Goal: Task Accomplishment & Management: Complete application form

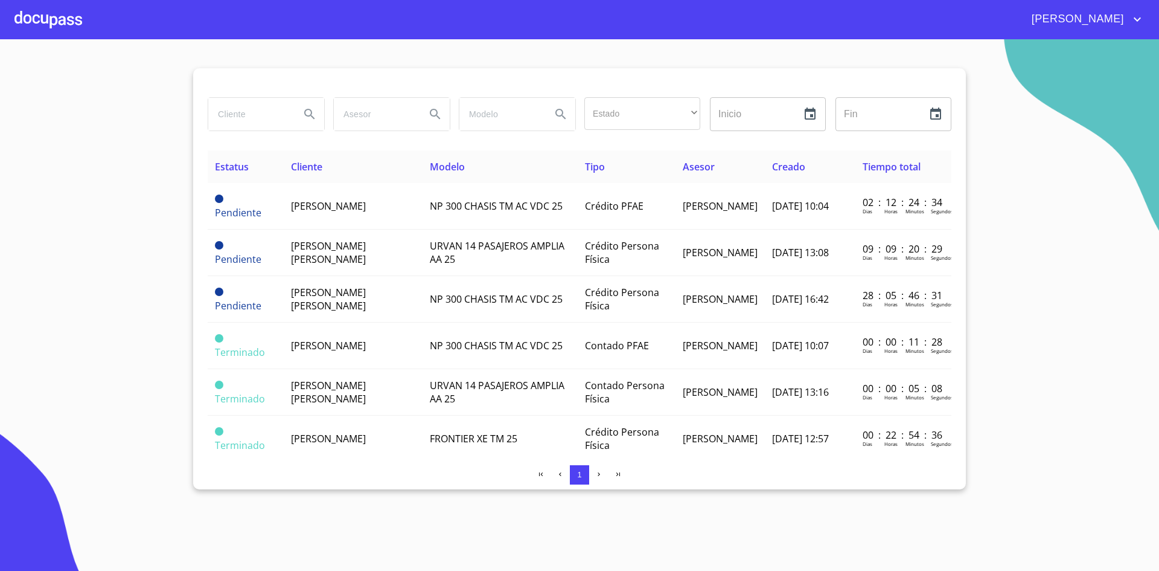
click at [46, 17] on div at bounding box center [48, 19] width 68 height 39
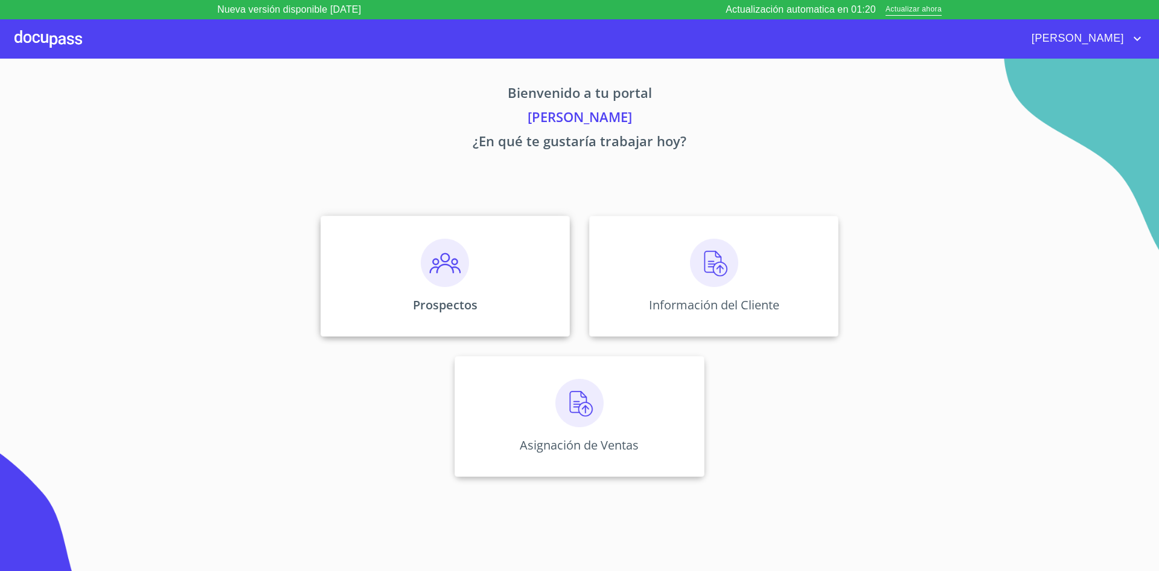
click at [487, 289] on div "Prospectos" at bounding box center [445, 276] width 249 height 121
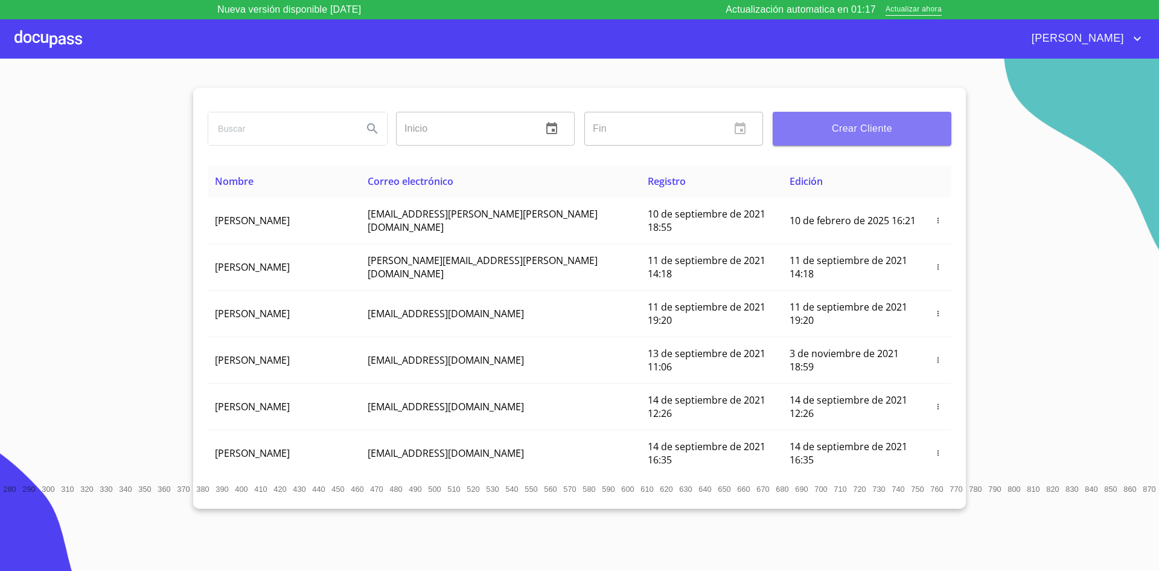
click at [876, 138] on button "Crear Cliente" at bounding box center [862, 129] width 179 height 34
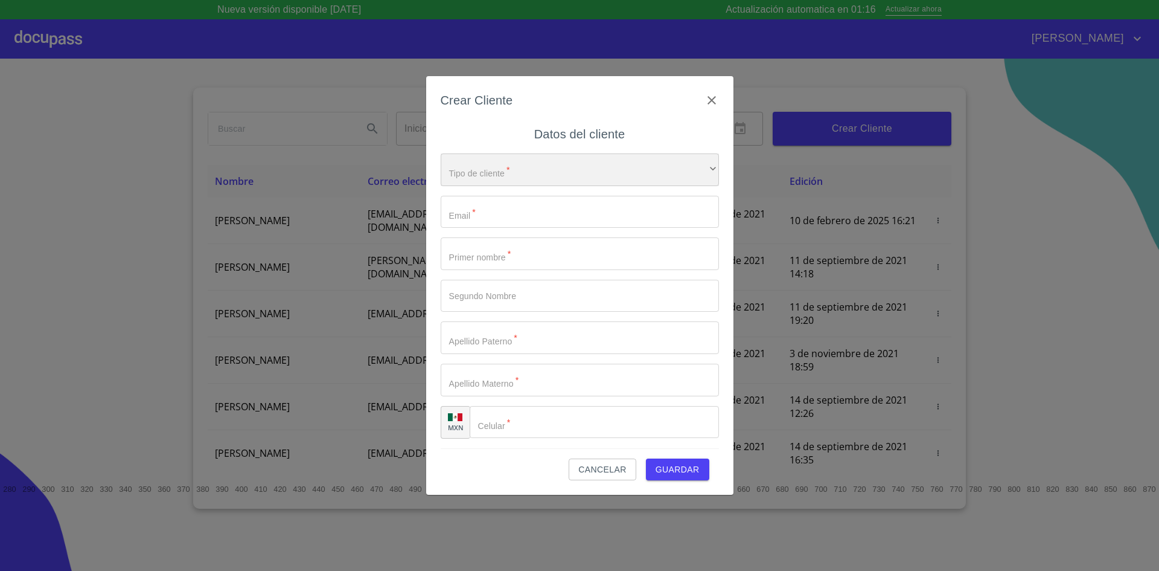
click at [688, 174] on div "​" at bounding box center [580, 169] width 278 height 33
click at [526, 179] on li "Persona Física" at bounding box center [575, 178] width 269 height 22
click at [507, 214] on input "Tipo de cliente   *" at bounding box center [580, 212] width 278 height 33
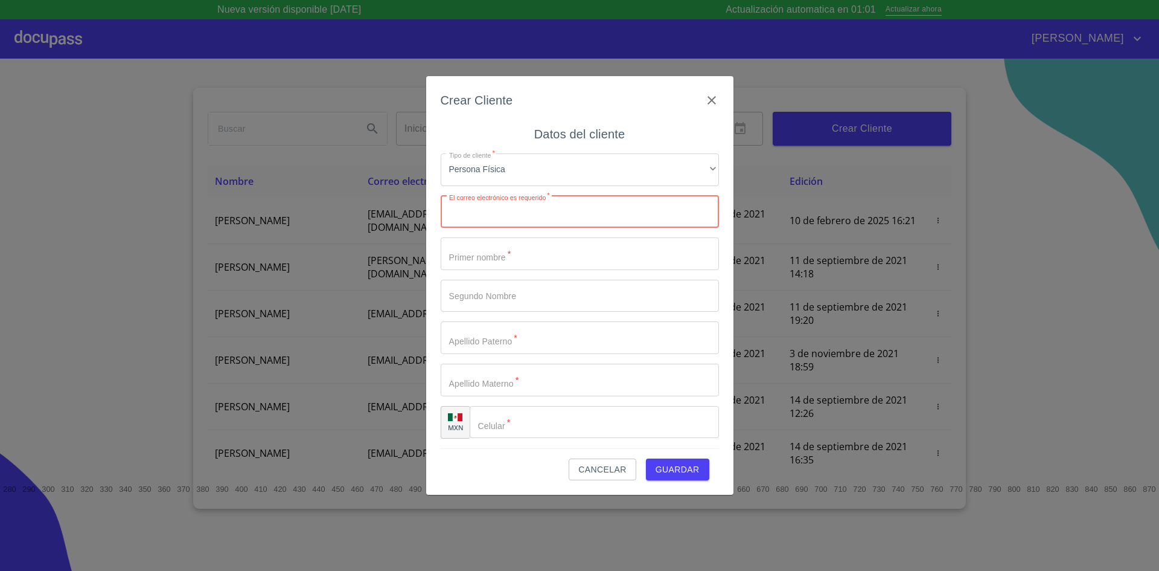
paste input "* [EMAIL_ADDRESS][DOMAIN_NAME]"
type input "[EMAIL_ADDRESS][DOMAIN_NAME]"
click at [552, 257] on input "Tipo de cliente   *" at bounding box center [580, 253] width 278 height 33
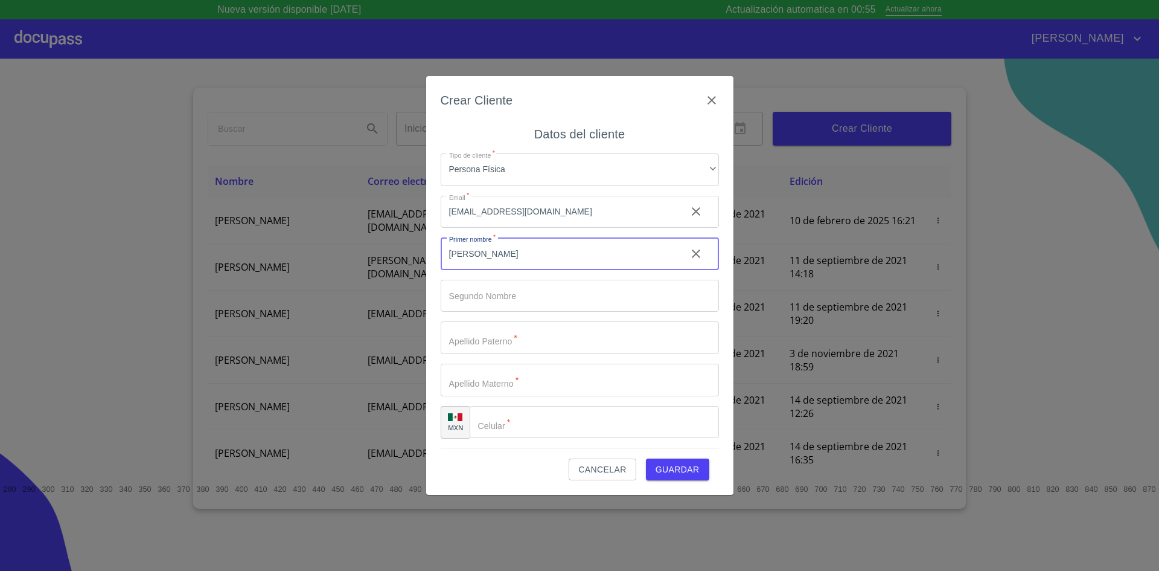
type input "[PERSON_NAME]"
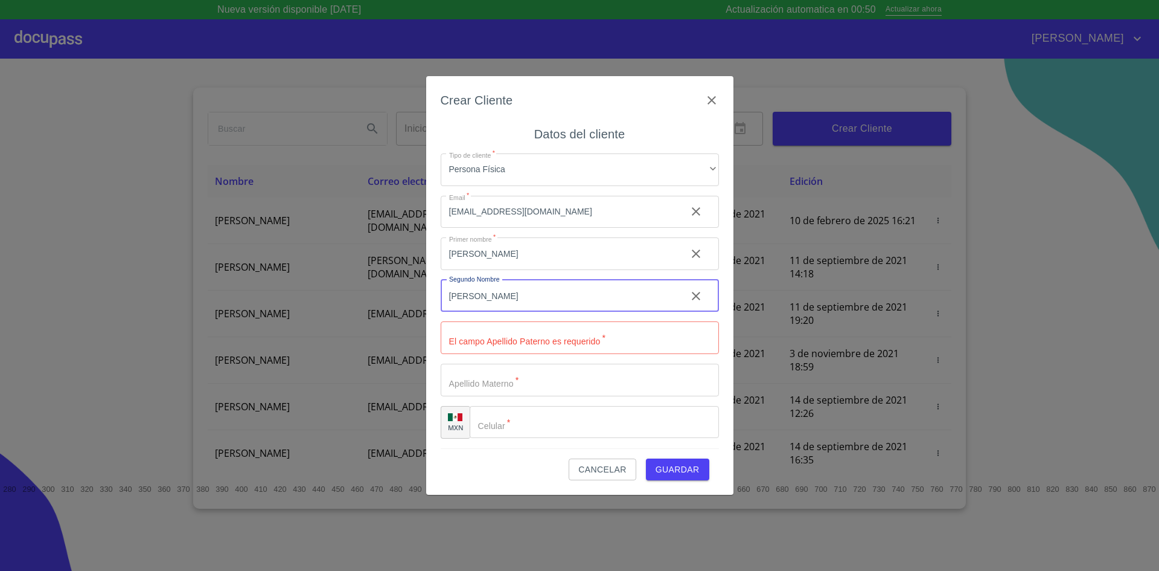
type input "[PERSON_NAME]"
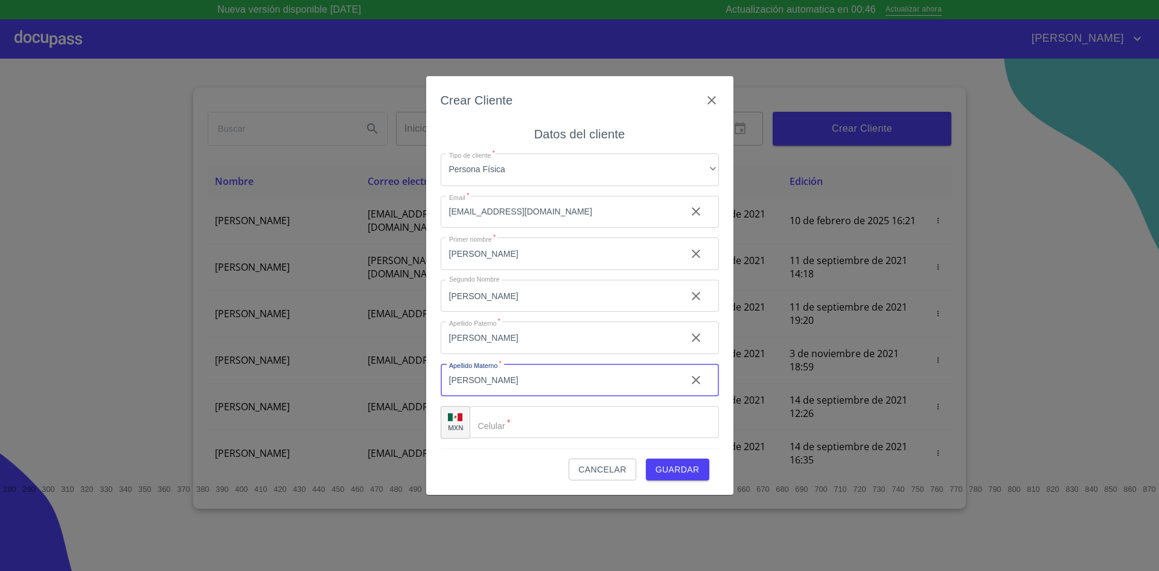
type input "[PERSON_NAME]"
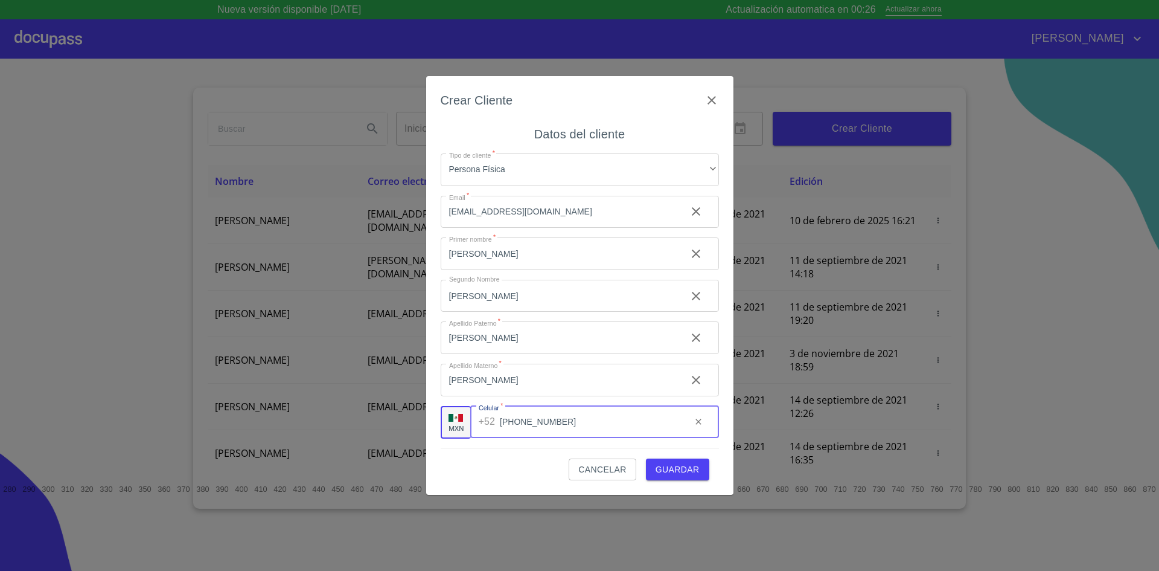
type input "[PHONE_NUMBER]"
click at [683, 472] on span "Guardar" at bounding box center [678, 469] width 44 height 15
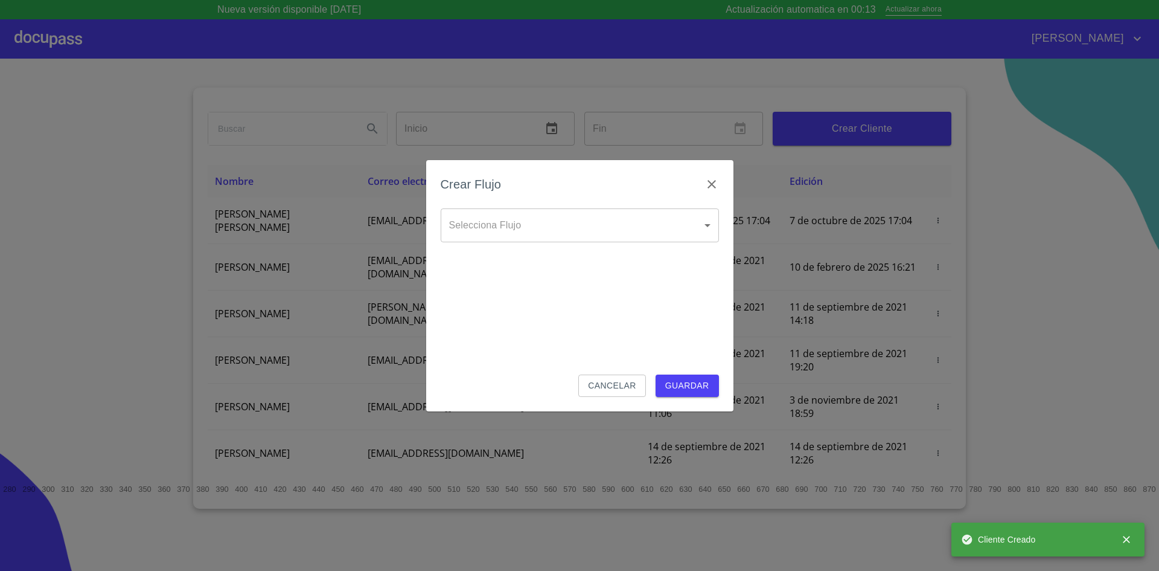
click at [707, 232] on body "Nueva versión disponible [DATE] Actualización automatica en 00:13 Actualizar ah…" at bounding box center [579, 285] width 1159 height 571
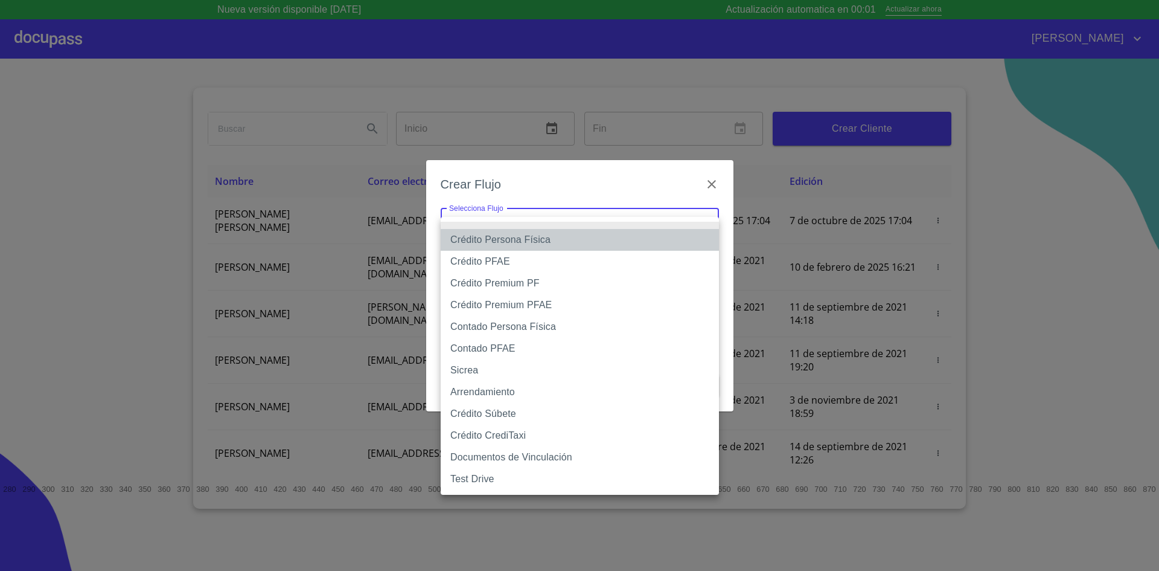
click at [555, 238] on li "Crédito Persona Física" at bounding box center [580, 240] width 278 height 22
type input "6009fb3c7d1714eb8809aa97"
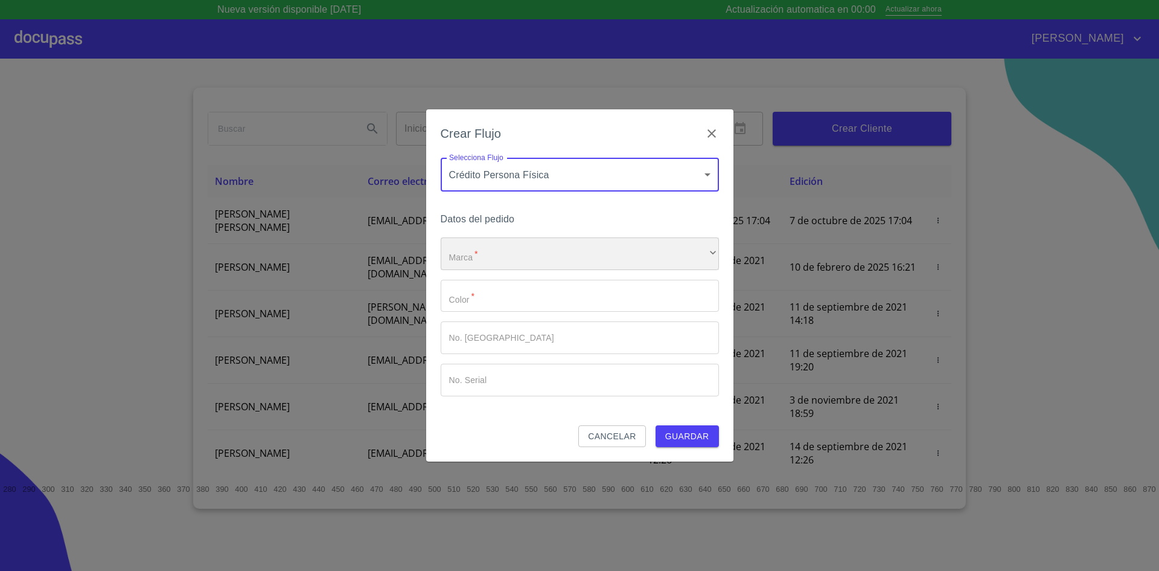
click at [546, 254] on div "​" at bounding box center [580, 253] width 278 height 33
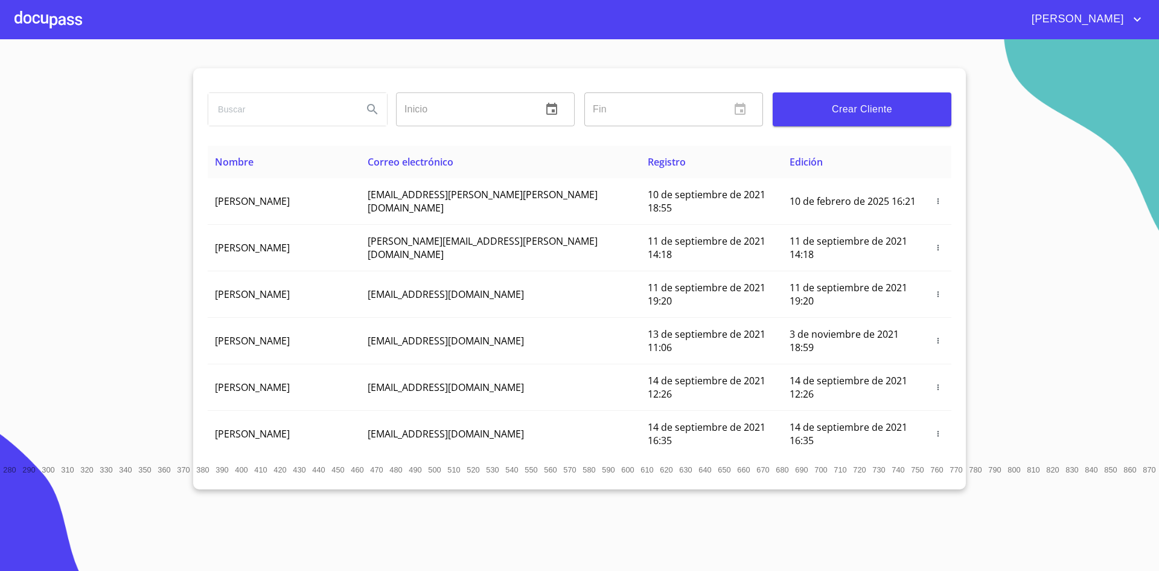
click at [339, 109] on input "search" at bounding box center [280, 109] width 145 height 33
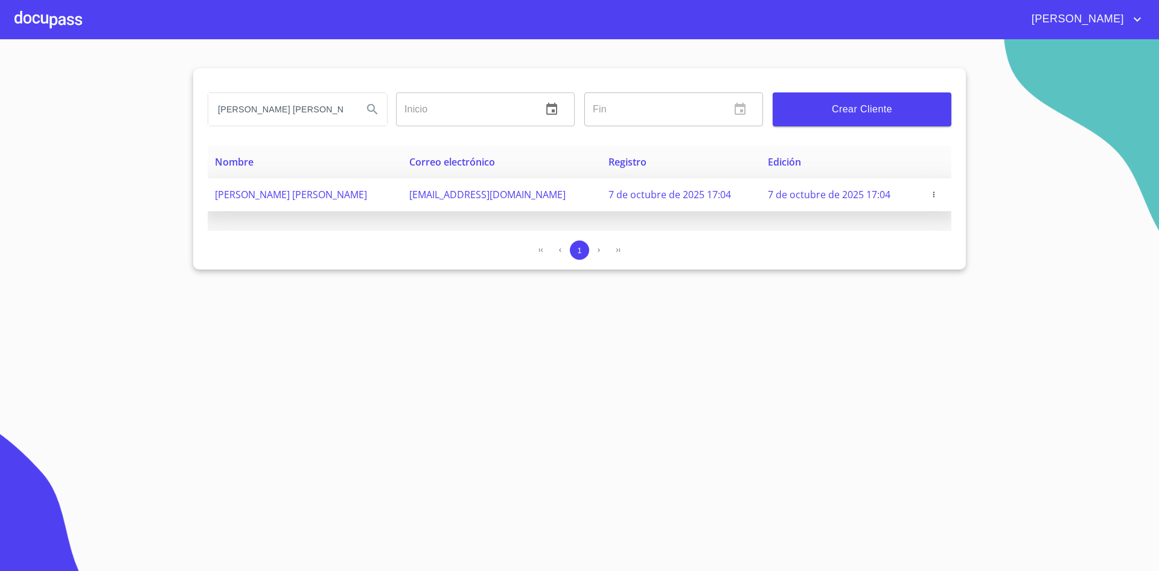
click at [402, 198] on td "[EMAIL_ADDRESS][DOMAIN_NAME]" at bounding box center [501, 194] width 199 height 33
click at [485, 188] on span "[EMAIL_ADDRESS][DOMAIN_NAME]" at bounding box center [487, 194] width 156 height 13
click at [761, 206] on td "7 de octubre de 2025 17:04" at bounding box center [841, 194] width 160 height 33
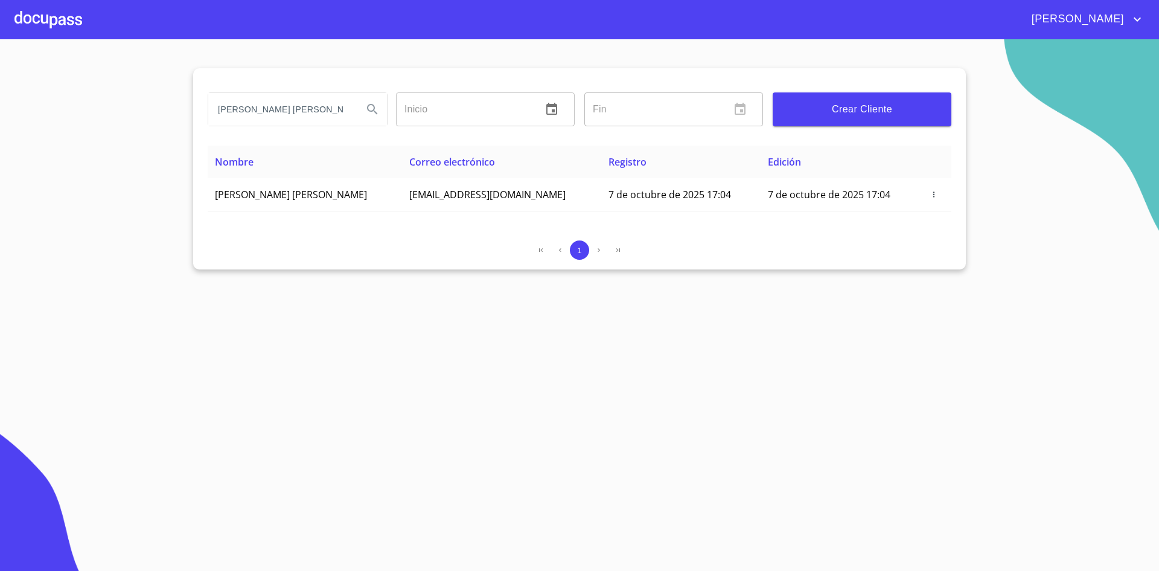
click at [326, 112] on input "NORA LILIANA" at bounding box center [280, 109] width 145 height 33
type input "N"
click at [52, 20] on div at bounding box center [48, 19] width 68 height 39
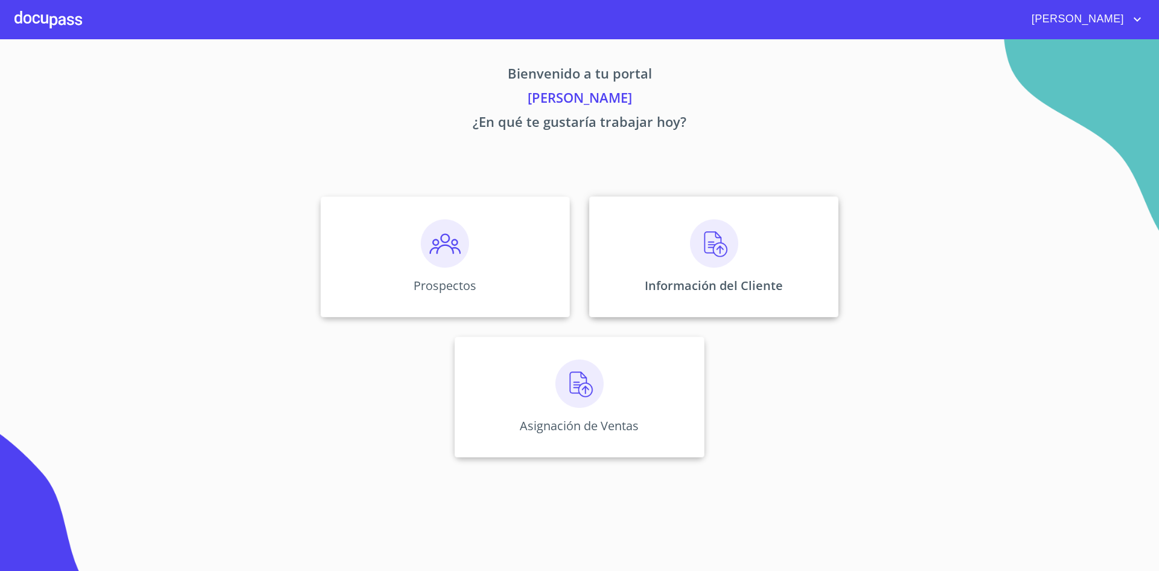
click at [726, 248] on img at bounding box center [714, 243] width 48 height 48
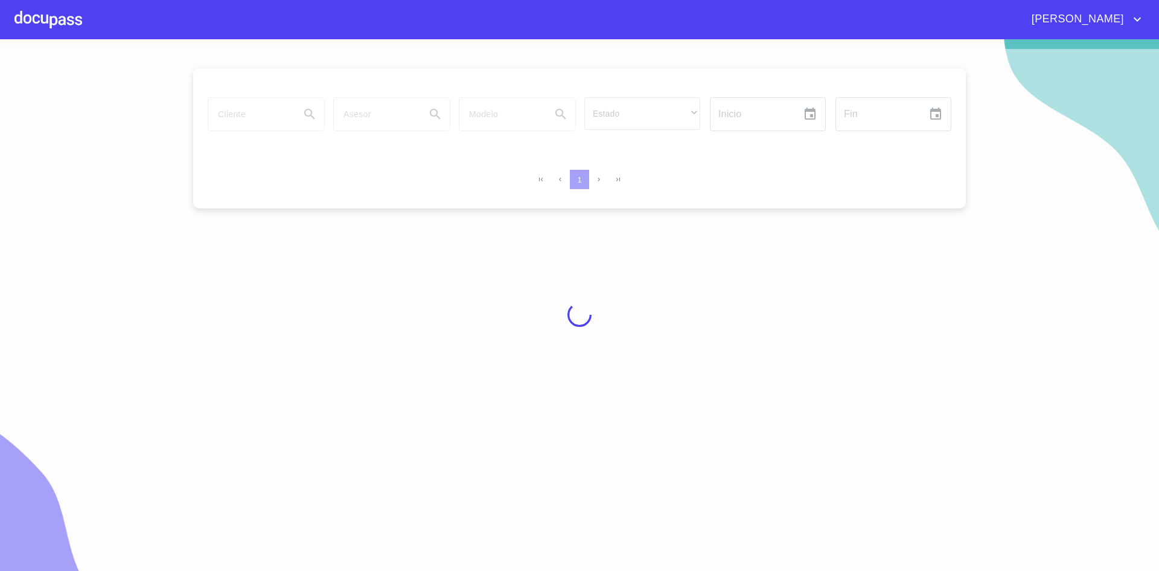
click at [263, 117] on div at bounding box center [579, 314] width 1159 height 531
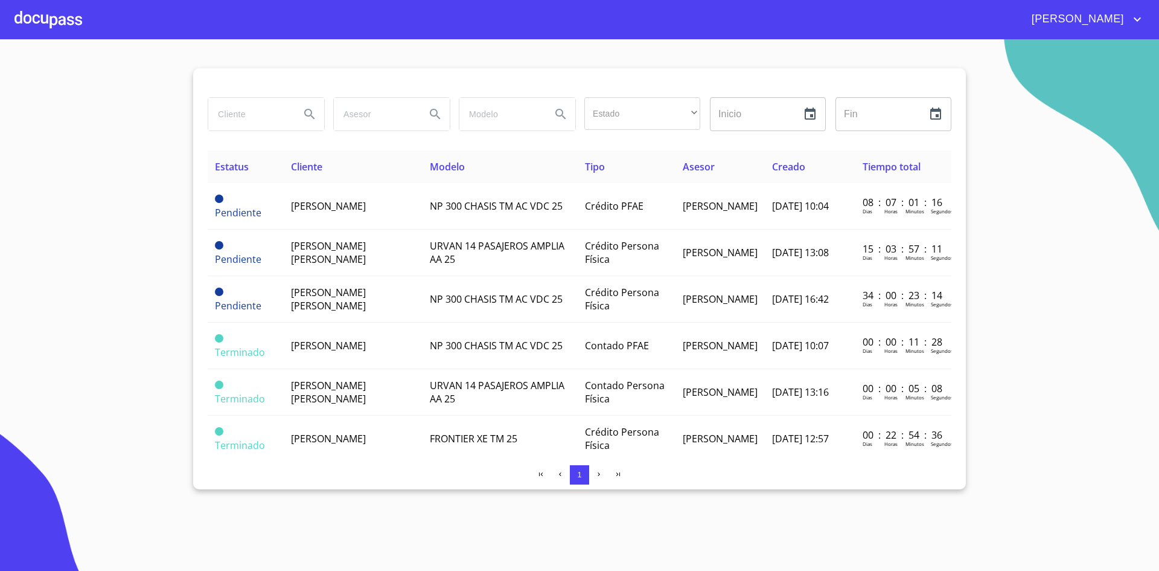
click at [263, 117] on input "search" at bounding box center [249, 114] width 82 height 33
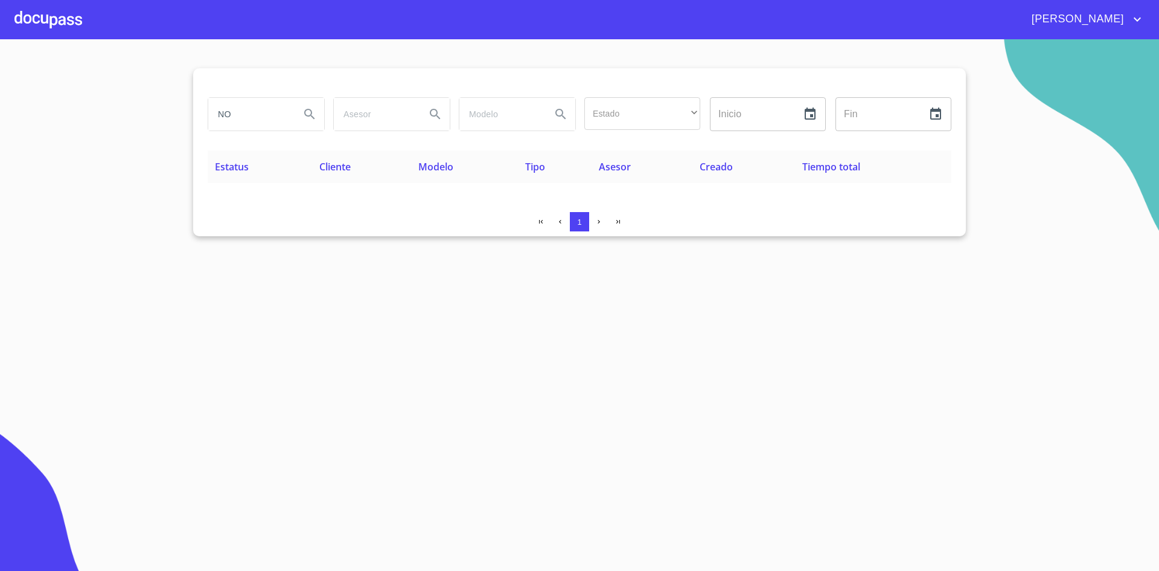
type input "N"
click at [50, 27] on div at bounding box center [48, 19] width 68 height 39
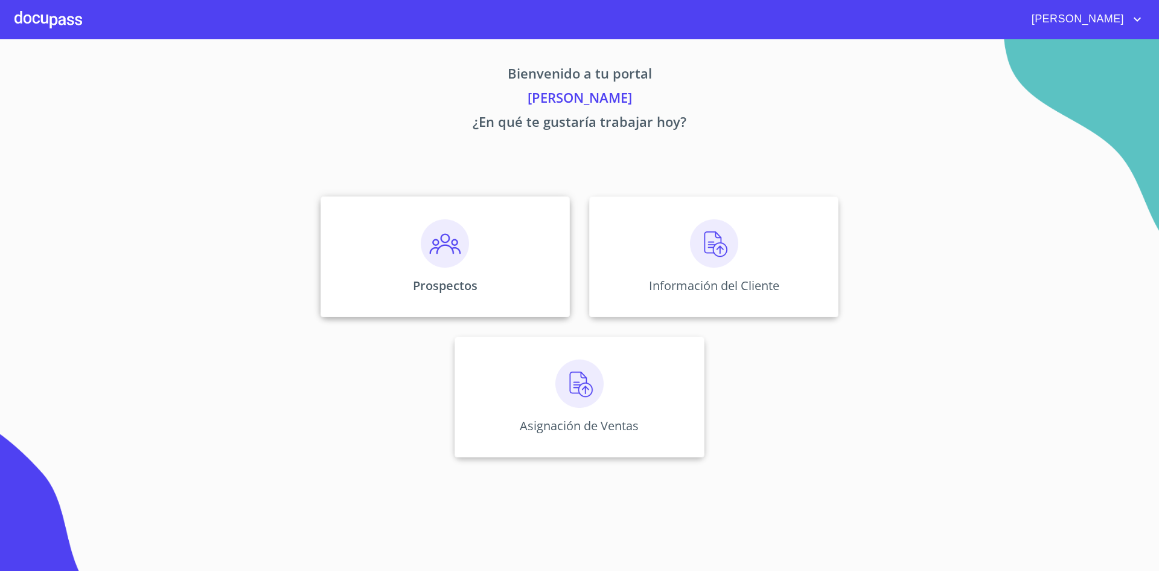
click at [461, 235] on img at bounding box center [445, 243] width 48 height 48
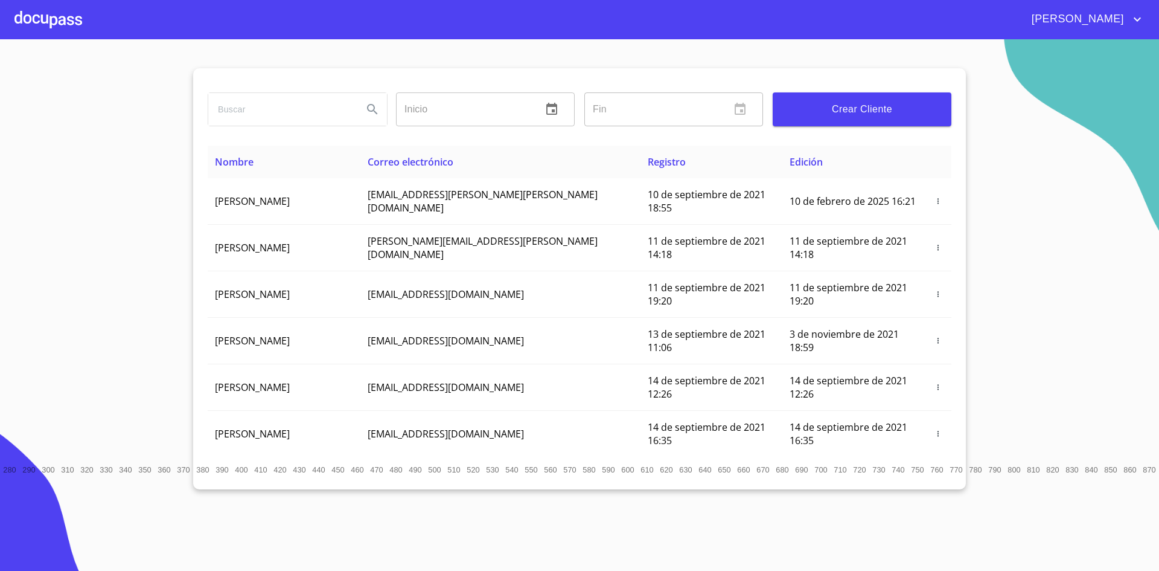
click at [310, 99] on input "search" at bounding box center [280, 109] width 145 height 33
type input "NORA LILIANA"
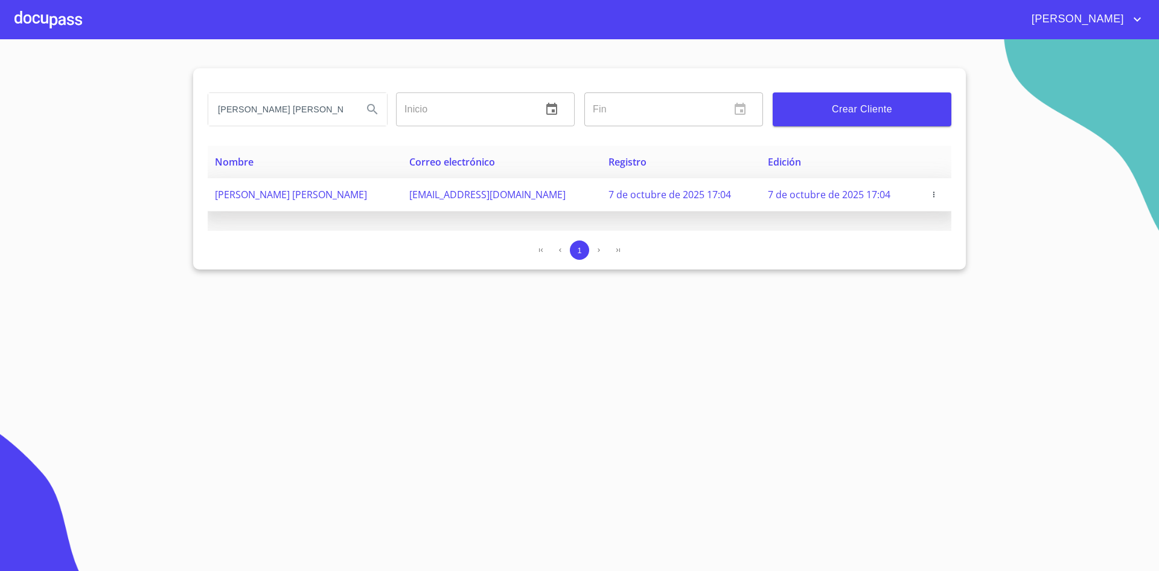
click at [871, 193] on td "7 de octubre de 2025 17:04" at bounding box center [841, 194] width 160 height 33
click at [930, 194] on icon "button" at bounding box center [934, 194] width 8 height 8
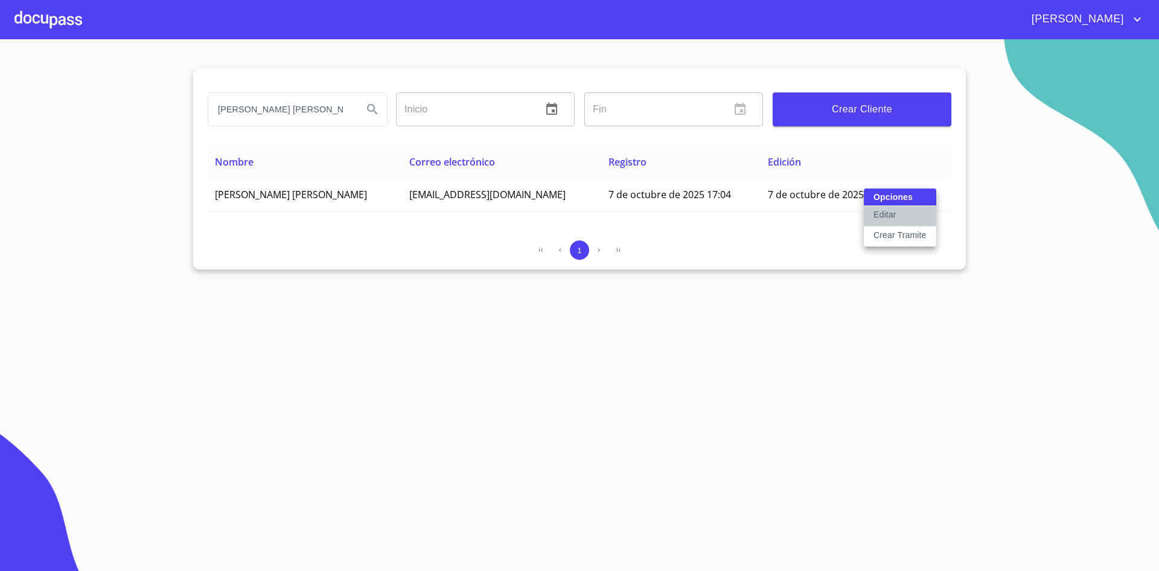
click at [897, 213] on button "Editar" at bounding box center [900, 216] width 72 height 21
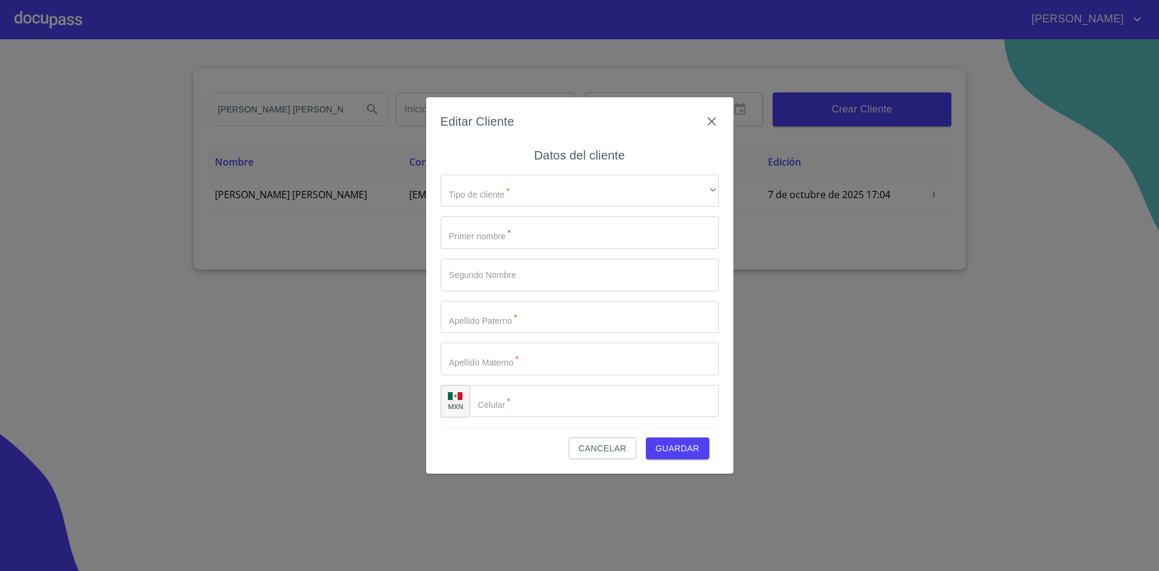
type input "[PERSON_NAME]"
type input "[PHONE_NUMBER]"
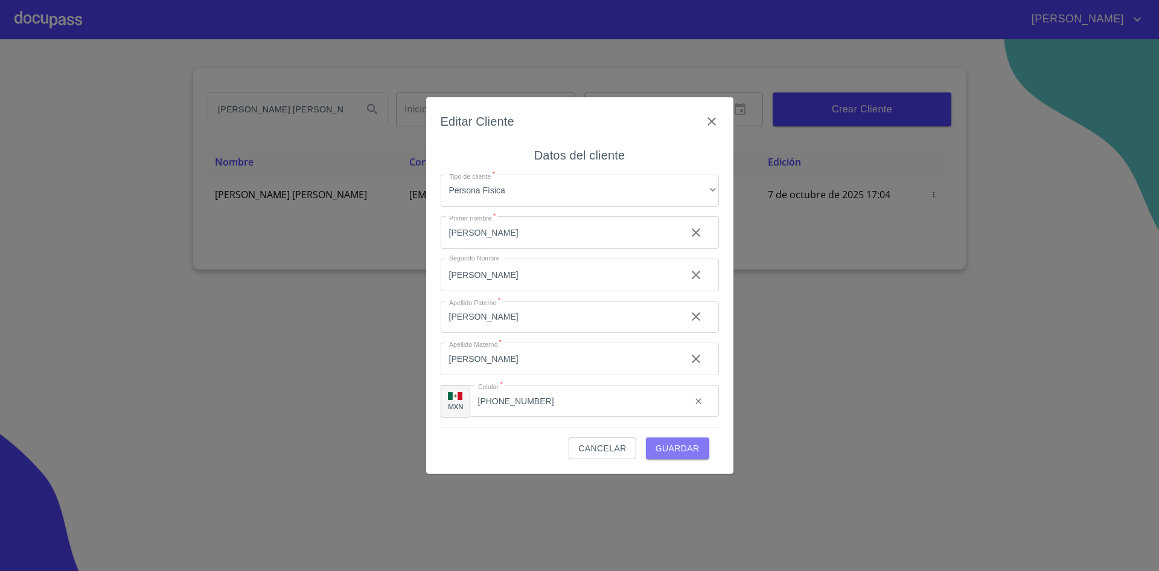
click at [689, 453] on span "Guardar" at bounding box center [678, 448] width 44 height 15
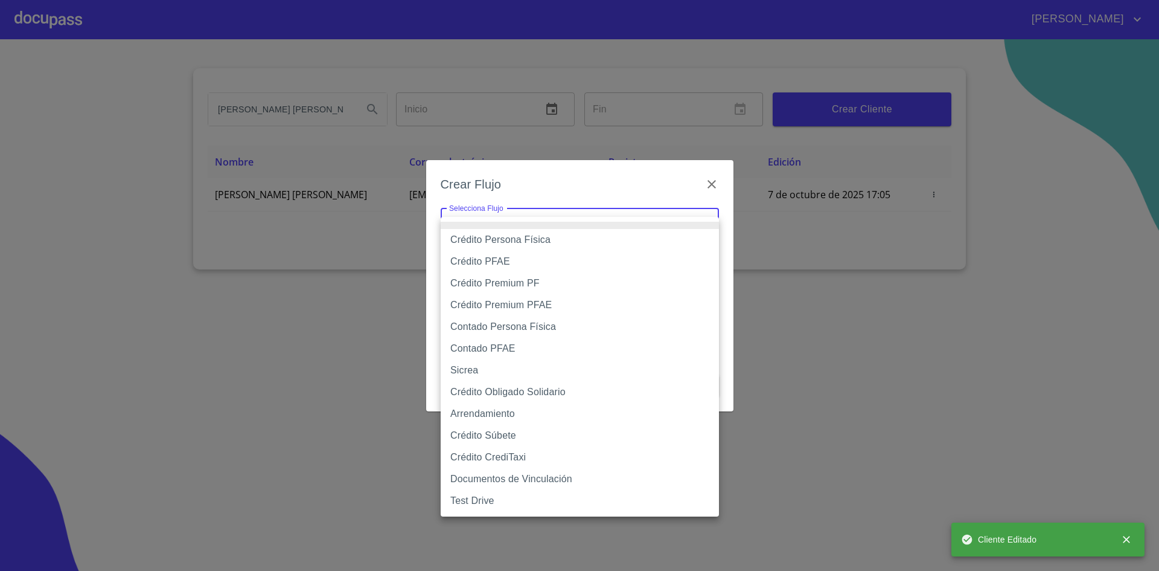
click at [590, 226] on body "DIEGO ALAN NORA LILIANA Inicio ​ Fin ​ Crear Cliente Nombre Correo electrónico …" at bounding box center [579, 285] width 1159 height 571
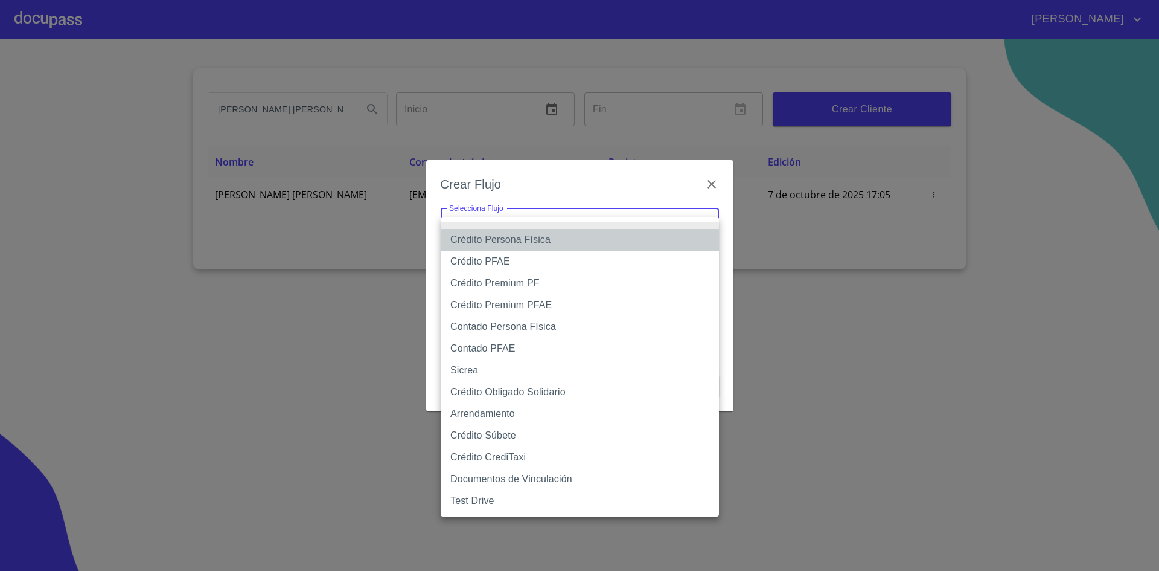
click at [536, 240] on li "Crédito Persona Física" at bounding box center [580, 240] width 278 height 22
type input "6009fb3c7d1714eb8809aa97"
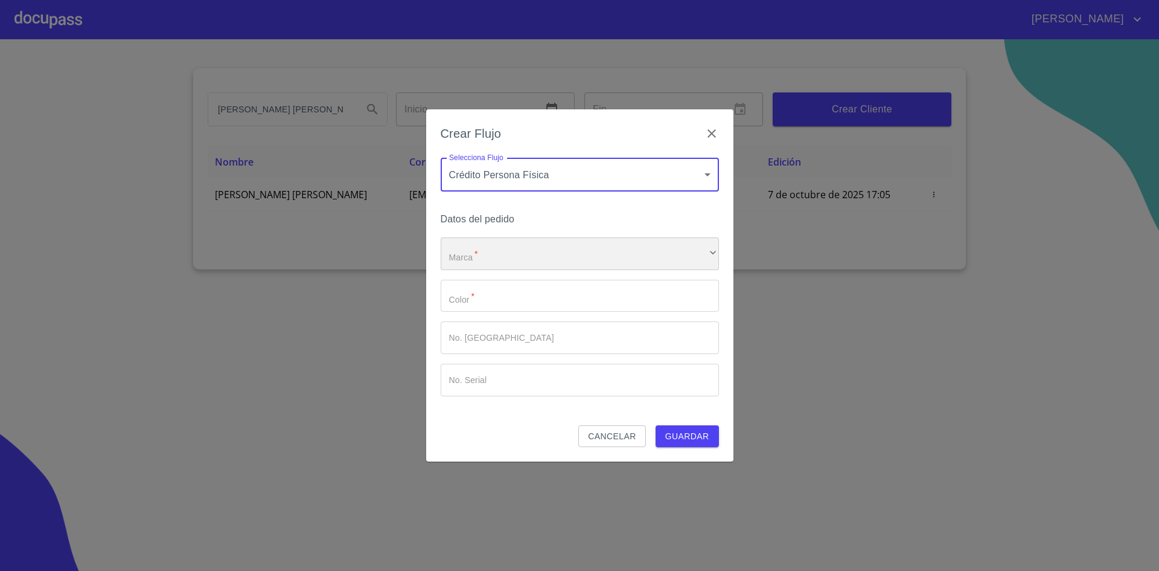
click at [551, 248] on div "​" at bounding box center [580, 253] width 278 height 33
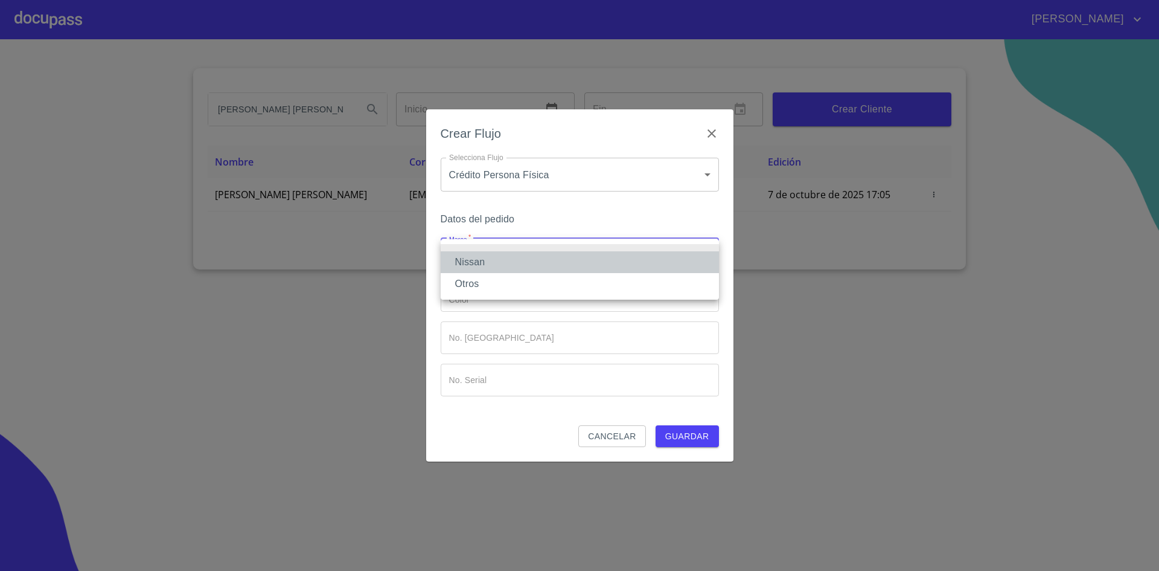
click at [505, 267] on li "Nissan" at bounding box center [580, 262] width 278 height 22
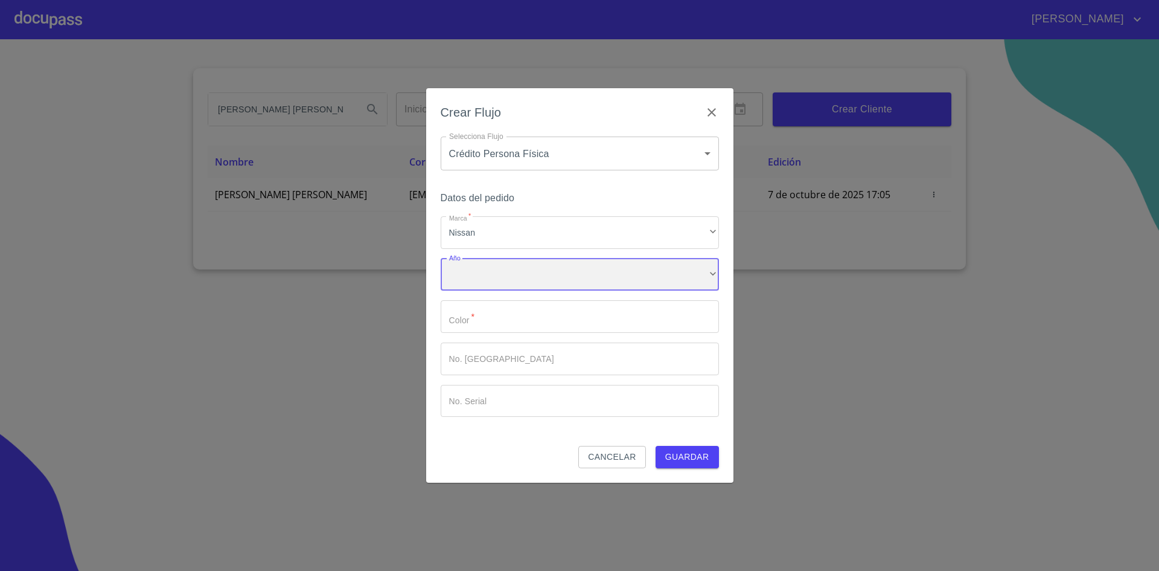
click at [513, 273] on div "​" at bounding box center [580, 274] width 278 height 33
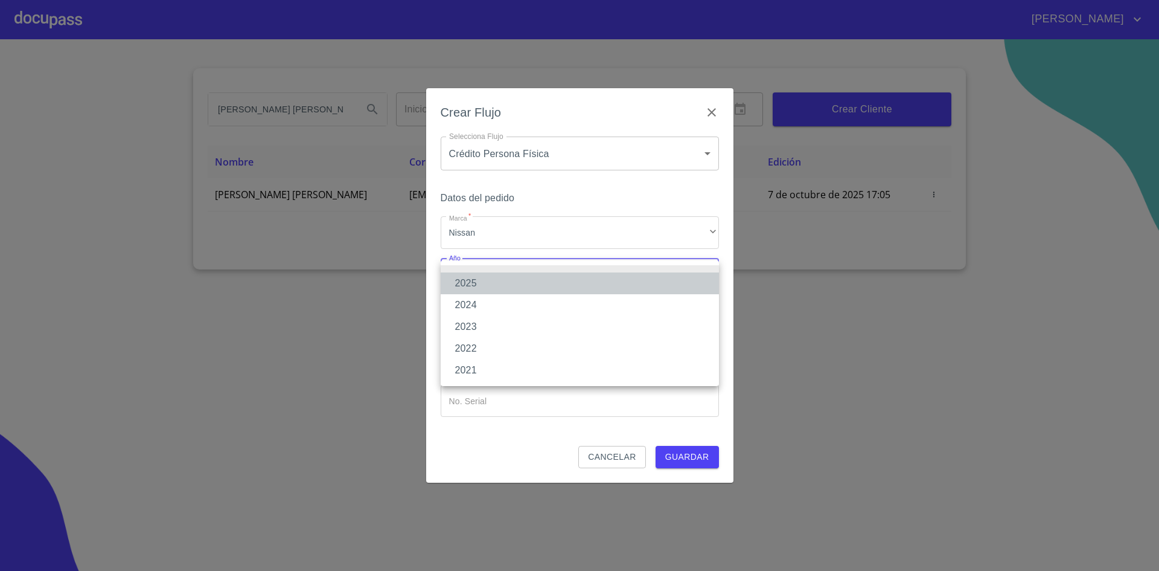
click at [482, 281] on li "2025" at bounding box center [580, 283] width 278 height 22
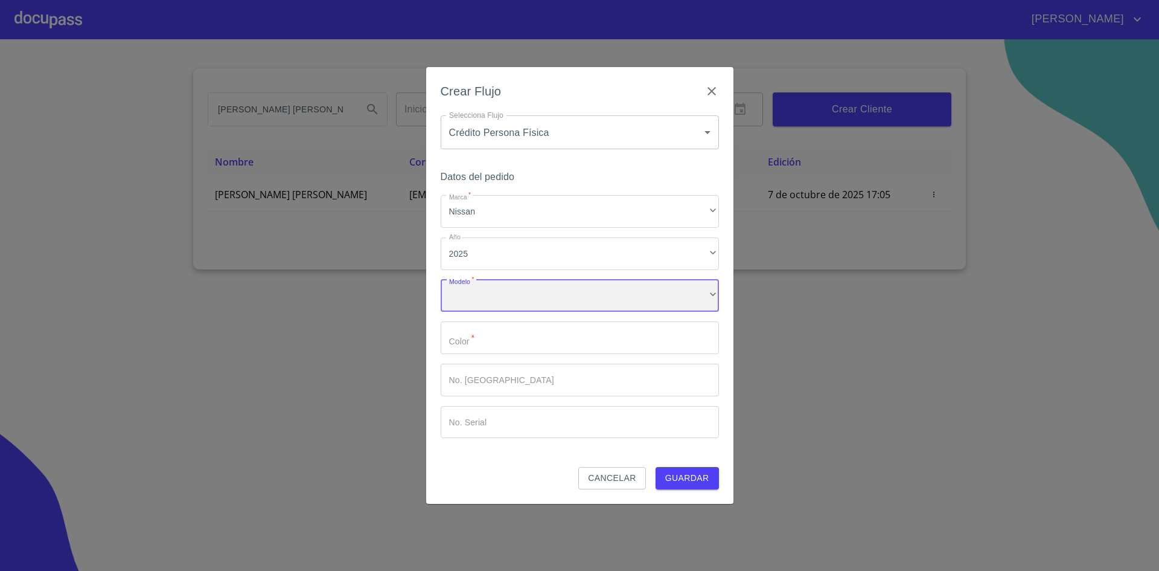
click at [511, 298] on div "​" at bounding box center [580, 296] width 278 height 33
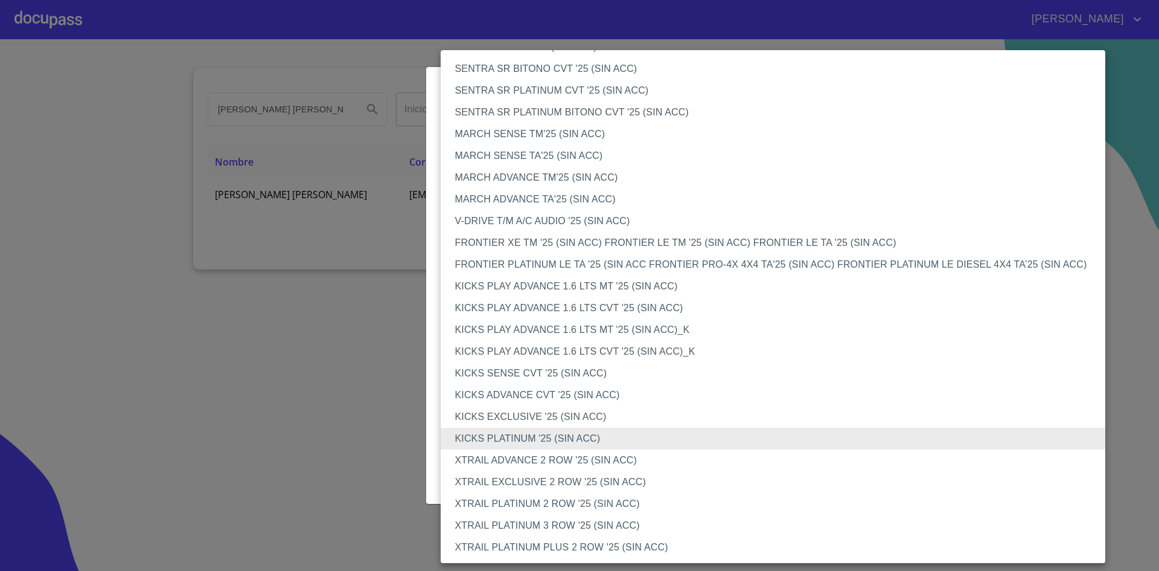
scroll to position [808, 0]
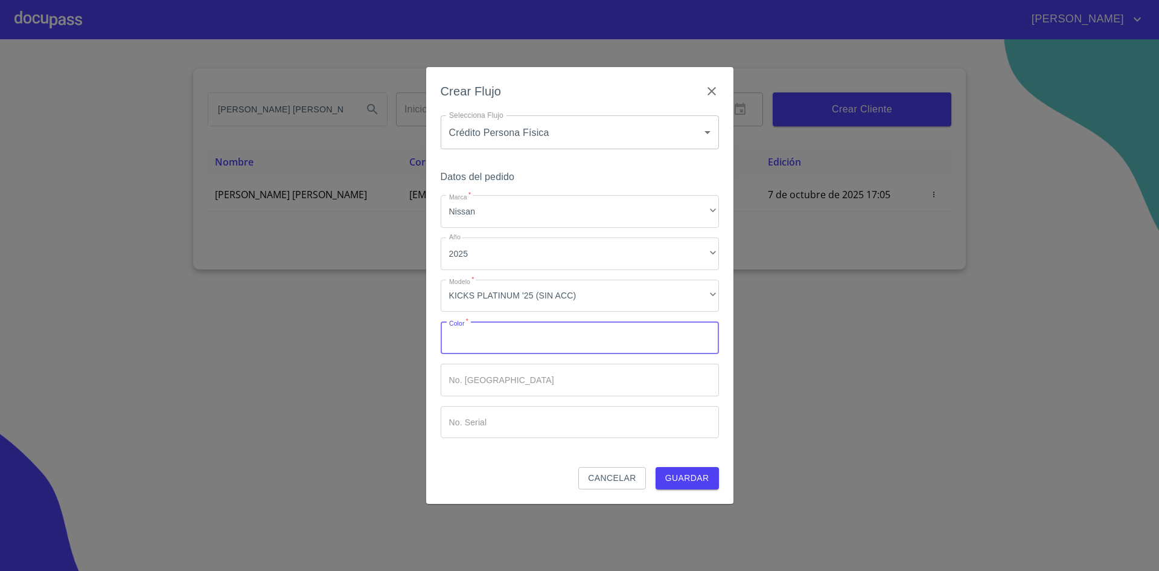
click at [505, 332] on input "Marca   *" at bounding box center [580, 337] width 278 height 33
type input "BLANCO"
click at [496, 388] on input "Marca   *" at bounding box center [580, 379] width 278 height 33
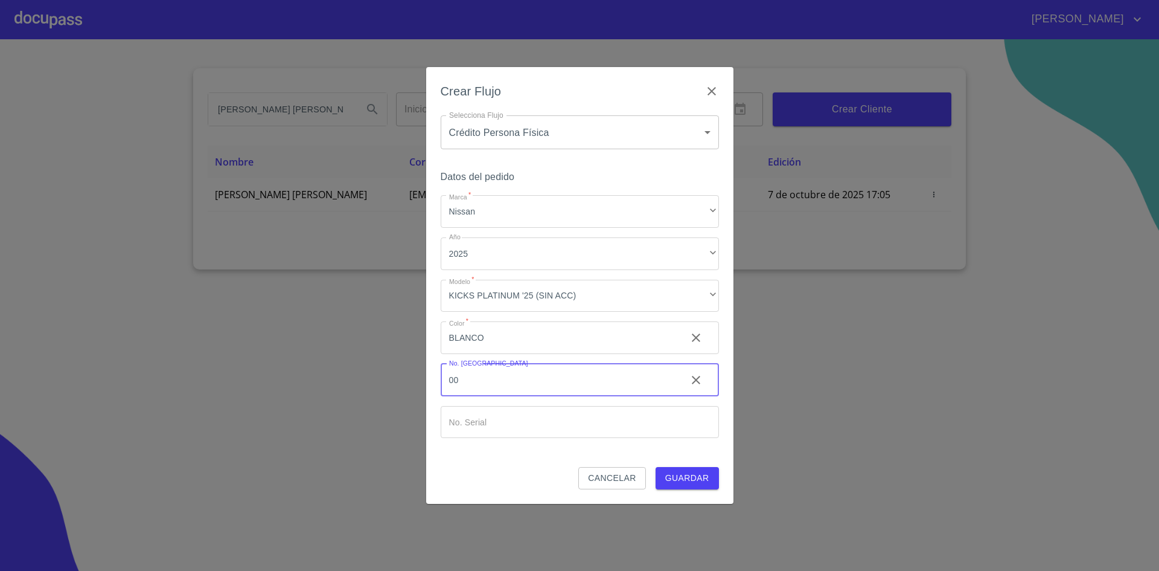
type input "00"
click at [702, 478] on span "Guardar" at bounding box center [687, 477] width 44 height 15
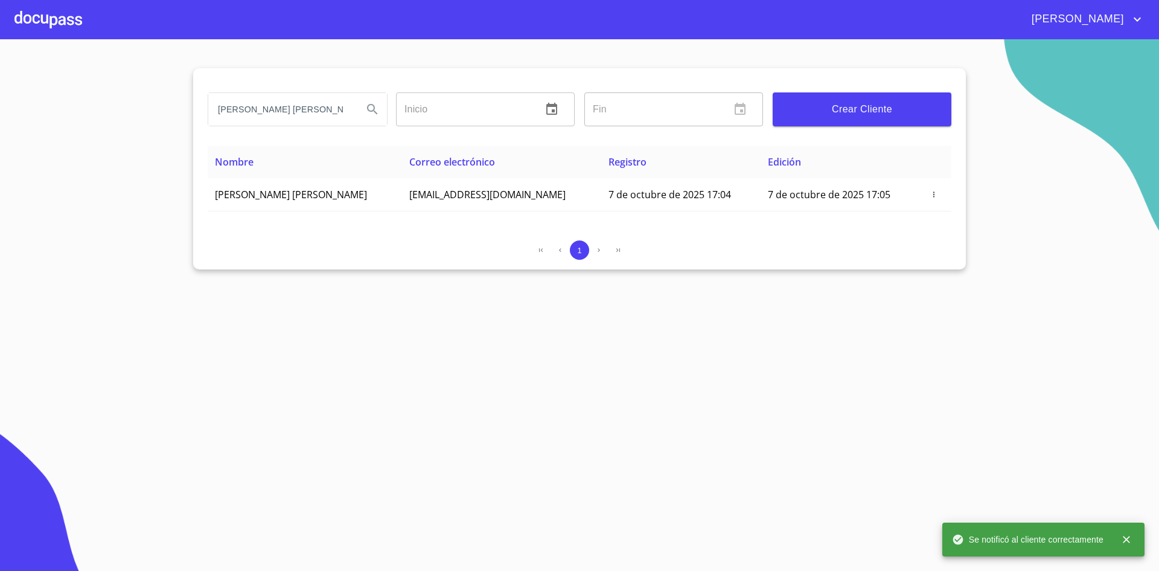
click at [51, 16] on div at bounding box center [48, 19] width 68 height 39
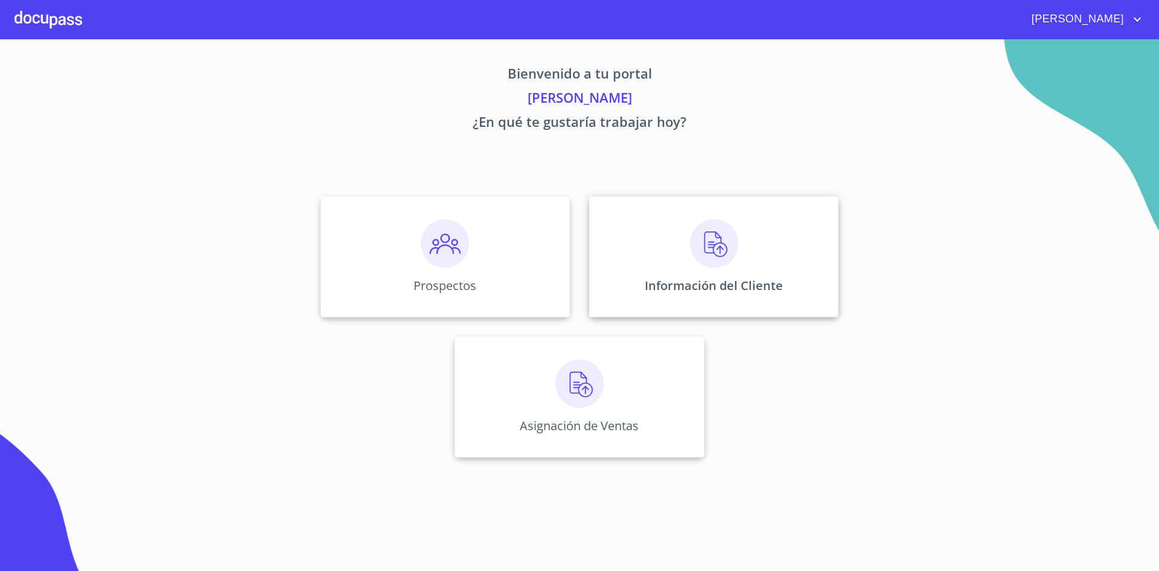
click at [715, 251] on img at bounding box center [714, 243] width 48 height 48
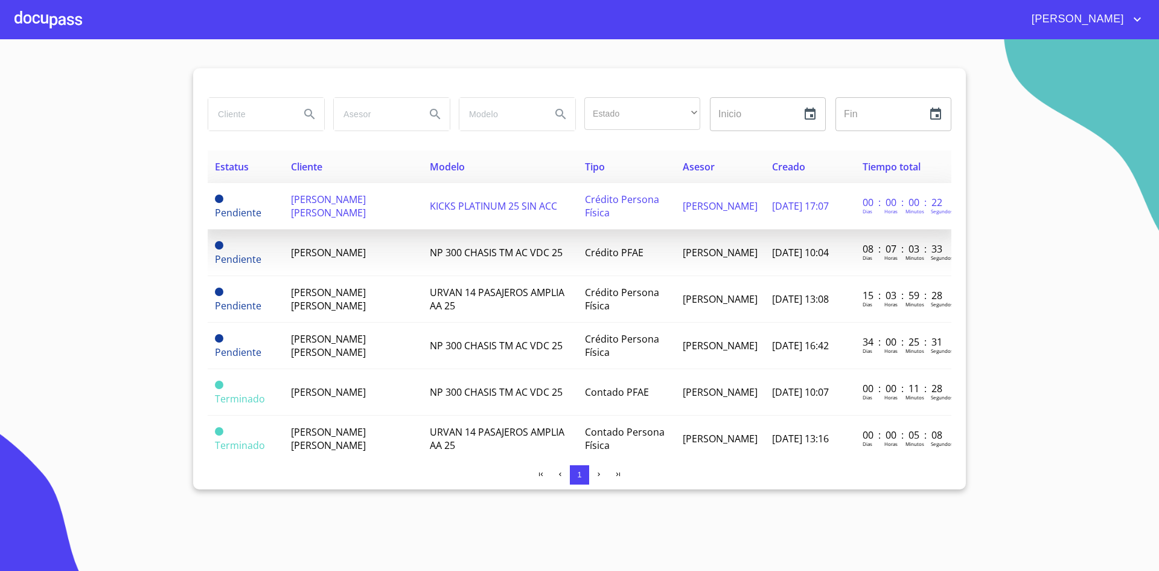
click at [578, 219] on td "Crédito Persona Física" at bounding box center [626, 206] width 97 height 46
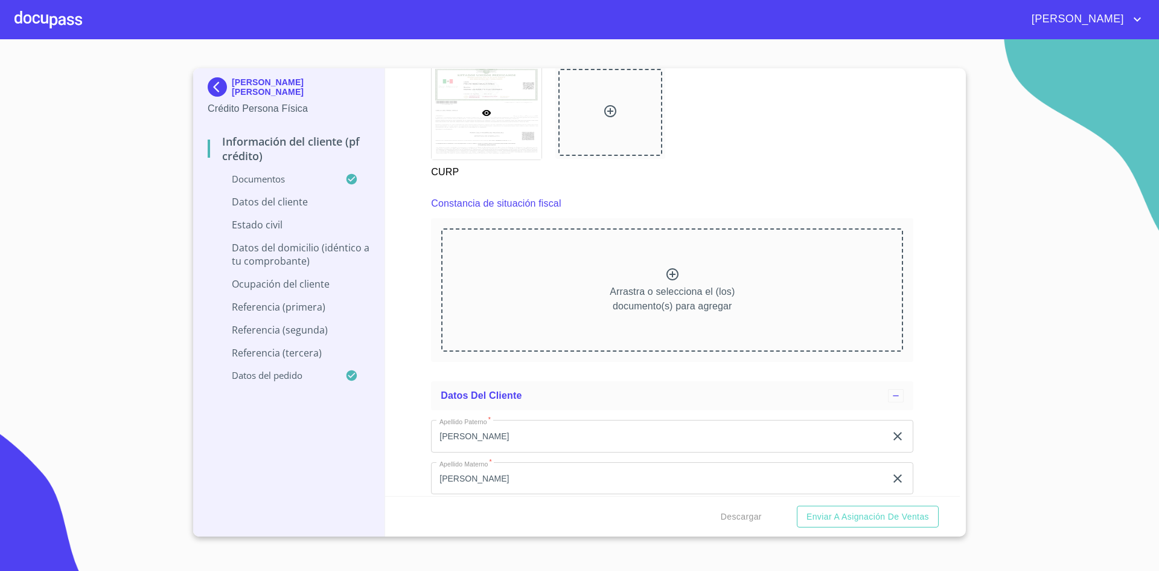
scroll to position [3319, 0]
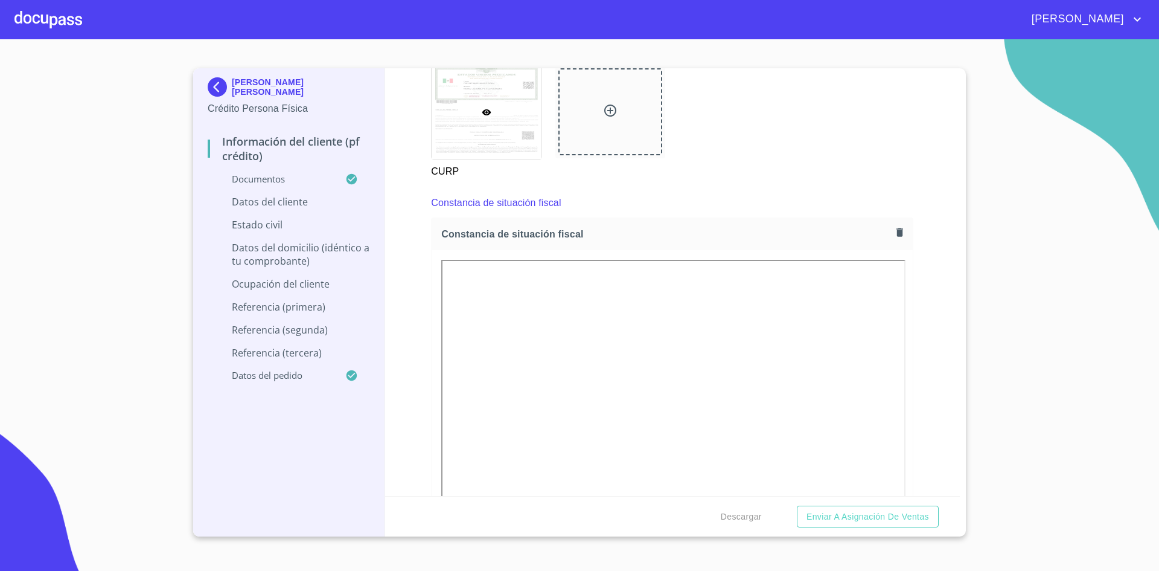
click at [945, 404] on div "Información del cliente (PF crédito) Documentos Documento de identificación.   …" at bounding box center [672, 281] width 575 height 427
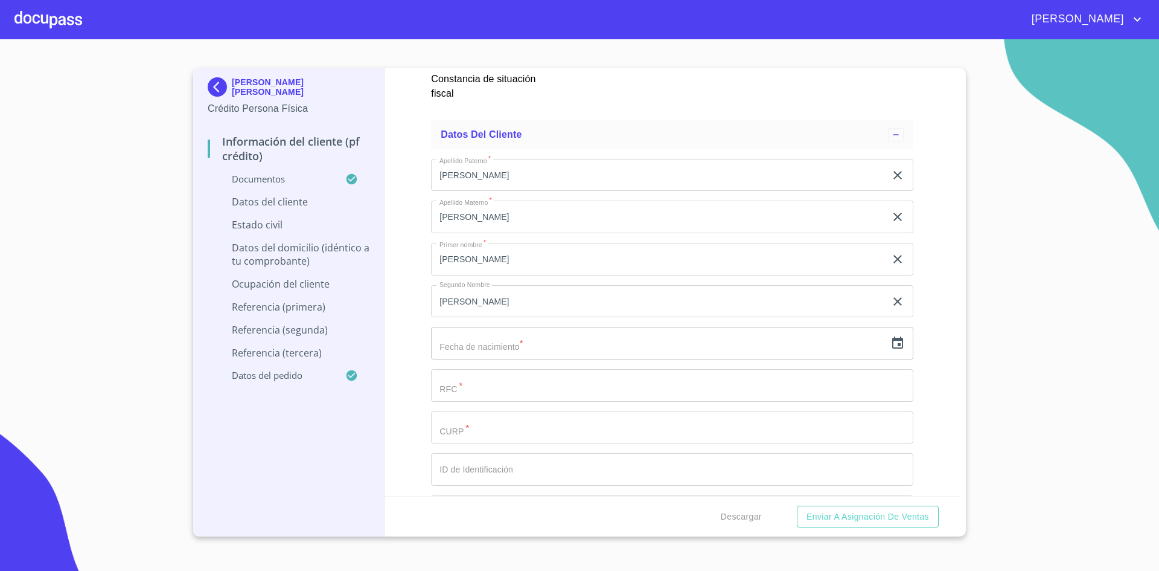
scroll to position [3947, 0]
click at [548, 336] on input "text" at bounding box center [658, 340] width 455 height 33
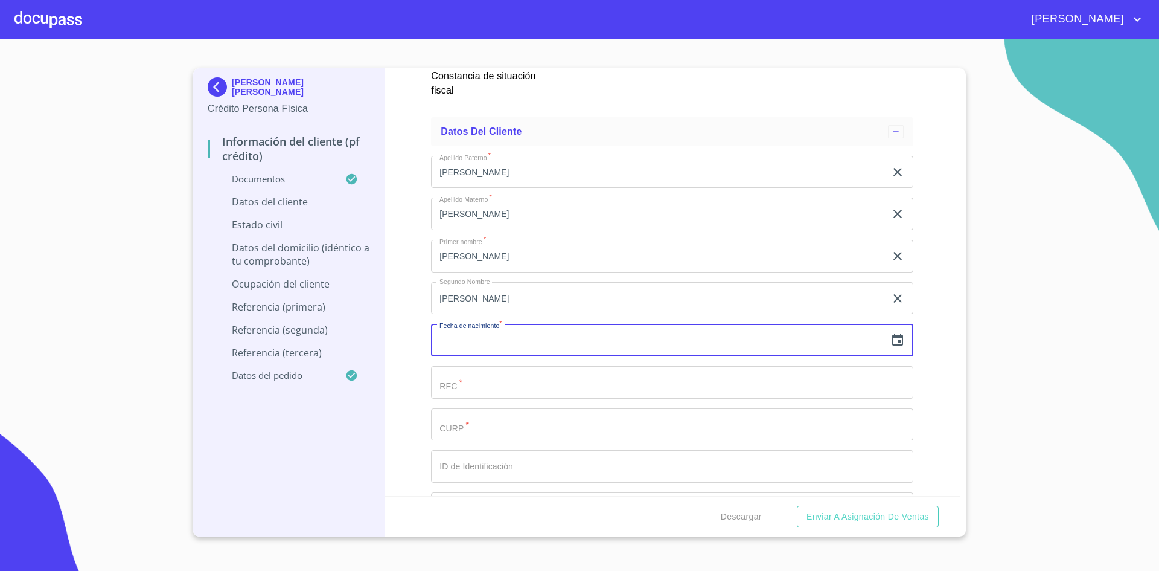
click at [890, 341] on icon "button" at bounding box center [897, 340] width 14 height 14
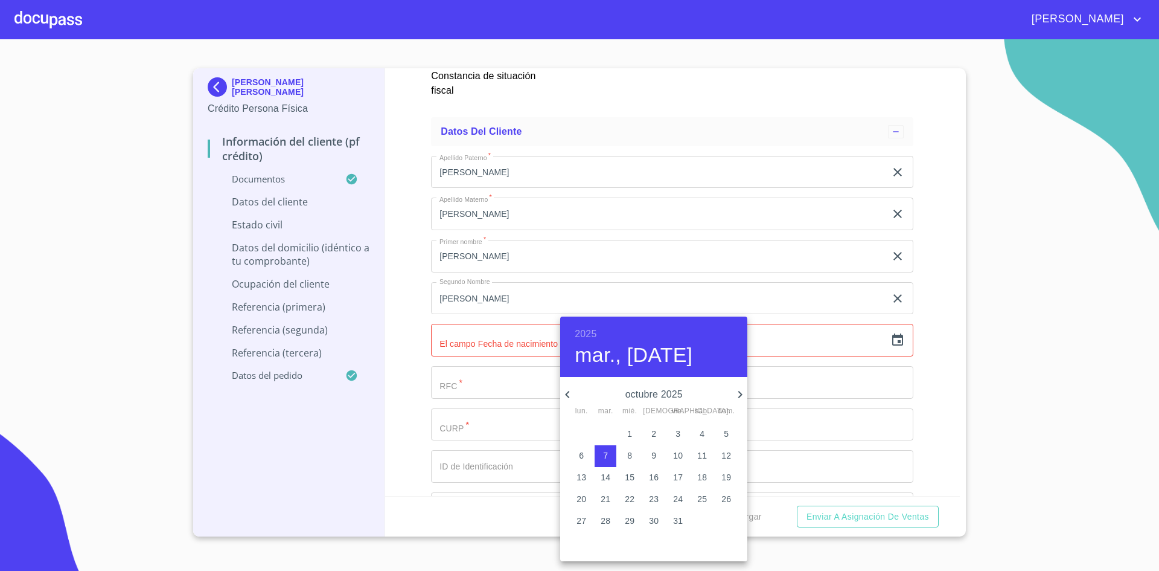
click at [591, 331] on h6 "2025" at bounding box center [586, 333] width 22 height 17
click at [649, 523] on div "1978" at bounding box center [653, 533] width 187 height 24
click at [569, 396] on icon "button" at bounding box center [567, 394] width 4 height 7
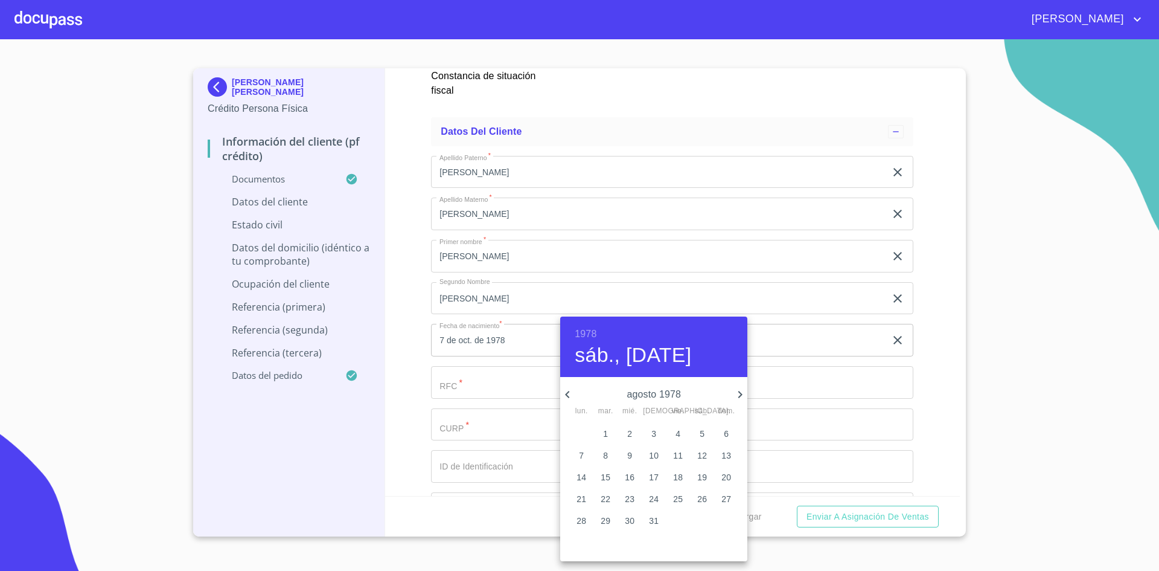
click at [569, 396] on icon "button" at bounding box center [567, 394] width 4 height 7
click at [586, 432] on span "1" at bounding box center [582, 433] width 22 height 12
type input "1 de may. de 1978"
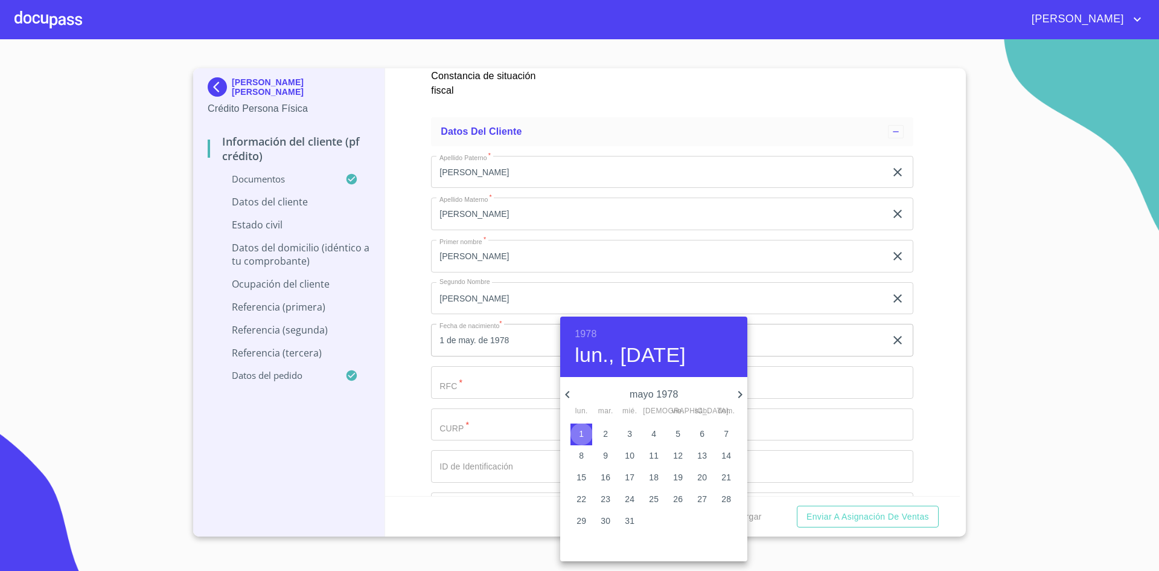
click at [585, 434] on span "1" at bounding box center [582, 433] width 22 height 12
click at [839, 357] on div at bounding box center [579, 285] width 1159 height 571
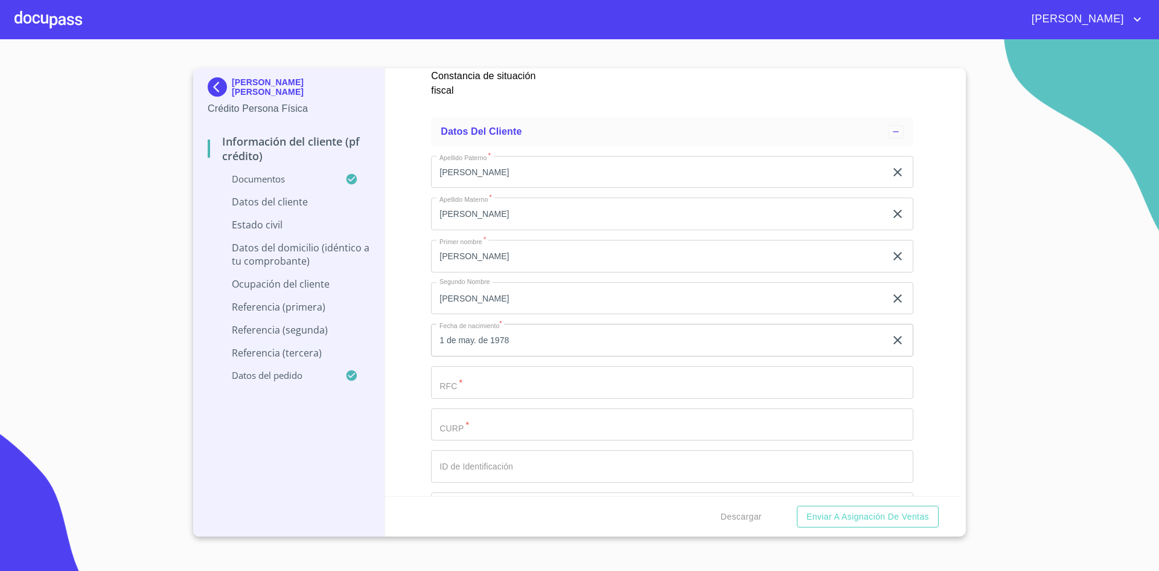
click at [805, 375] on input "Documento de identificación.   *" at bounding box center [672, 382] width 482 height 33
paste input "PEVN780501"
type input "PEVN780501"
type input "P"
type input "PEVN780501MJCRRR04"
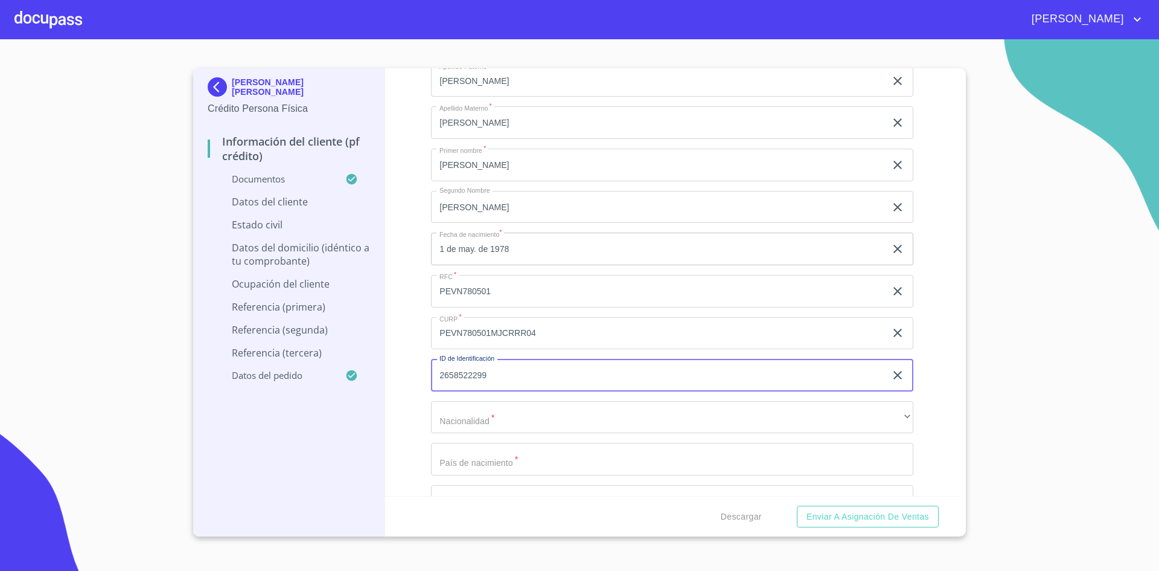
scroll to position [4038, 0]
type input "2658522299"
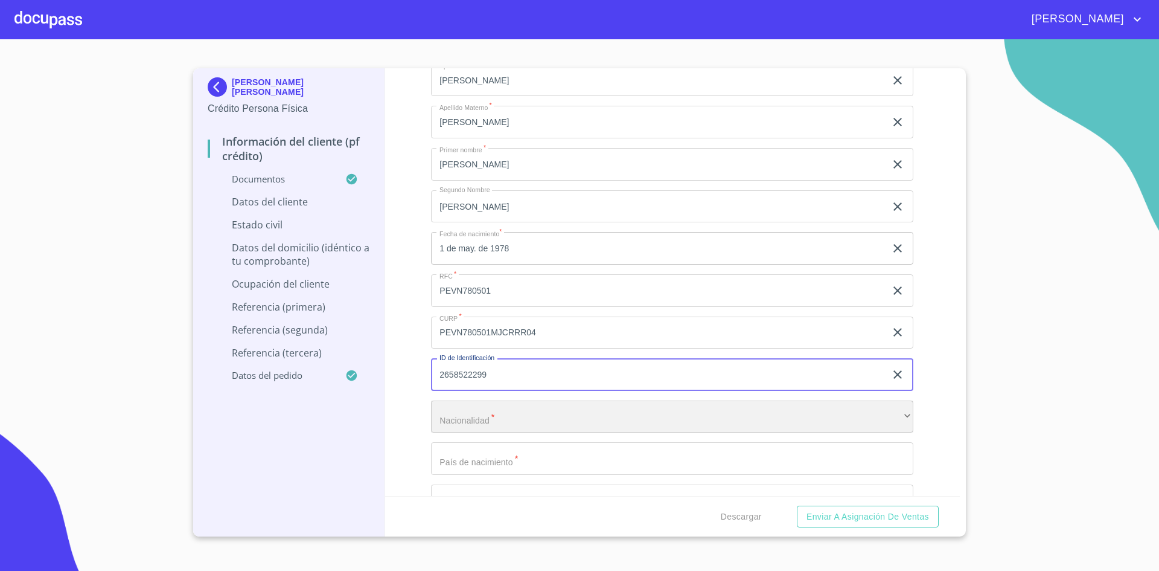
click at [549, 416] on div "​" at bounding box center [672, 416] width 482 height 33
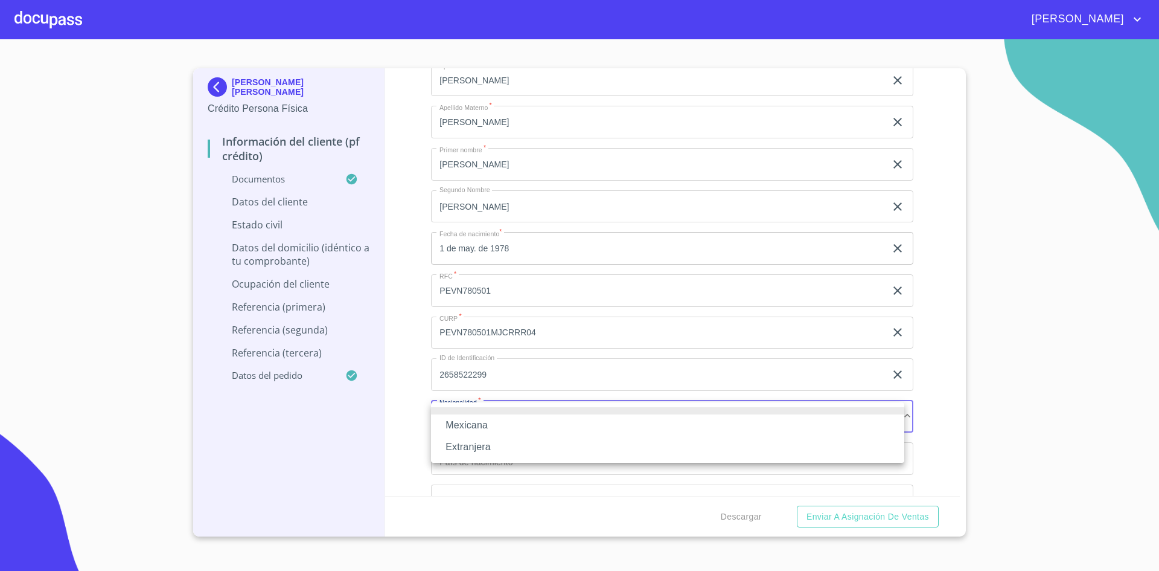
click at [504, 426] on li "Mexicana" at bounding box center [667, 425] width 473 height 22
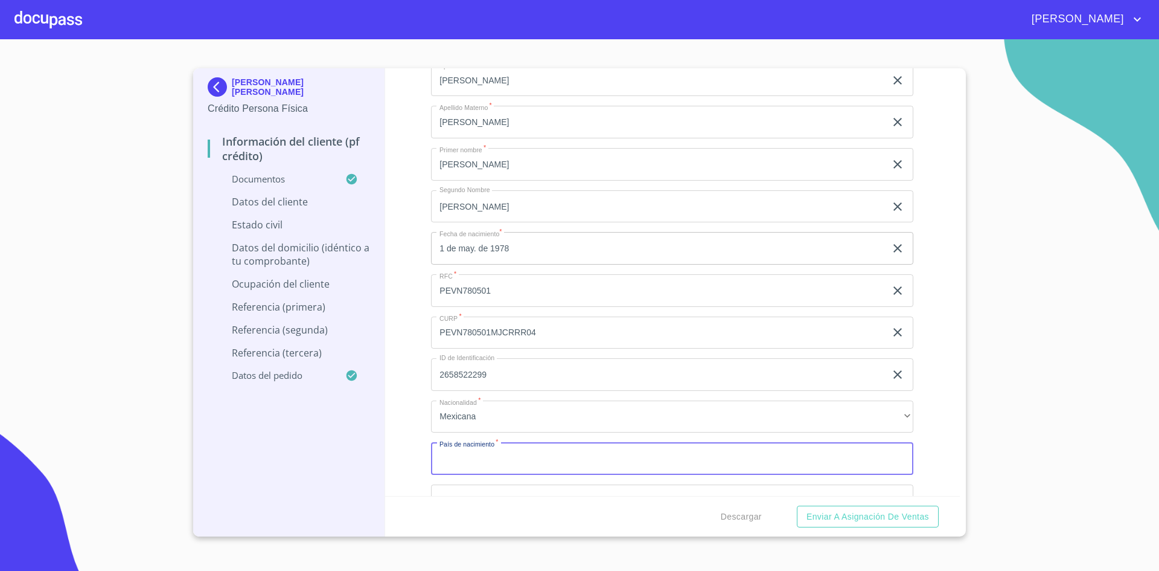
click at [509, 451] on input "Documento de identificación.   *" at bounding box center [672, 458] width 482 height 33
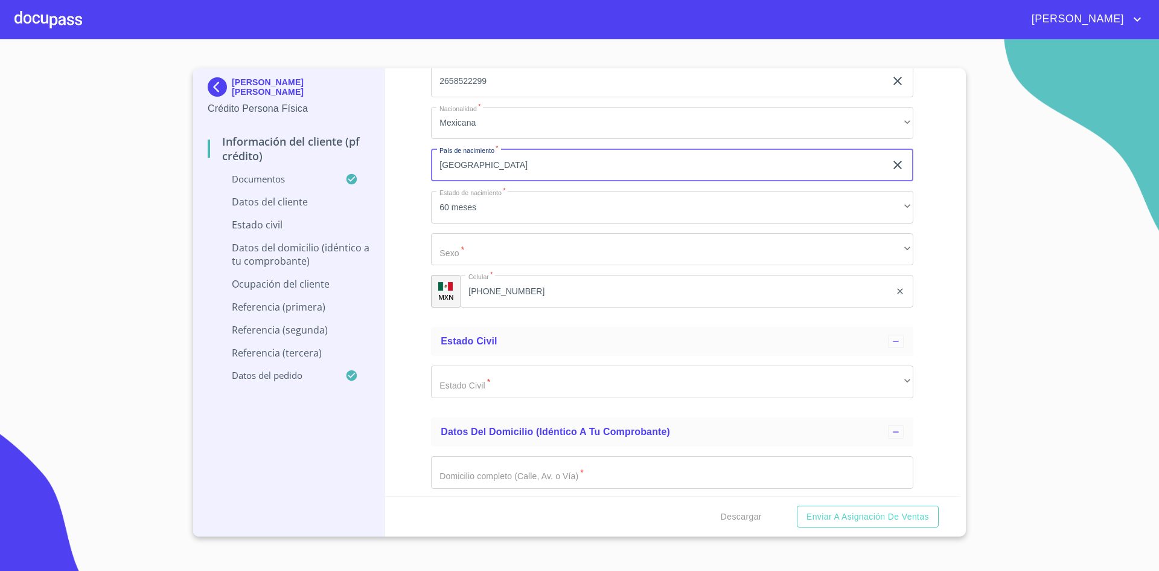
scroll to position [4333, 0]
type input "MEXICO"
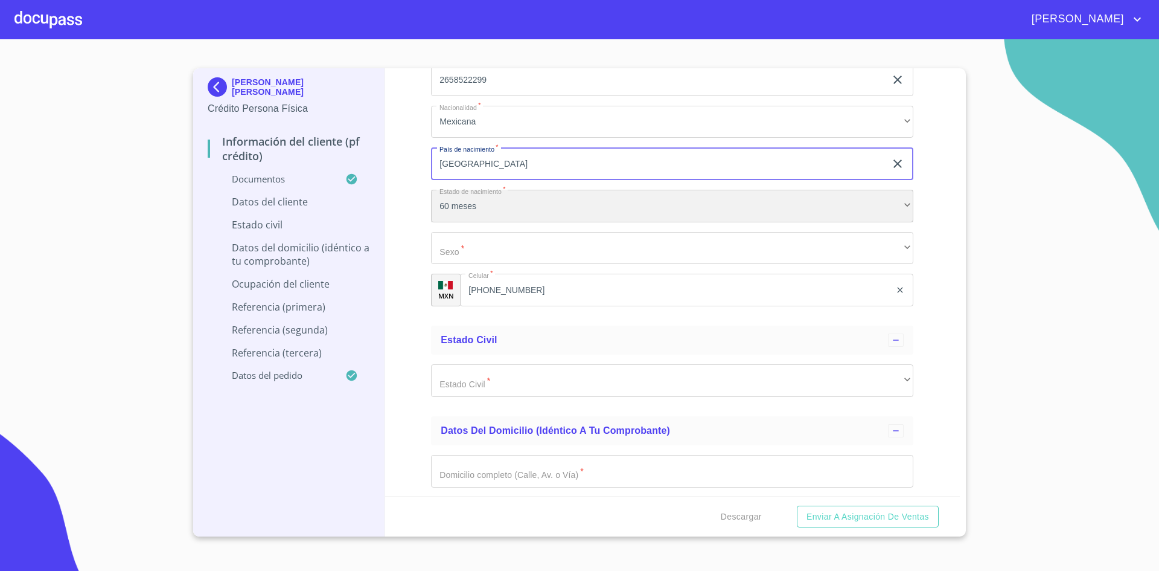
click at [545, 206] on div "60 meses" at bounding box center [672, 206] width 482 height 33
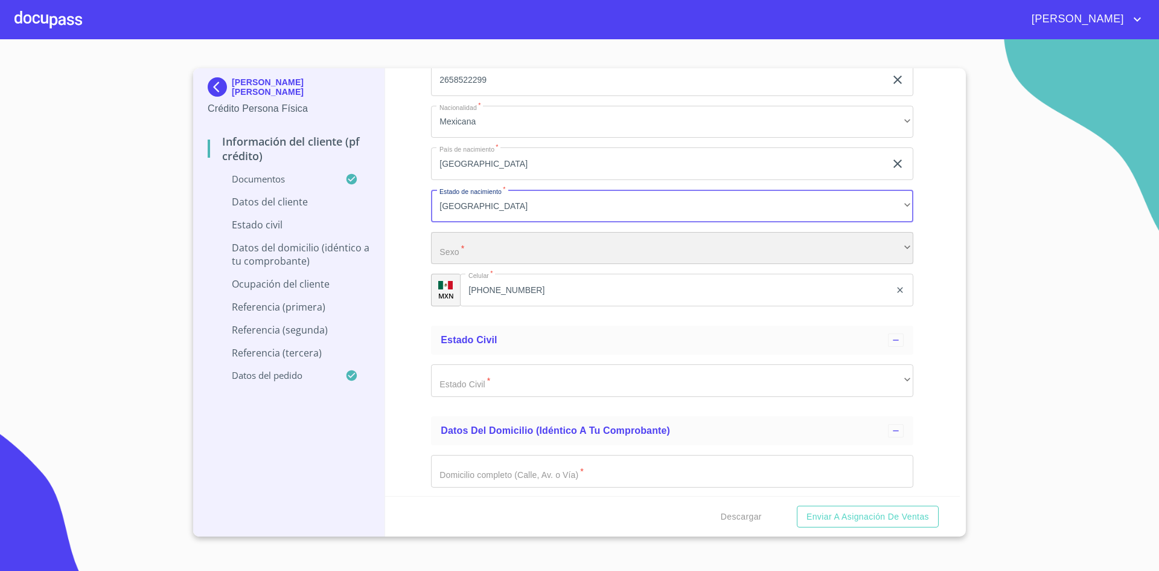
click at [546, 252] on div "​" at bounding box center [672, 248] width 482 height 33
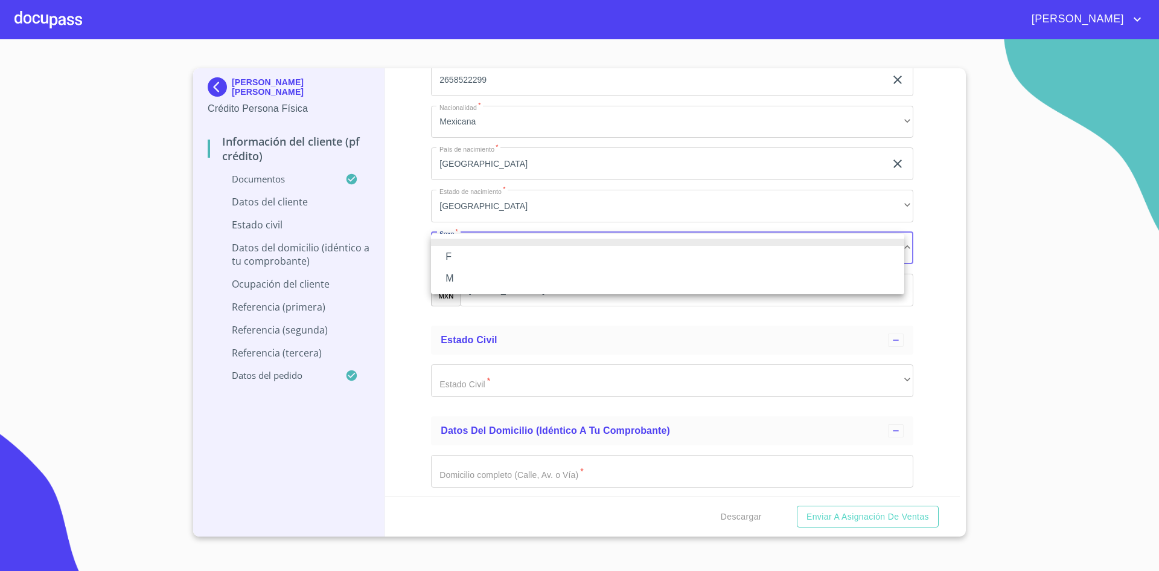
click at [488, 258] on li "F" at bounding box center [667, 257] width 473 height 22
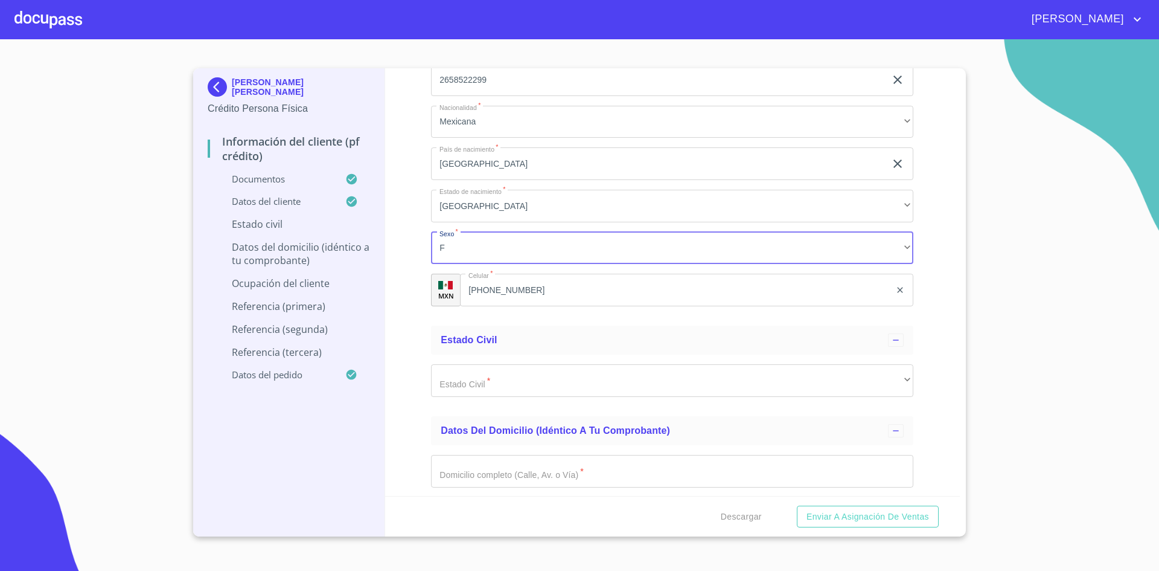
click at [565, 293] on input "[PHONE_NUMBER]" at bounding box center [675, 289] width 430 height 33
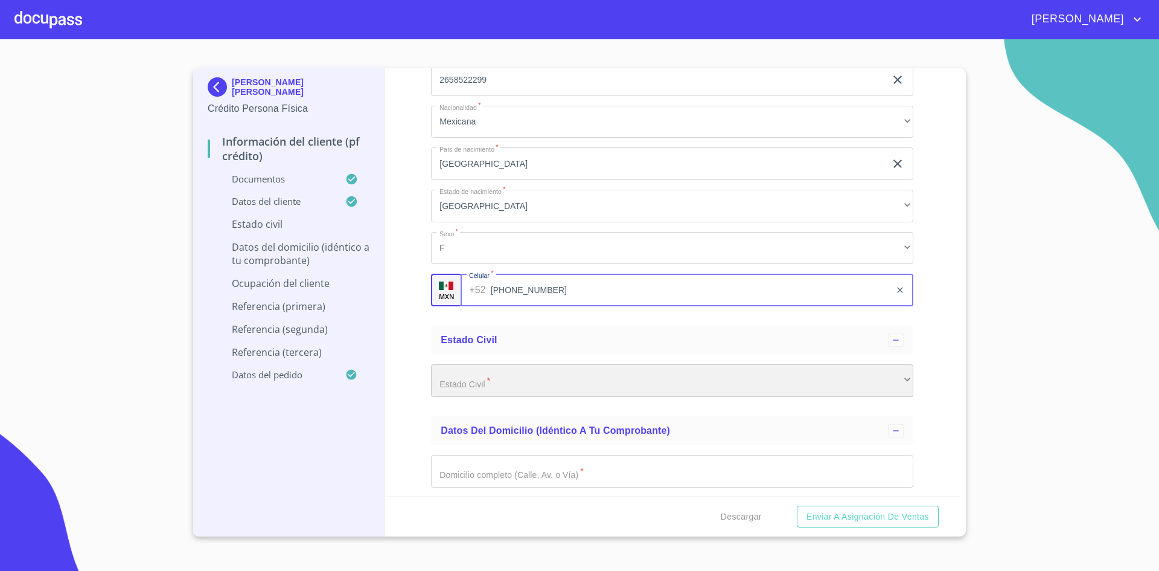
click at [519, 383] on div "​" at bounding box center [672, 380] width 482 height 33
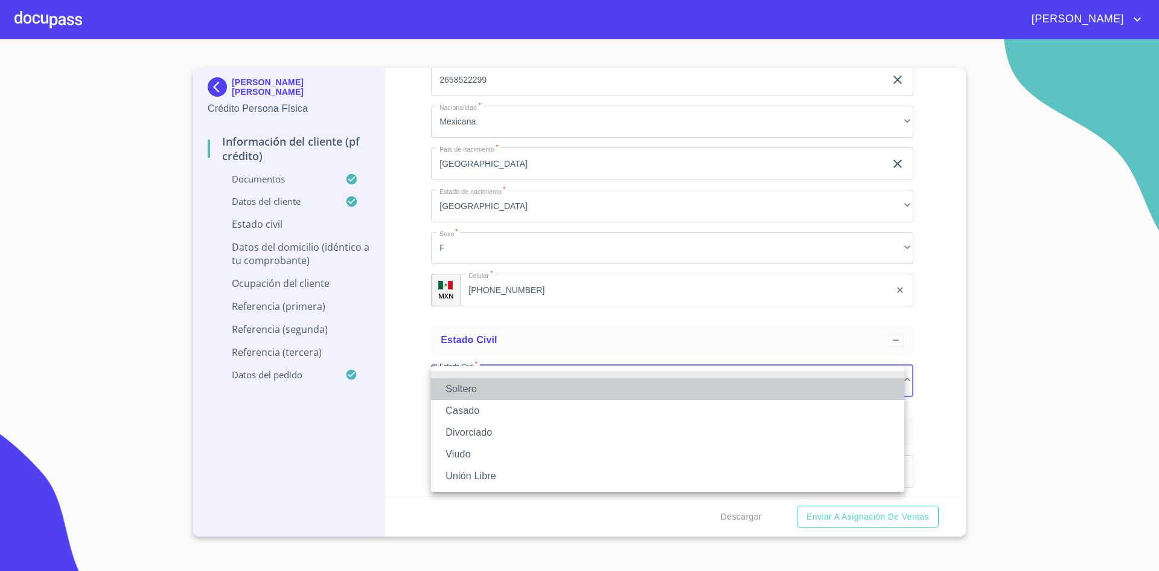
click at [491, 382] on li "Soltero" at bounding box center [667, 389] width 473 height 22
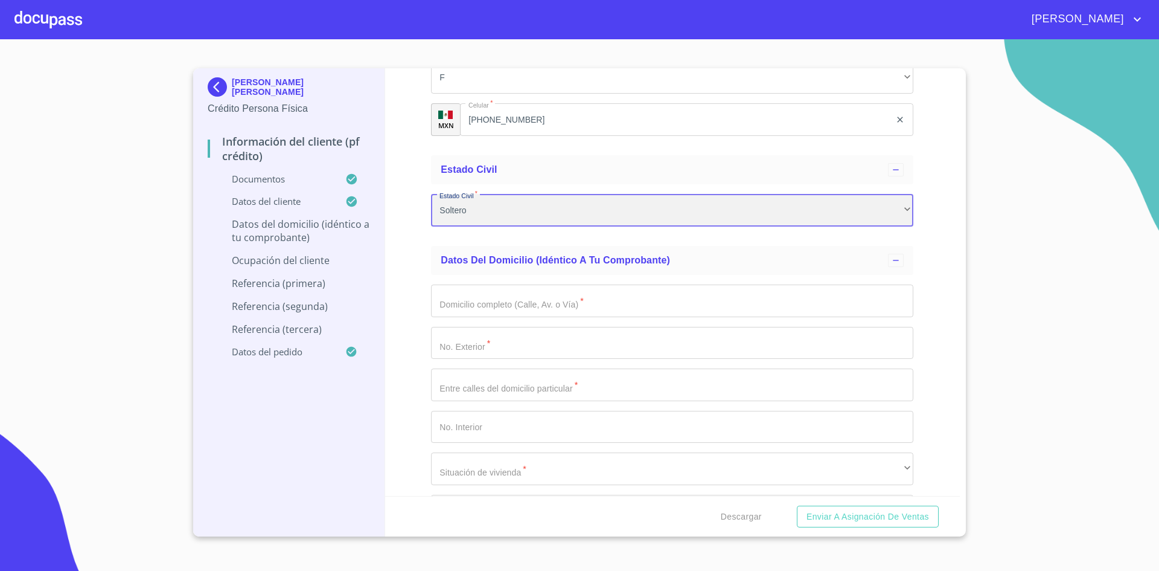
scroll to position [4504, 0]
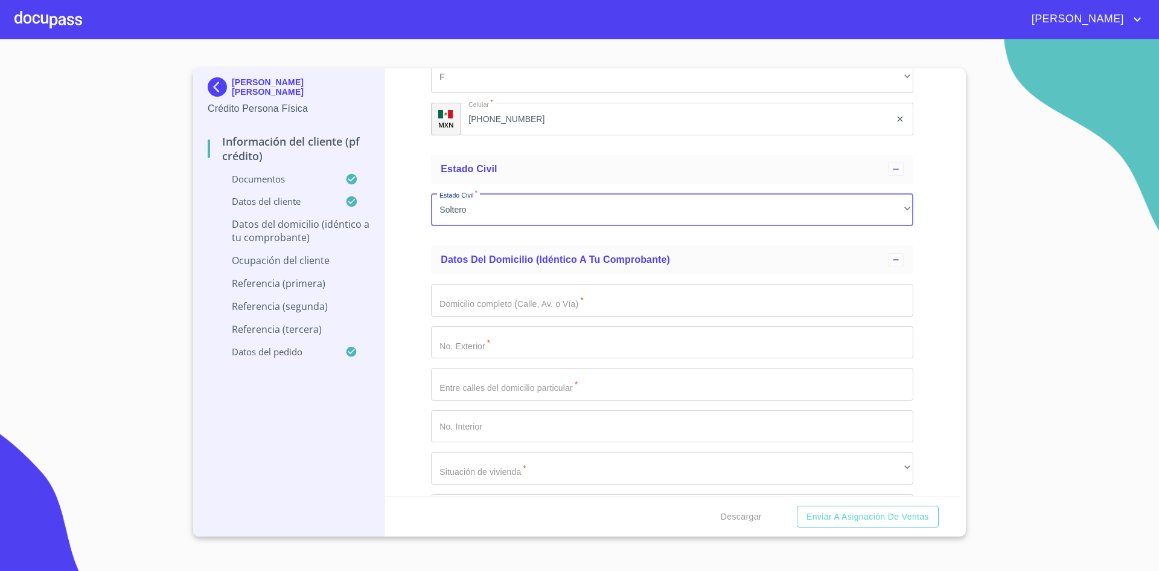
click at [655, 314] on input "Documento de identificación.   *" at bounding box center [672, 300] width 482 height 33
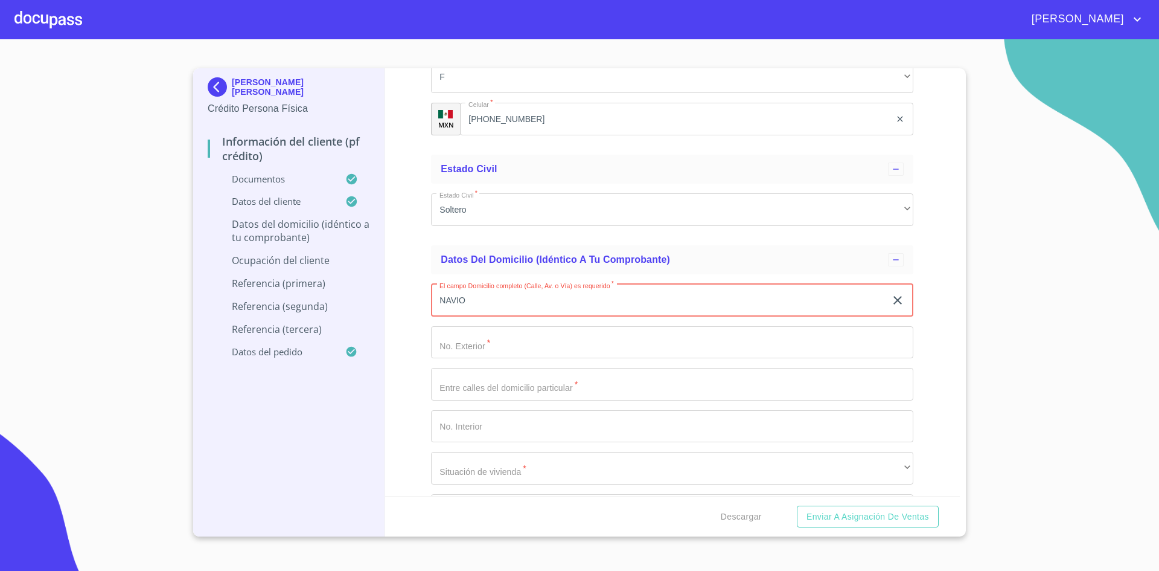
type input "NAVIO"
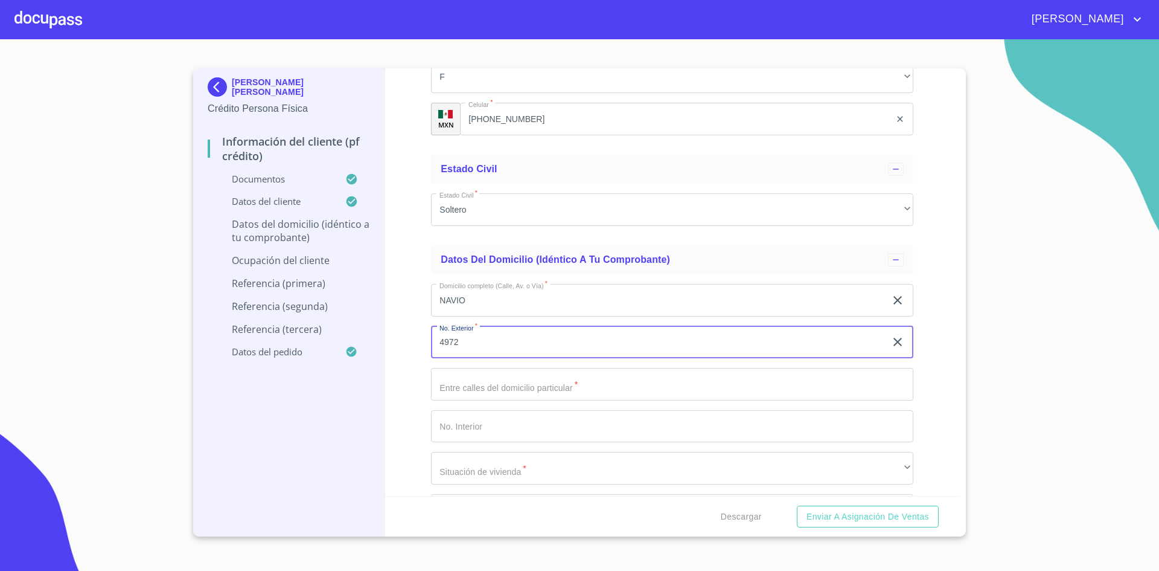
type input "4972"
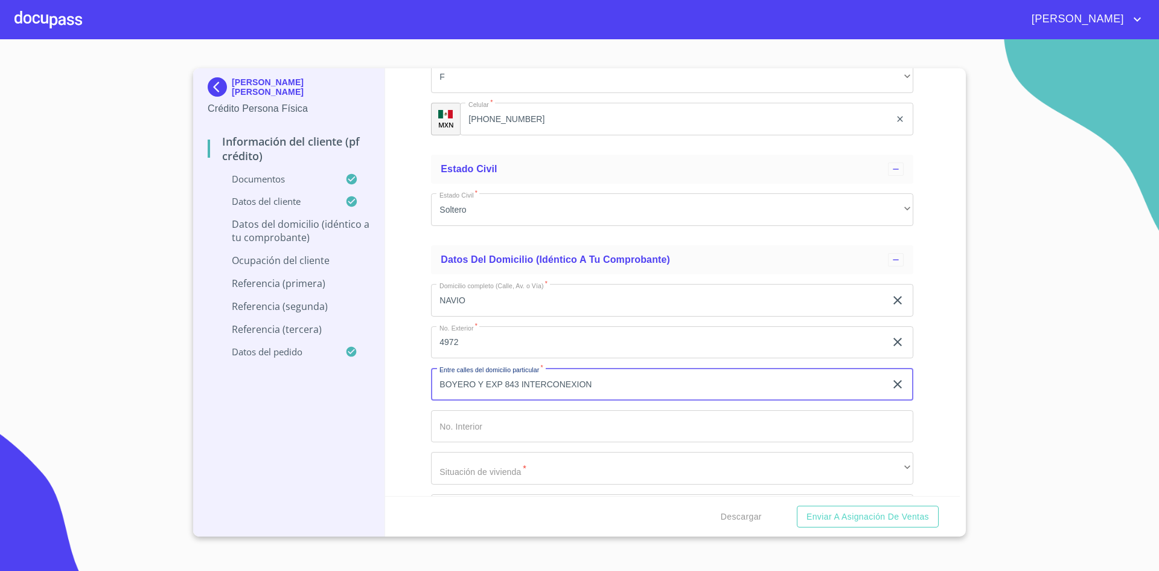
type input "BOYERO Y EXP 843 INTERCONEXION"
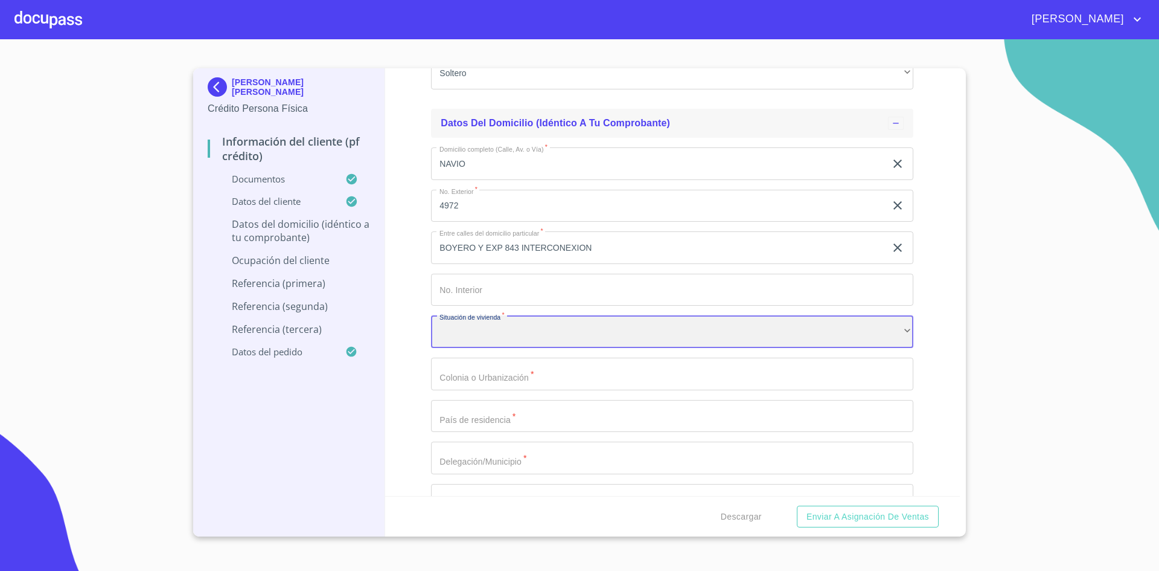
scroll to position [4641, 0]
click at [639, 333] on div "​" at bounding box center [672, 331] width 482 height 33
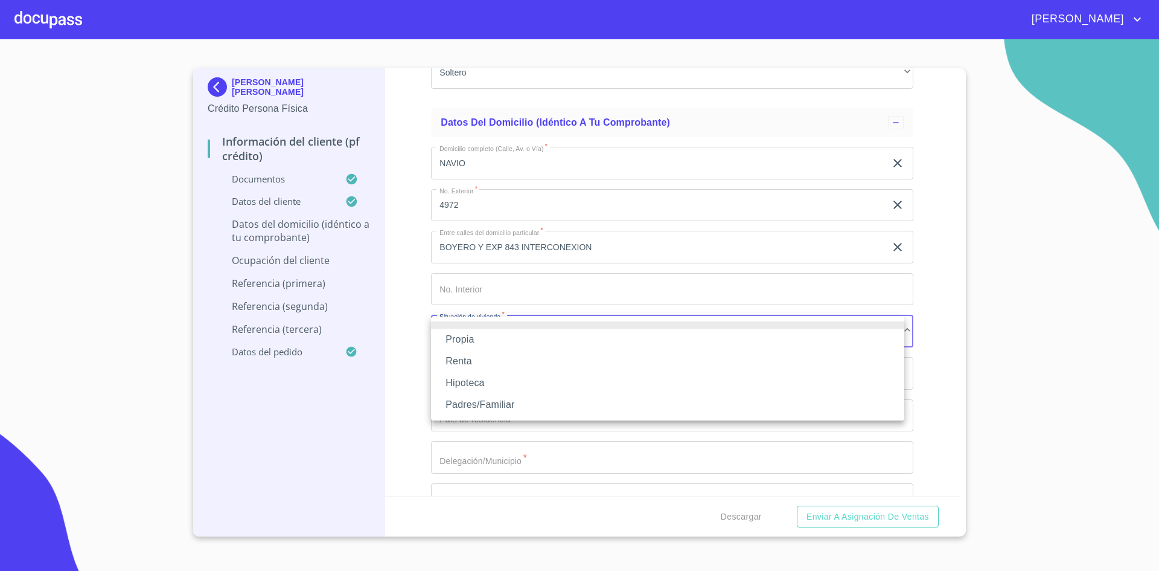
click at [549, 341] on li "Propia" at bounding box center [667, 339] width 473 height 22
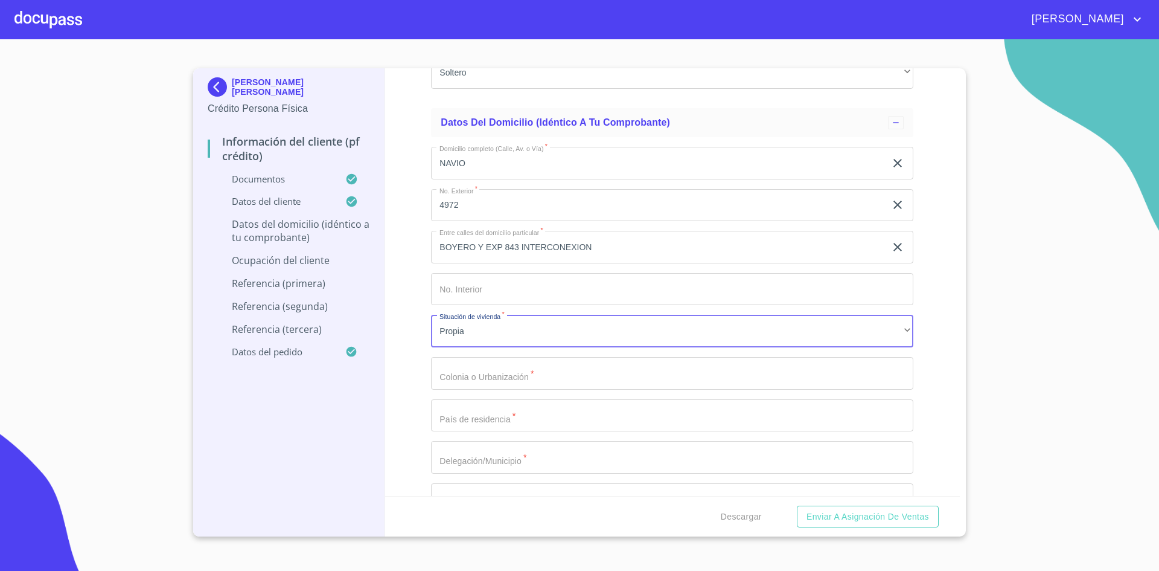
click at [517, 370] on input "Documento de identificación.   *" at bounding box center [672, 373] width 482 height 33
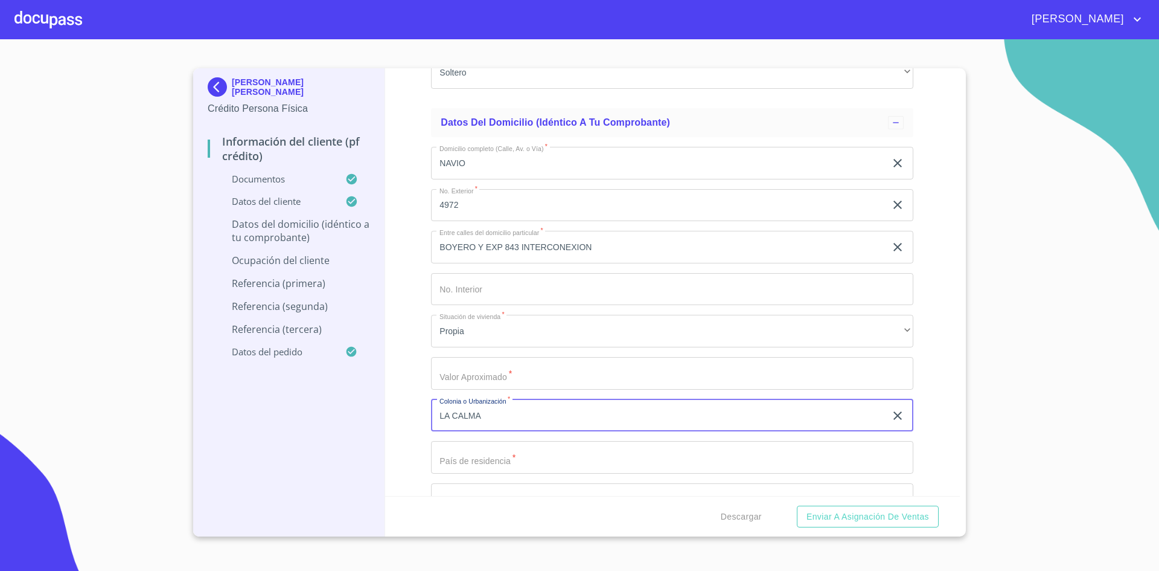
type input "LA CALMA"
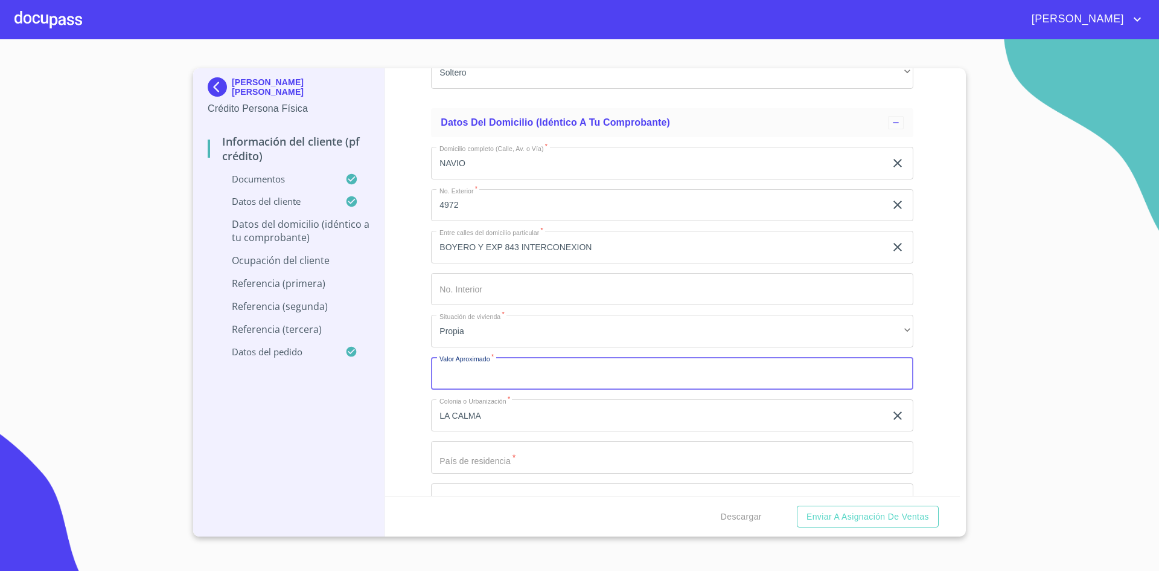
drag, startPoint x: 517, startPoint y: 370, endPoint x: 488, endPoint y: 372, distance: 29.6
click at [488, 372] on input "Documento de identificación.   *" at bounding box center [672, 373] width 482 height 33
type input "$2,500,000"
click at [492, 462] on input "Documento de identificación.   *" at bounding box center [672, 457] width 482 height 33
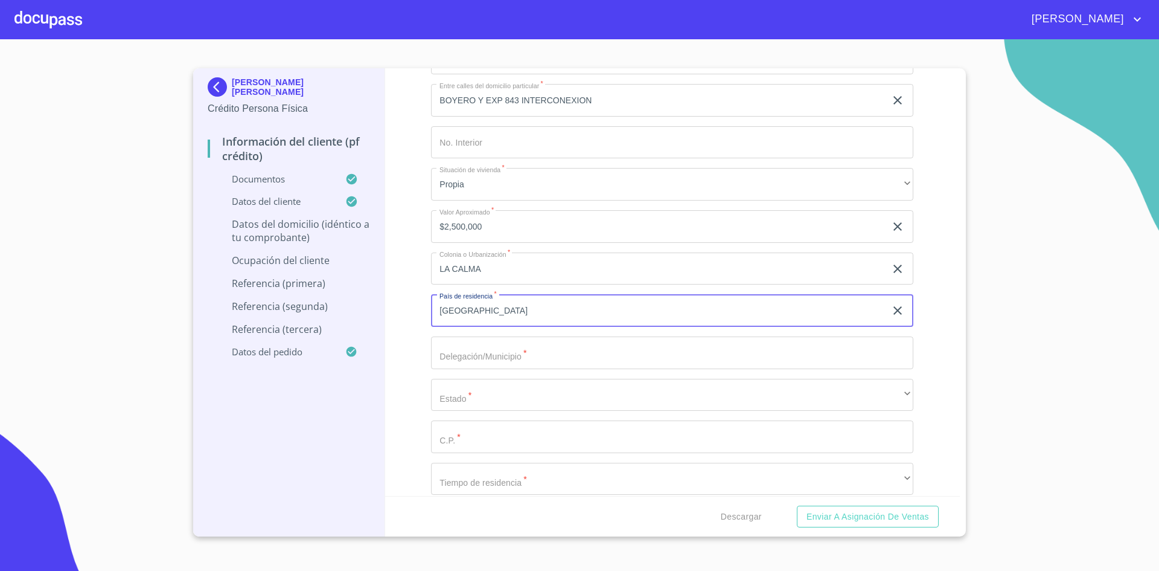
scroll to position [4789, 0]
type input "MEXICO"
click at [529, 350] on input "Documento de identificación.   *" at bounding box center [672, 351] width 482 height 33
type input "ZAPOPAN"
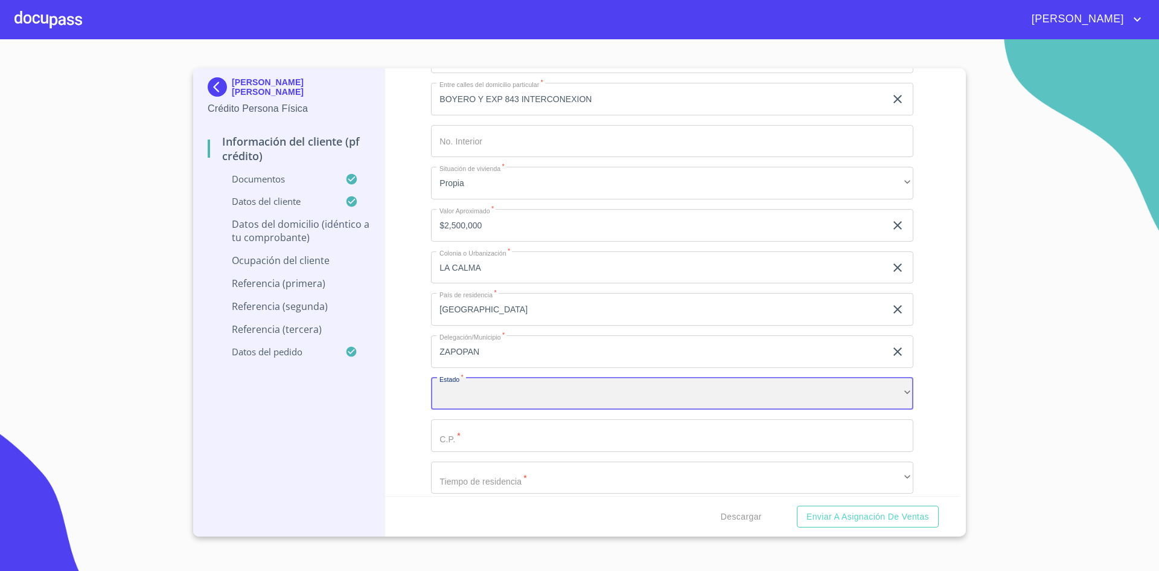
click at [517, 408] on div "​" at bounding box center [672, 393] width 482 height 33
click at [516, 436] on input "Documento de identificación.   *" at bounding box center [672, 435] width 482 height 33
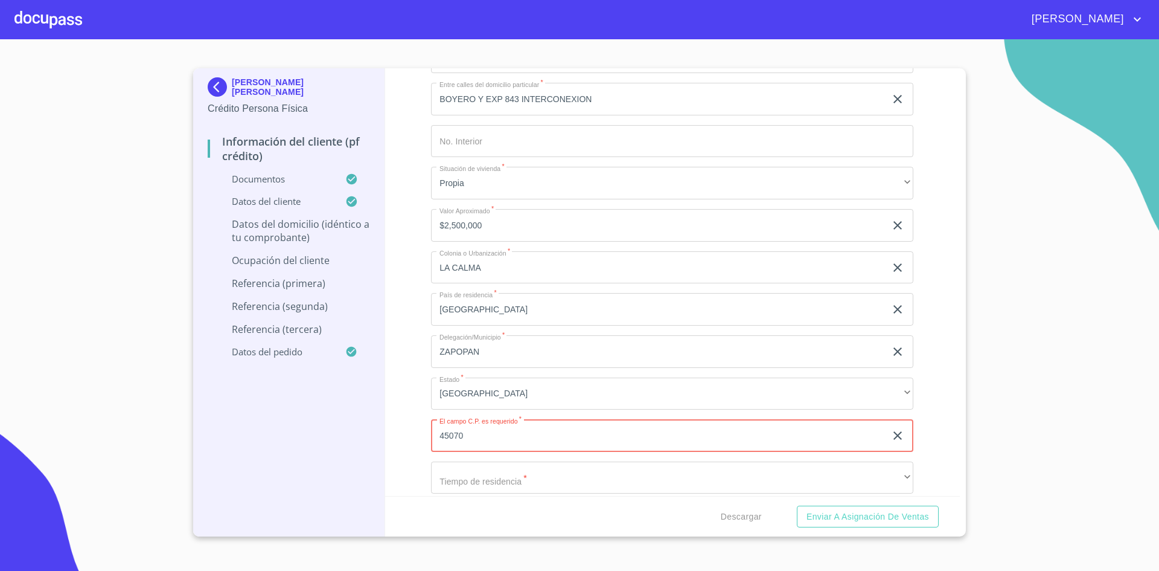
type input "45070"
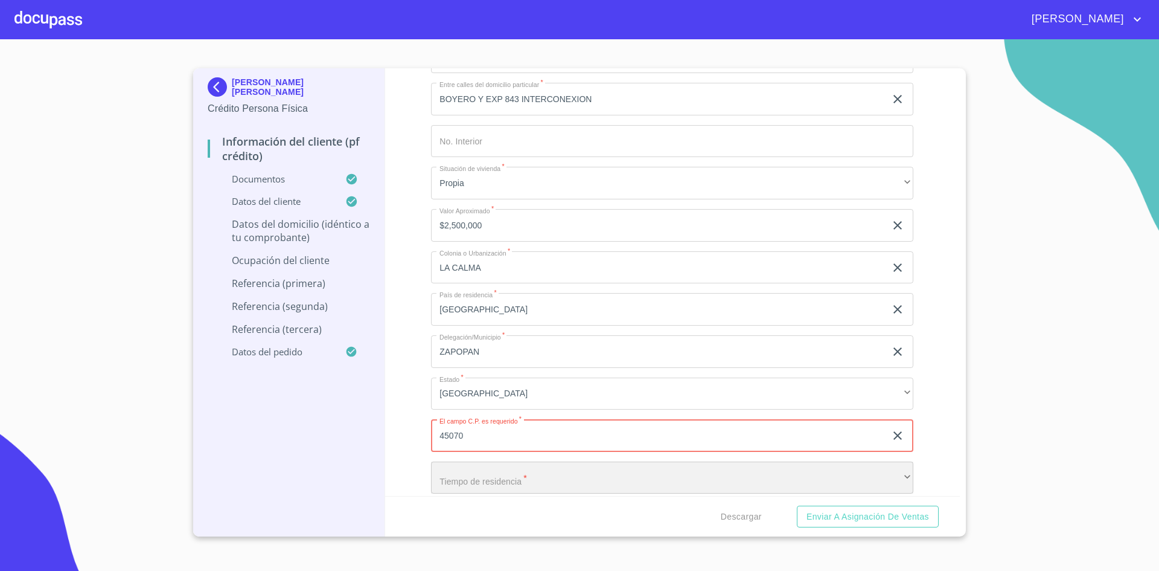
click at [513, 475] on div "​" at bounding box center [672, 477] width 482 height 33
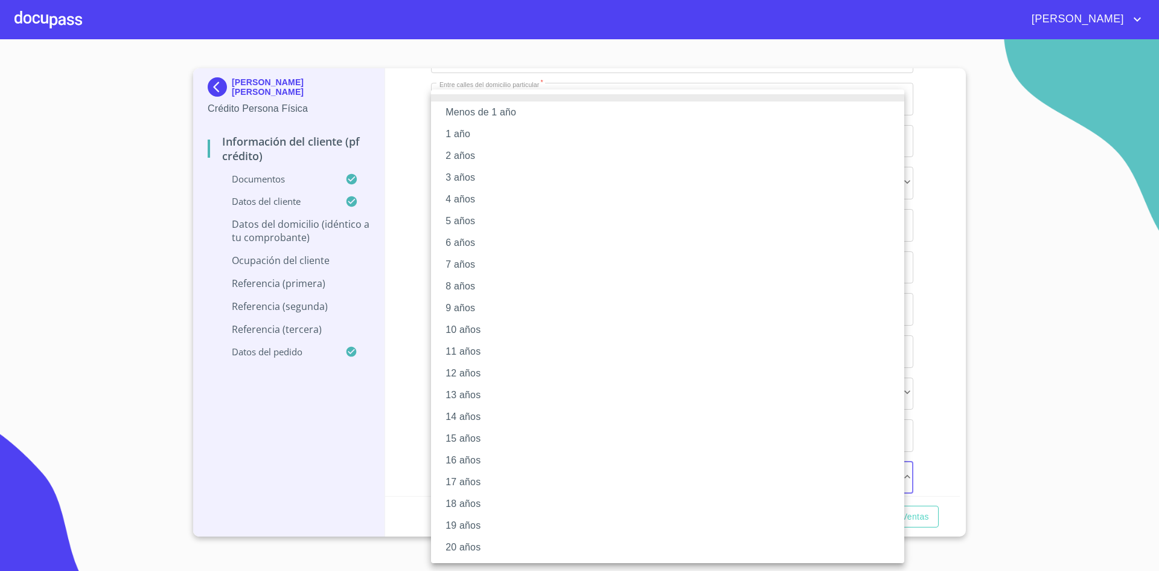
click at [475, 531] on li "19 años" at bounding box center [667, 525] width 473 height 22
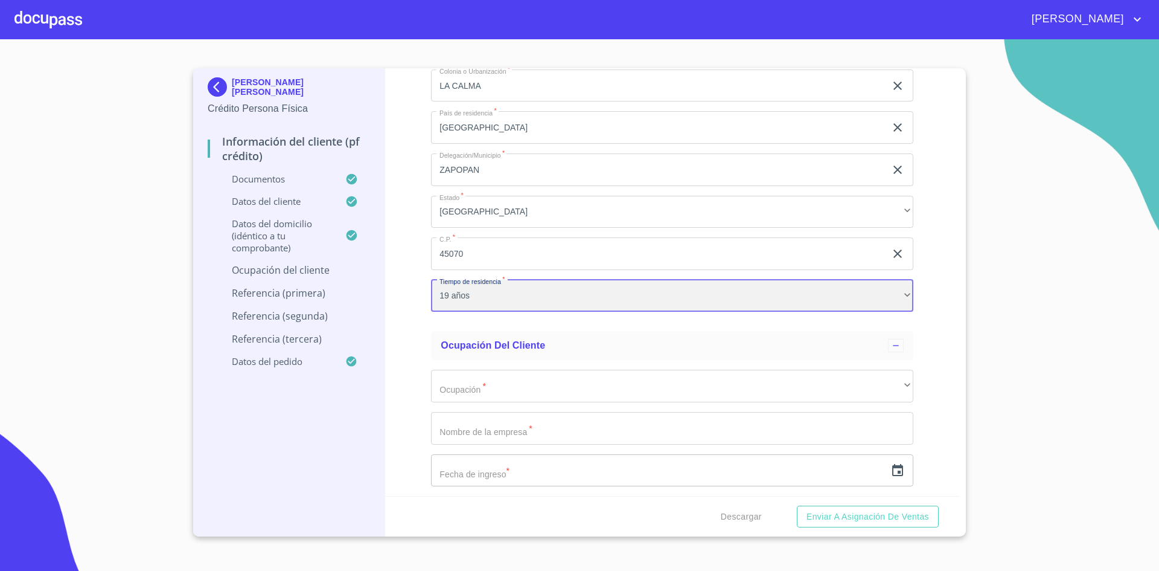
scroll to position [4971, 0]
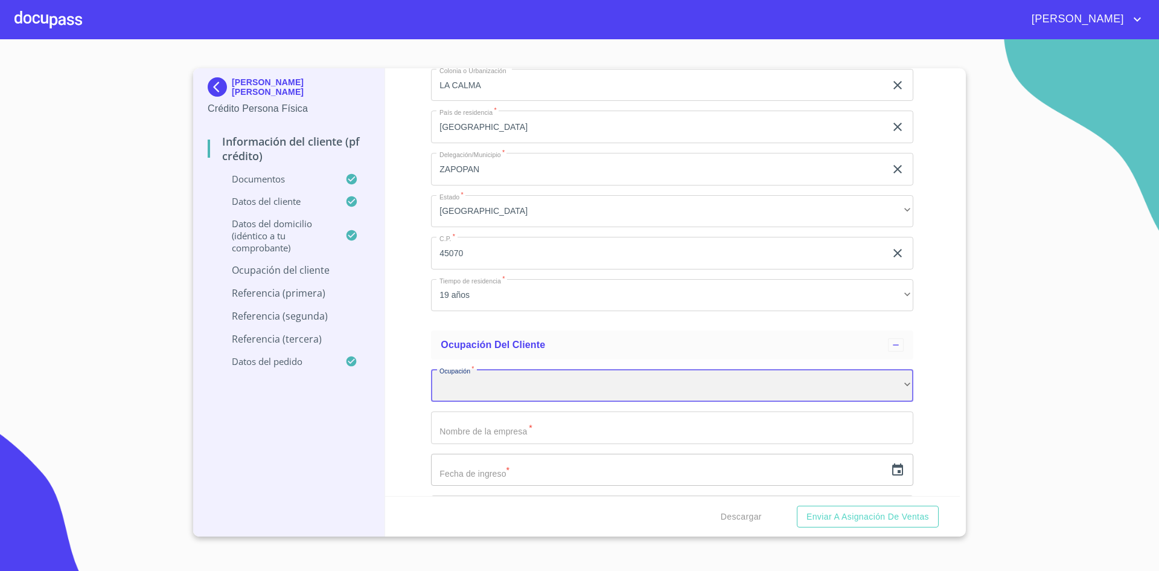
click at [571, 376] on div "​" at bounding box center [672, 385] width 482 height 33
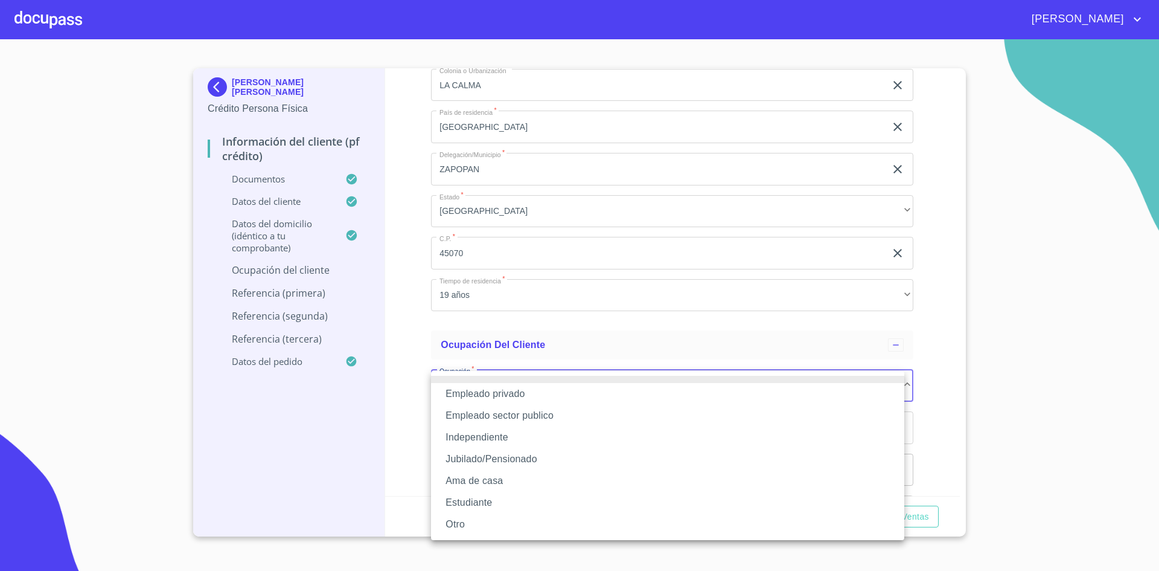
click at [542, 414] on li "Empleado sector publico" at bounding box center [667, 415] width 473 height 22
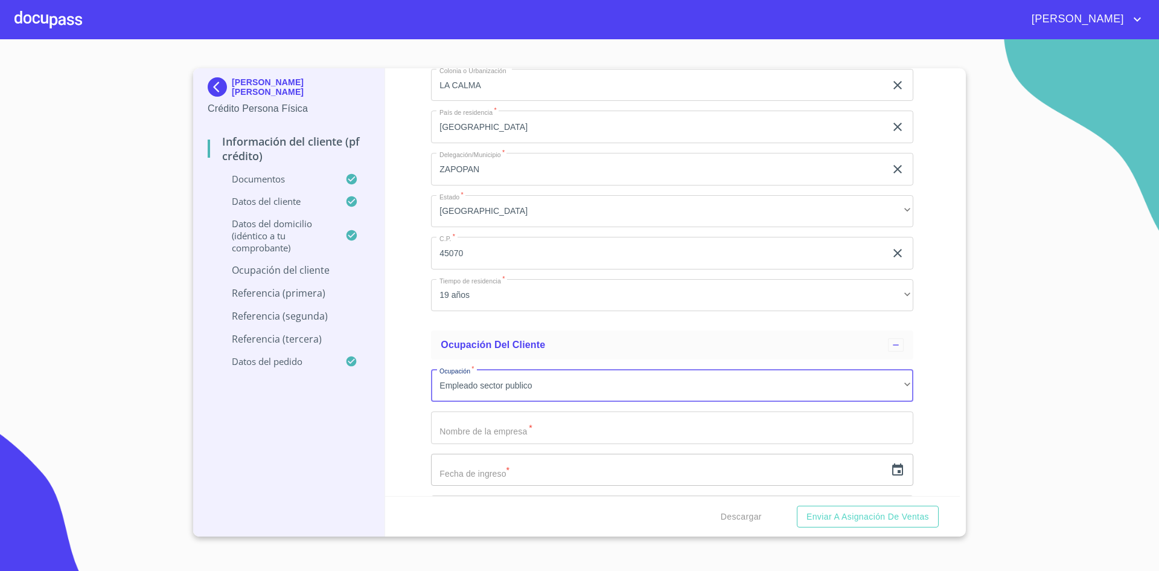
click at [532, 424] on input "Documento de identificación.   *" at bounding box center [672, 427] width 482 height 33
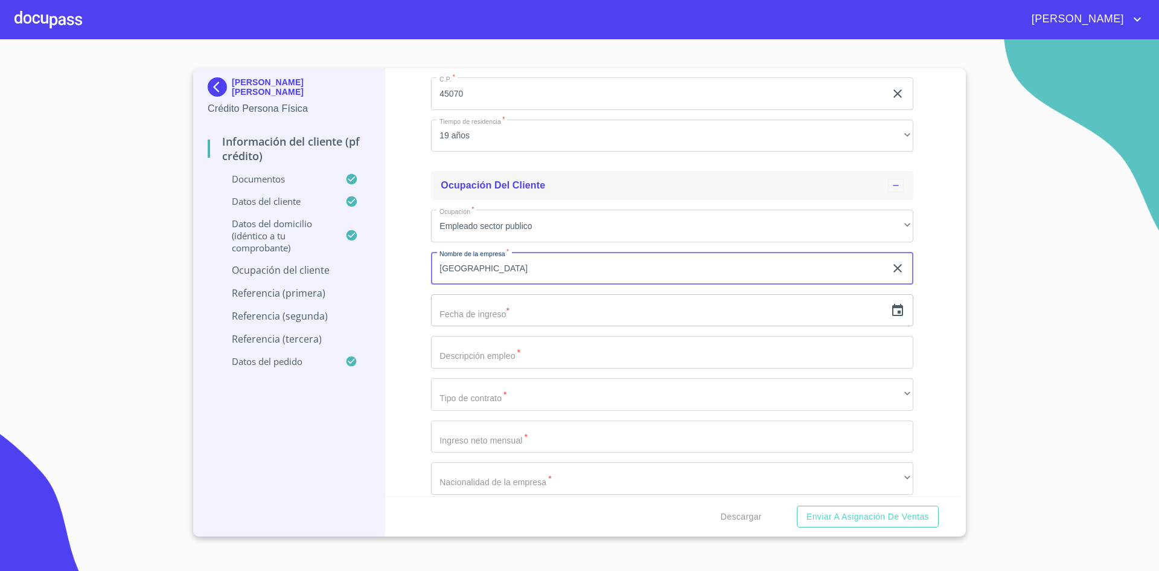
scroll to position [5131, 0]
type input "HOSPITAL CIVIL DE GUADALAJARA"
click at [536, 318] on input "text" at bounding box center [658, 309] width 455 height 33
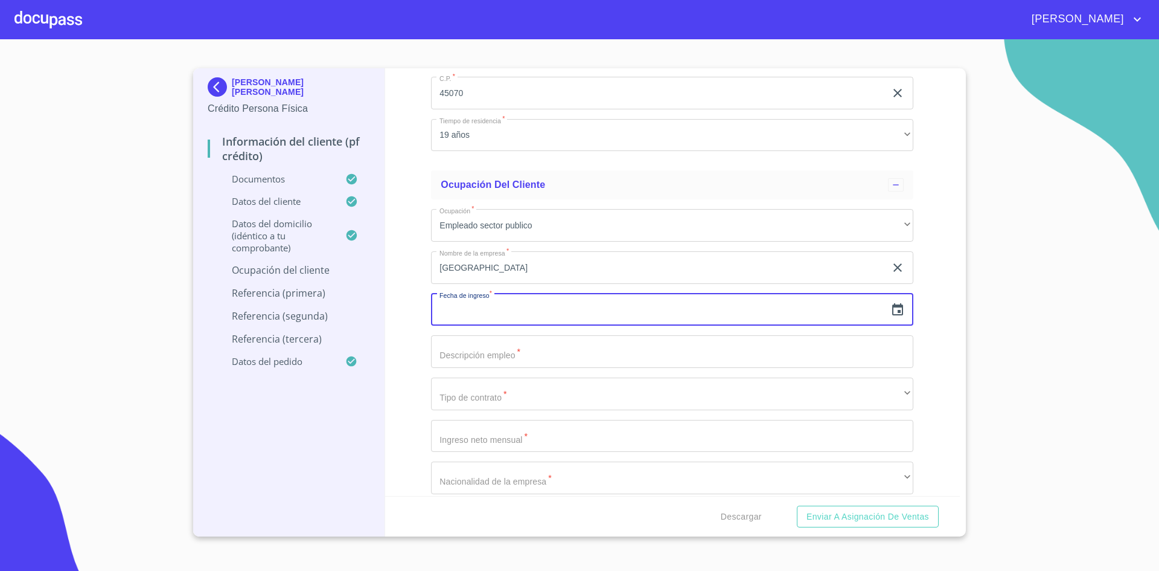
click at [890, 313] on icon "button" at bounding box center [897, 309] width 14 height 14
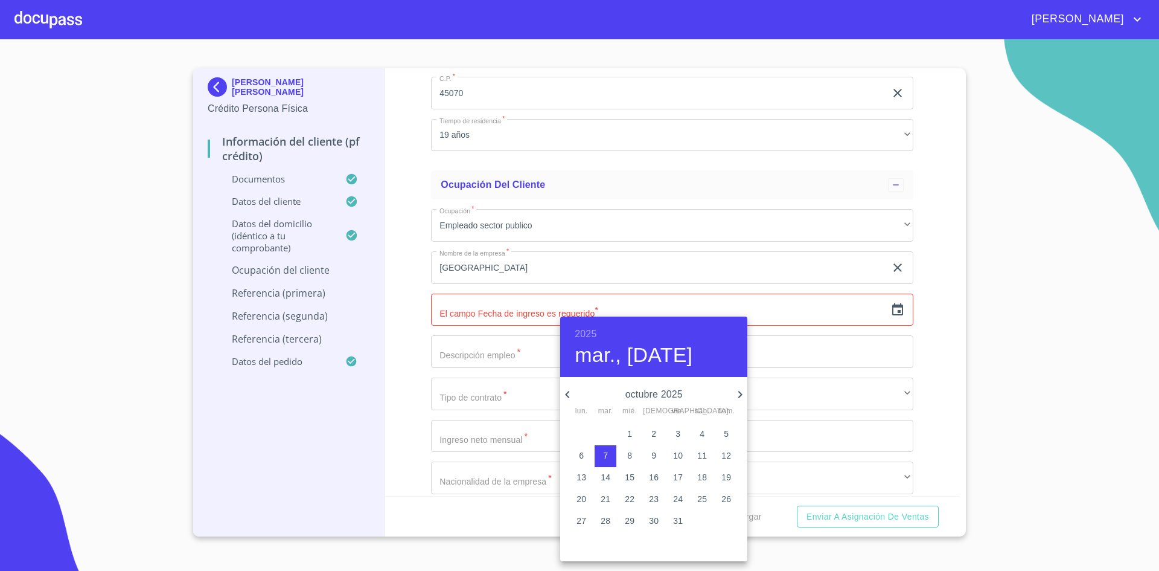
click at [580, 336] on h6 "2025" at bounding box center [586, 333] width 22 height 17
click at [652, 389] on div "2014" at bounding box center [653, 388] width 187 height 24
click at [644, 452] on span "9" at bounding box center [654, 455] width 22 height 12
click at [676, 454] on p "10" at bounding box center [678, 455] width 10 height 12
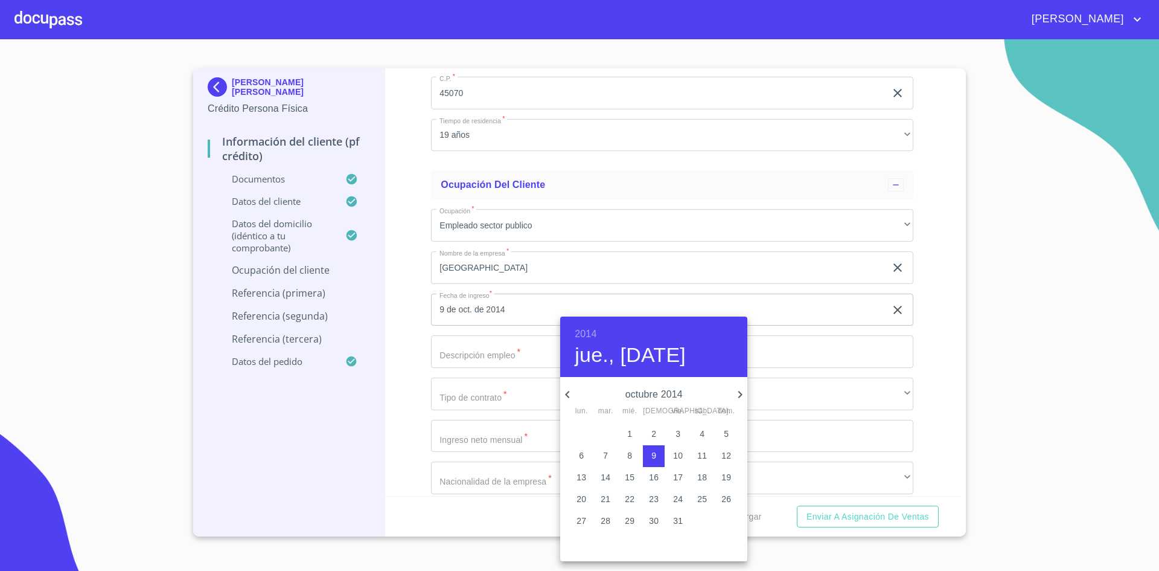
type input "10 de oct. de 2014"
click at [936, 347] on div at bounding box center [579, 285] width 1159 height 571
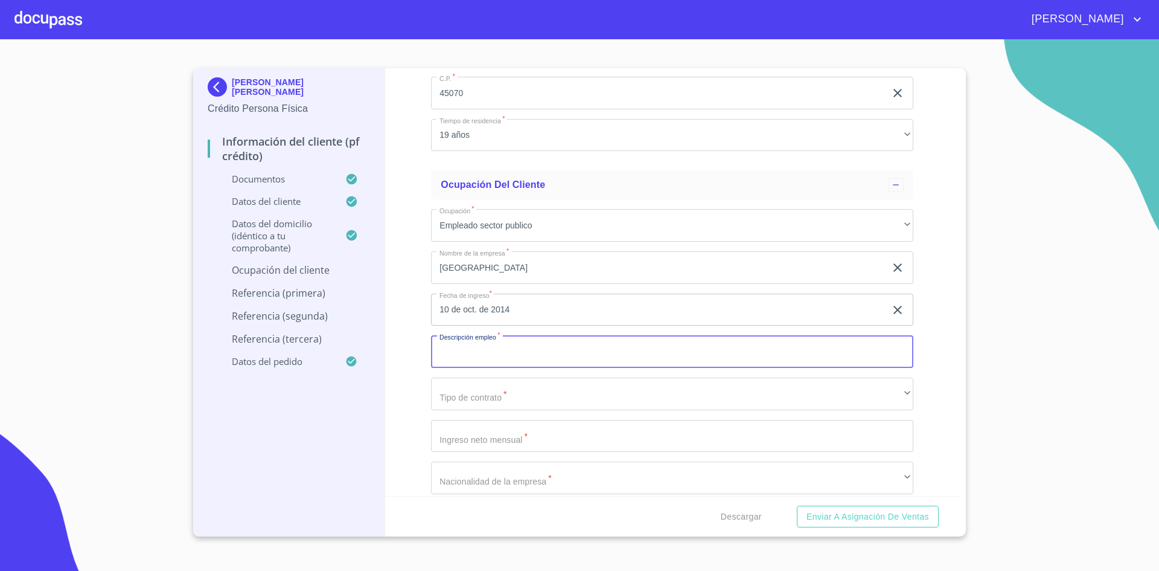
click at [548, 353] on input "Documento de identificación.   *" at bounding box center [672, 351] width 482 height 33
type input "E"
click at [563, 357] on input "ANESTECIOLOGO" at bounding box center [658, 351] width 455 height 33
type input "A"
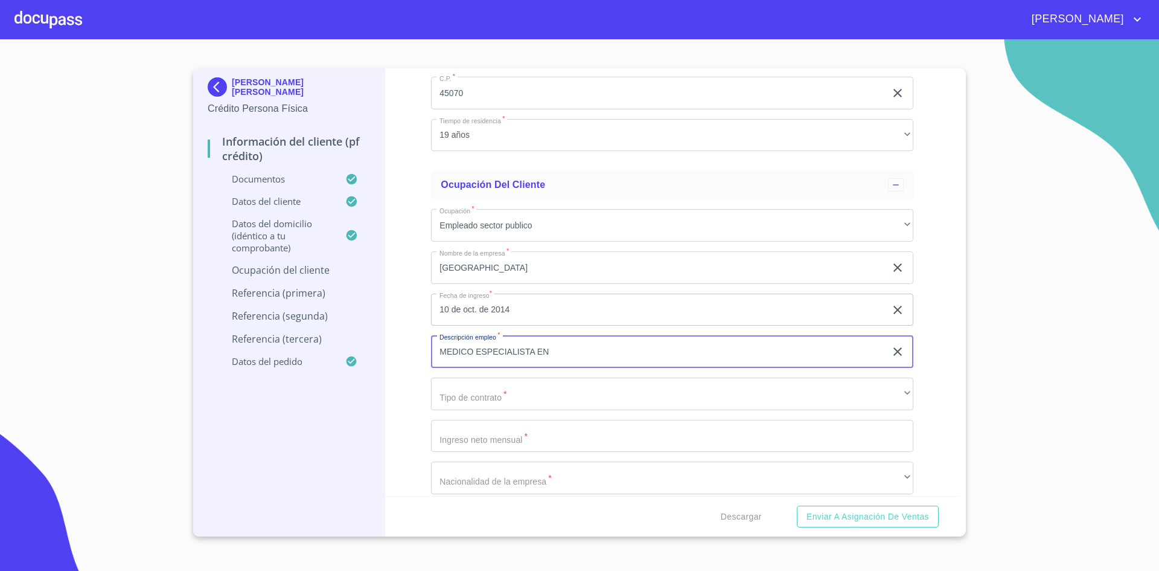
paste input "Anestesiologia"
type input "MEDICO ESPECIALISTA EN ANESTESIOLOGIA"
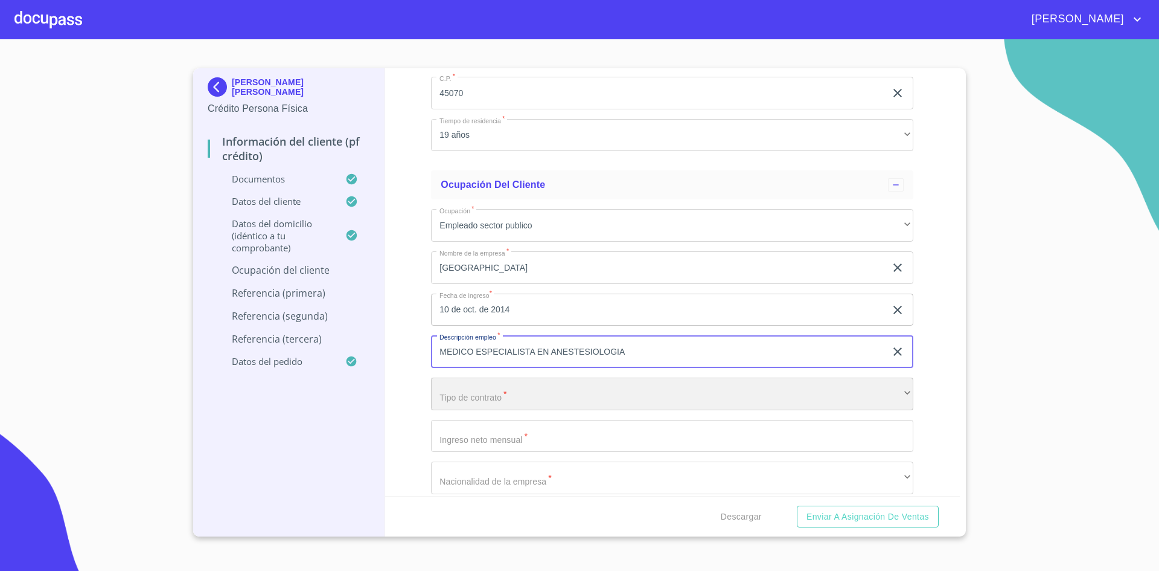
click at [628, 394] on div "​" at bounding box center [672, 393] width 482 height 33
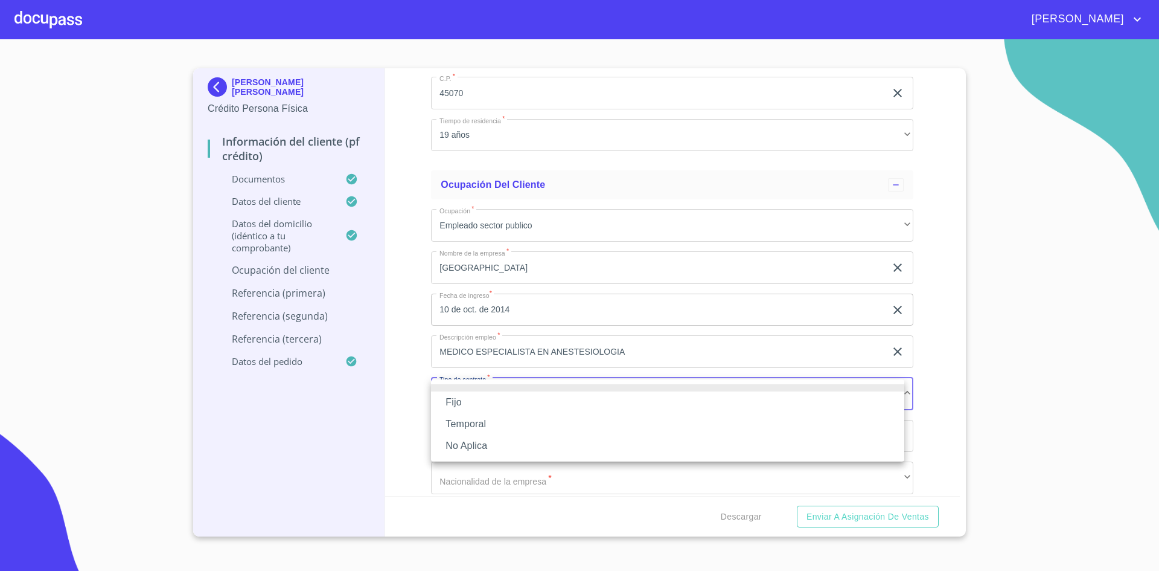
click at [472, 401] on li "Fijo" at bounding box center [667, 402] width 473 height 22
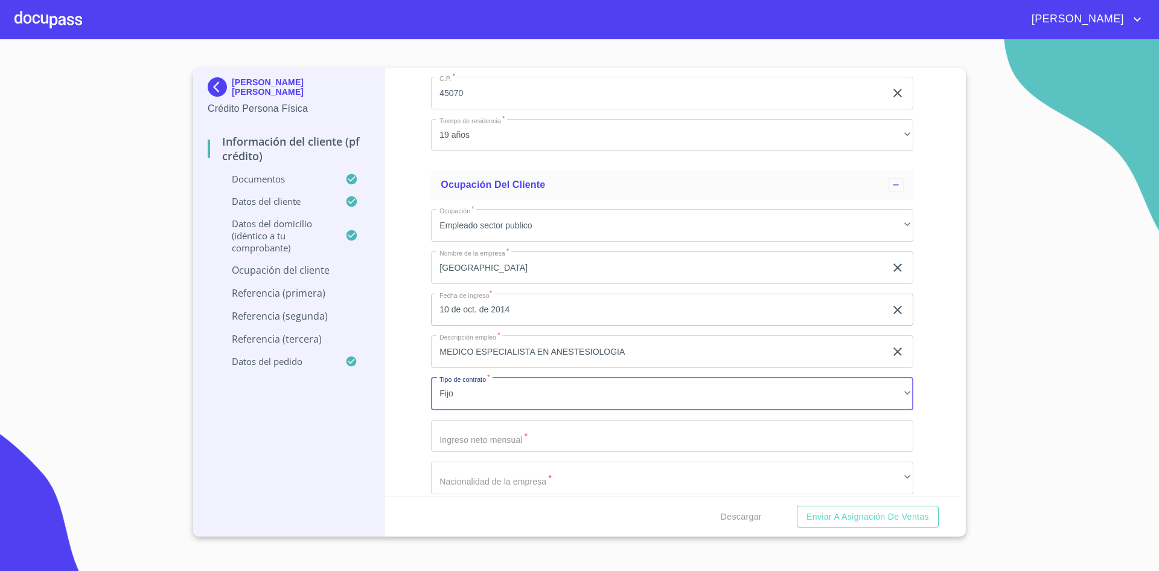
click at [517, 443] on input "Documento de identificación.   *" at bounding box center [672, 436] width 482 height 33
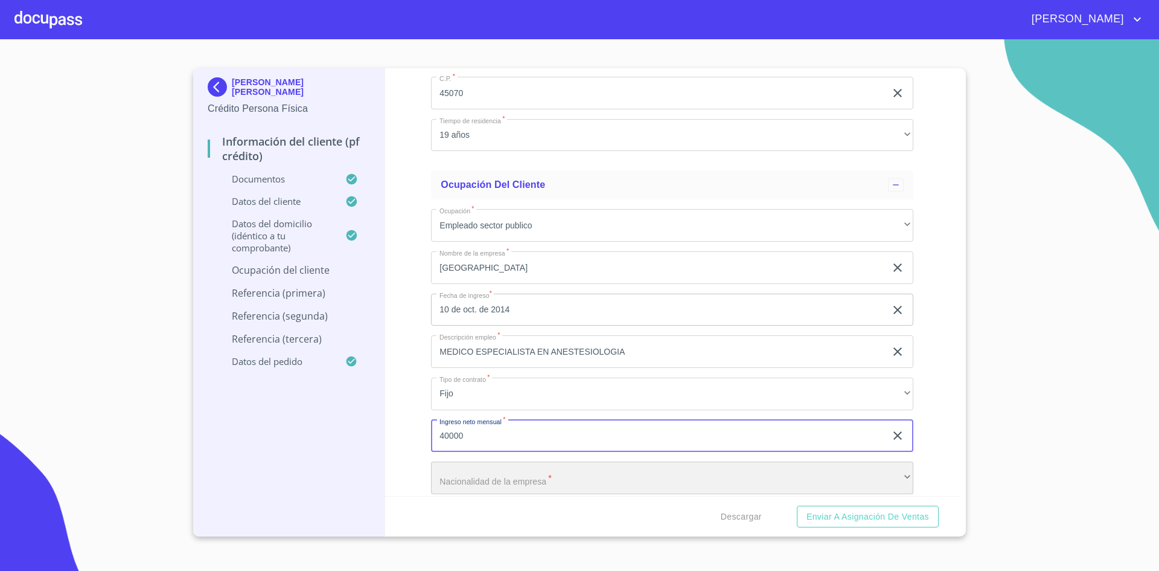
click at [507, 475] on div "​" at bounding box center [672, 477] width 482 height 33
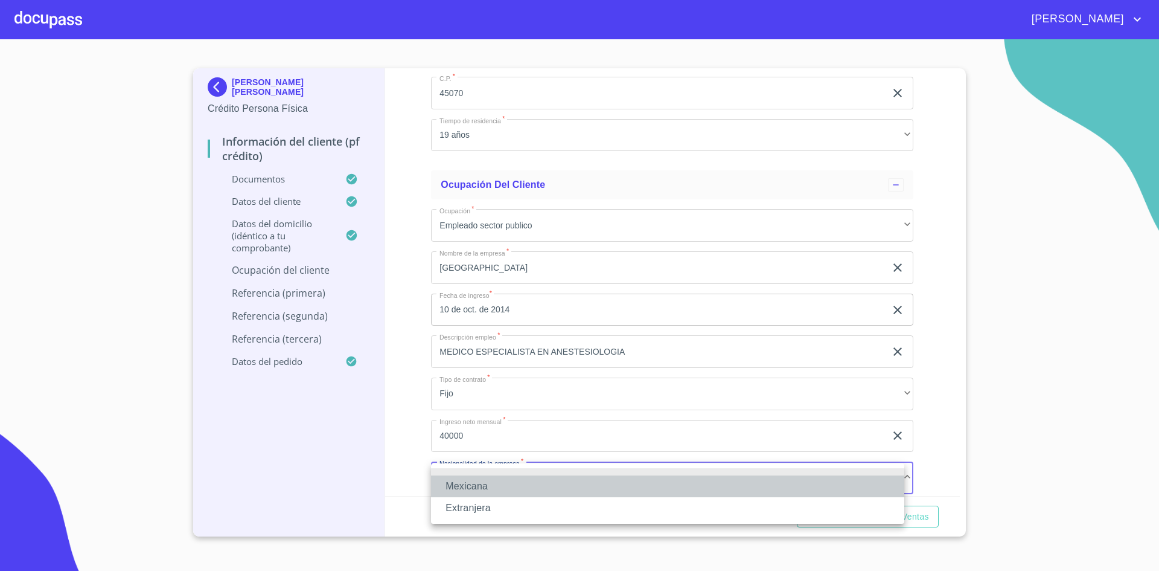
click at [496, 478] on li "Mexicana" at bounding box center [667, 486] width 473 height 22
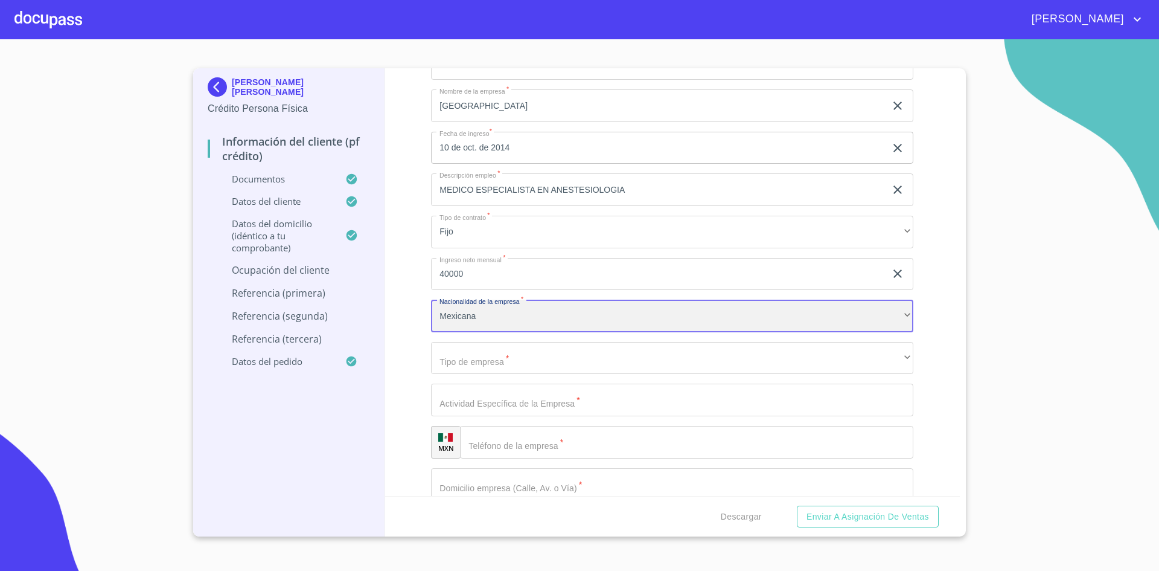
scroll to position [5293, 0]
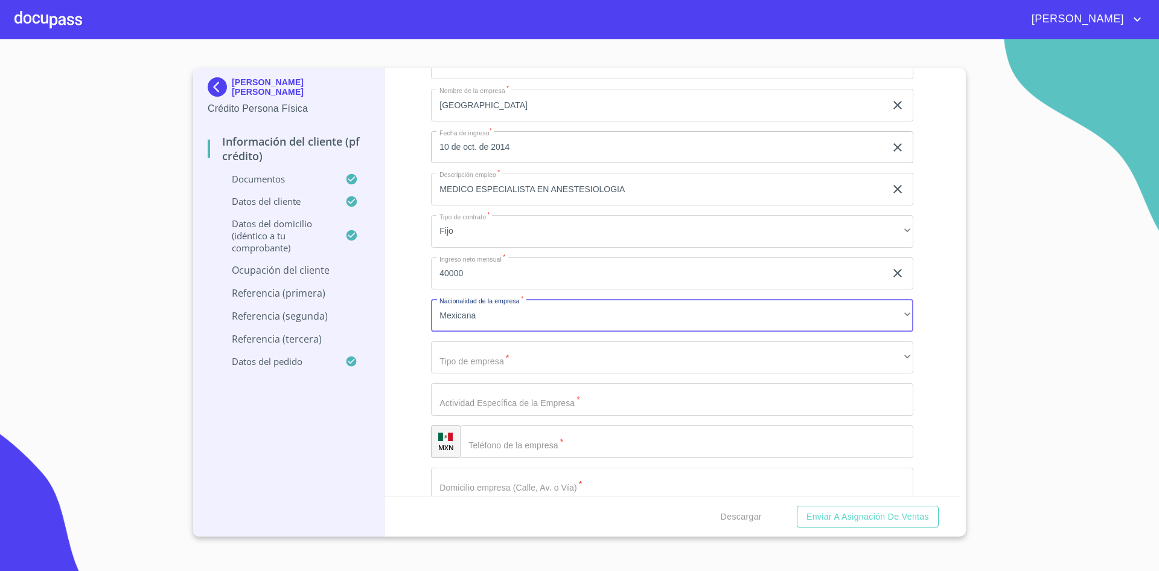
click at [483, 271] on input "40000" at bounding box center [658, 273] width 455 height 33
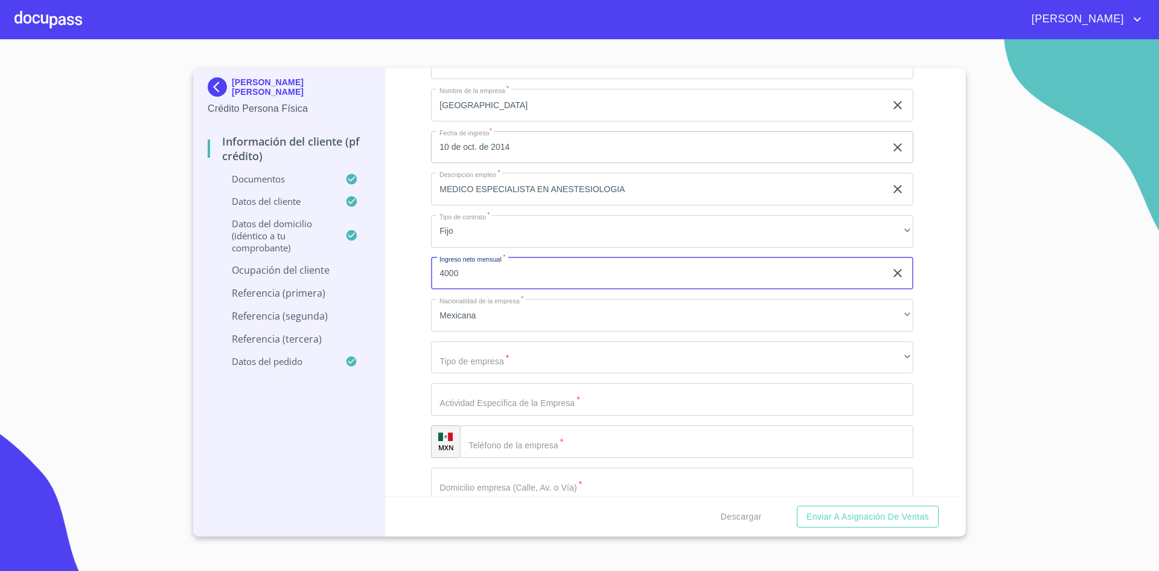
type input "40000"
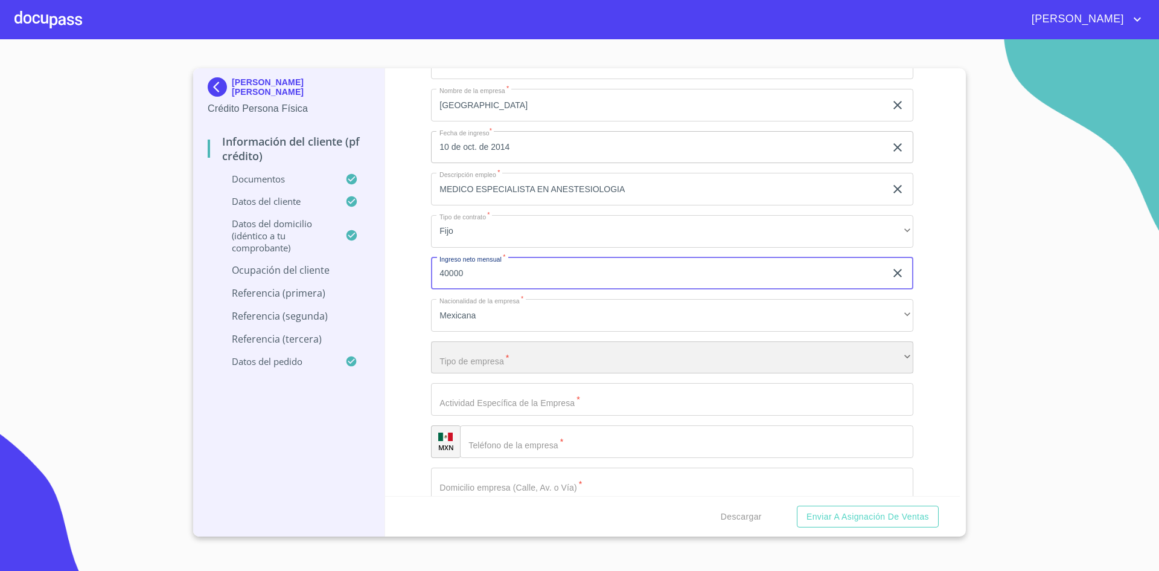
click at [507, 364] on div "​" at bounding box center [672, 357] width 482 height 33
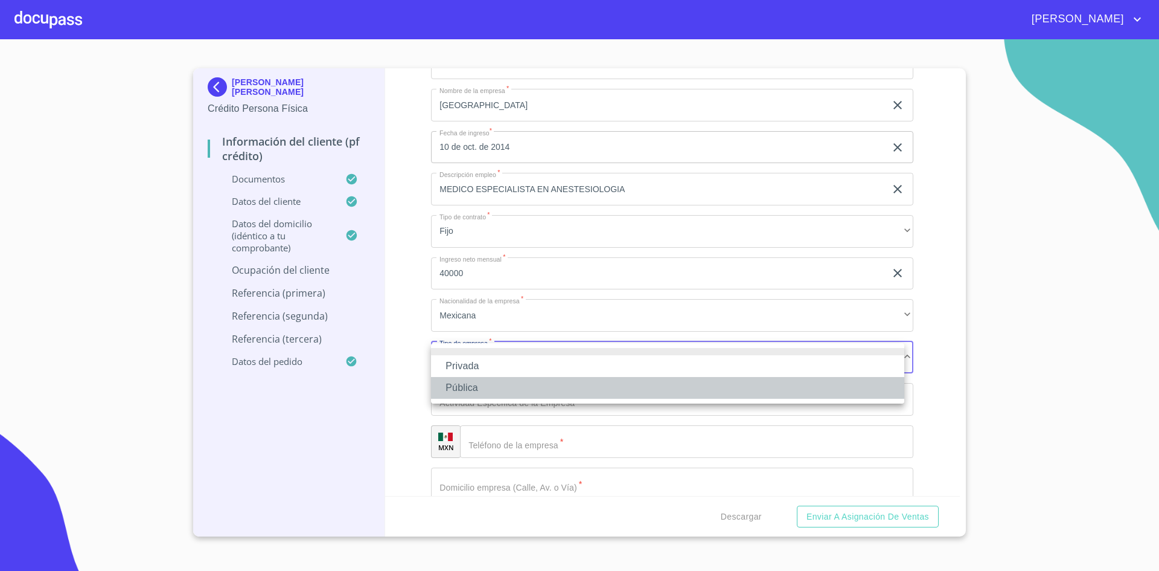
click at [487, 388] on li "Pública" at bounding box center [667, 388] width 473 height 22
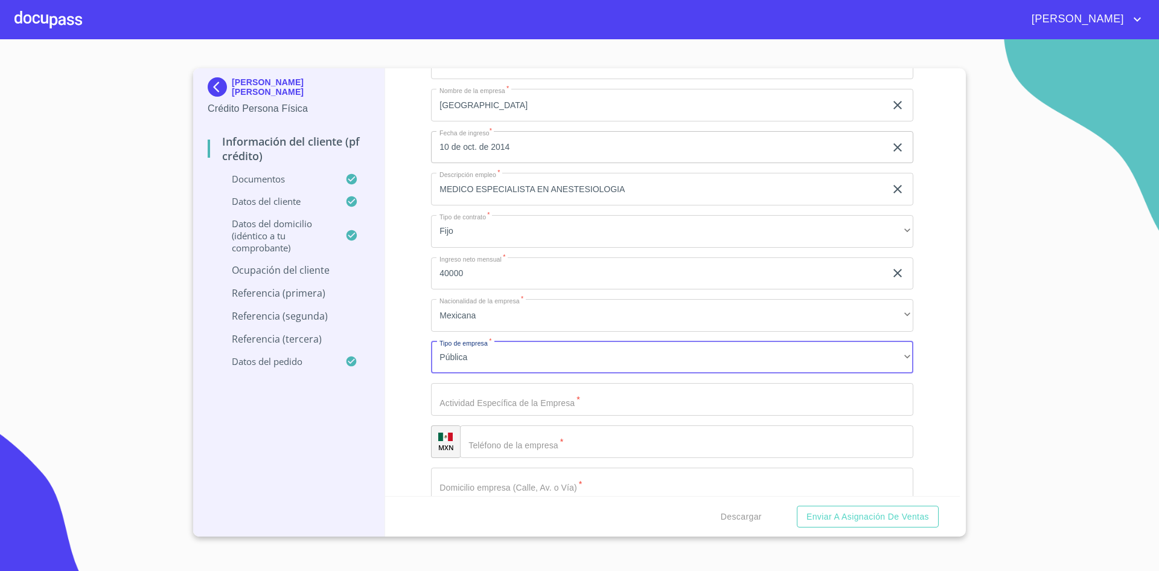
click at [560, 395] on input "Documento de identificación.   *" at bounding box center [672, 399] width 482 height 33
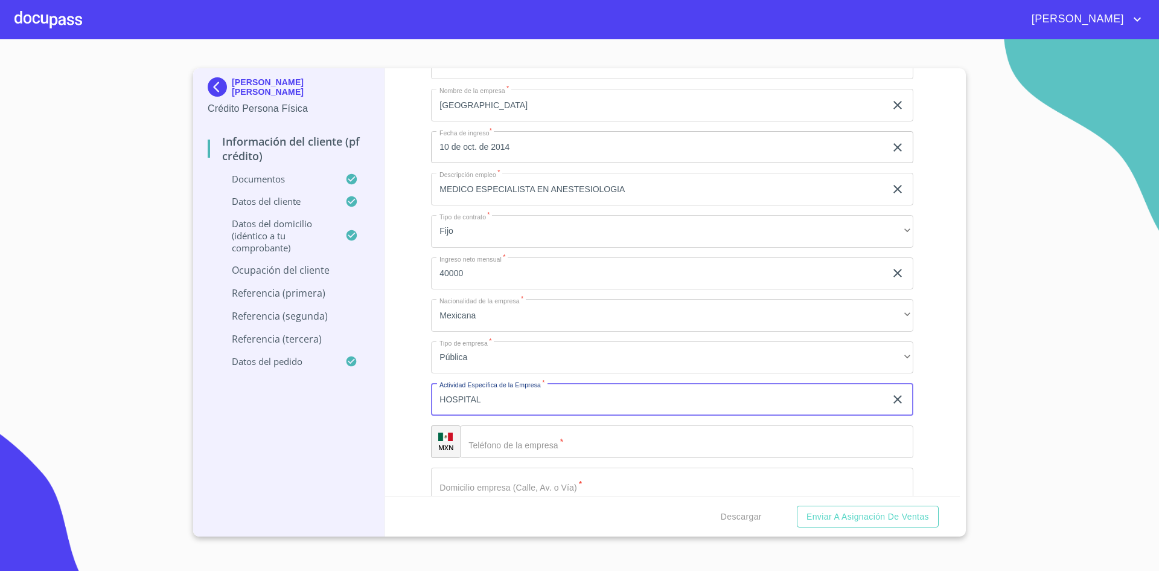
type input "HOSPITAL"
click at [529, 443] on input "Documento de identificación.   *" at bounding box center [686, 441] width 453 height 33
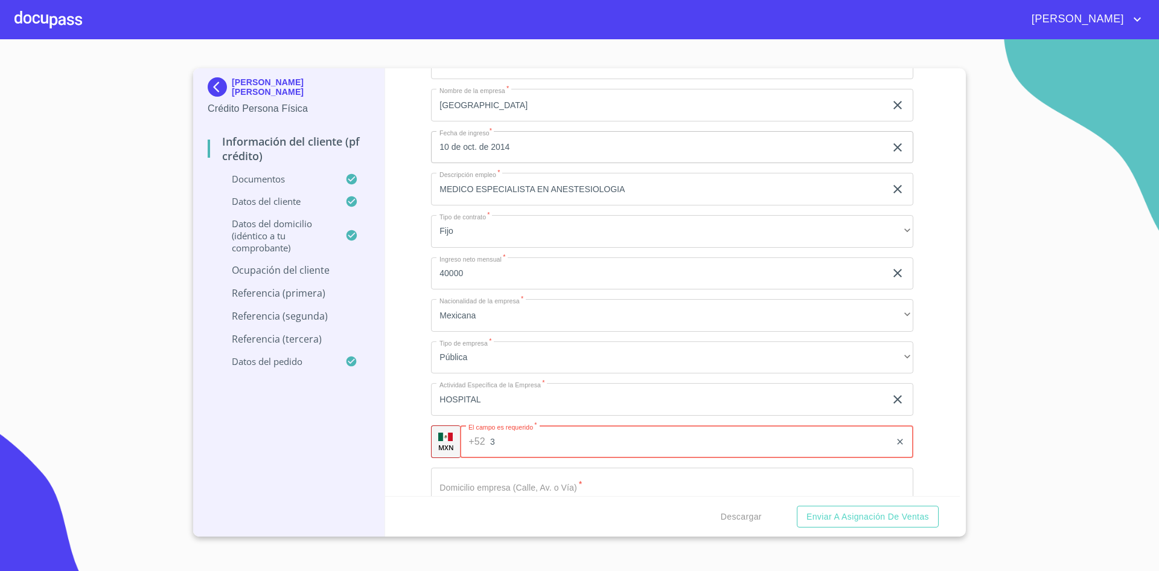
paste input "(3A)nestesiologi"
type input "3"
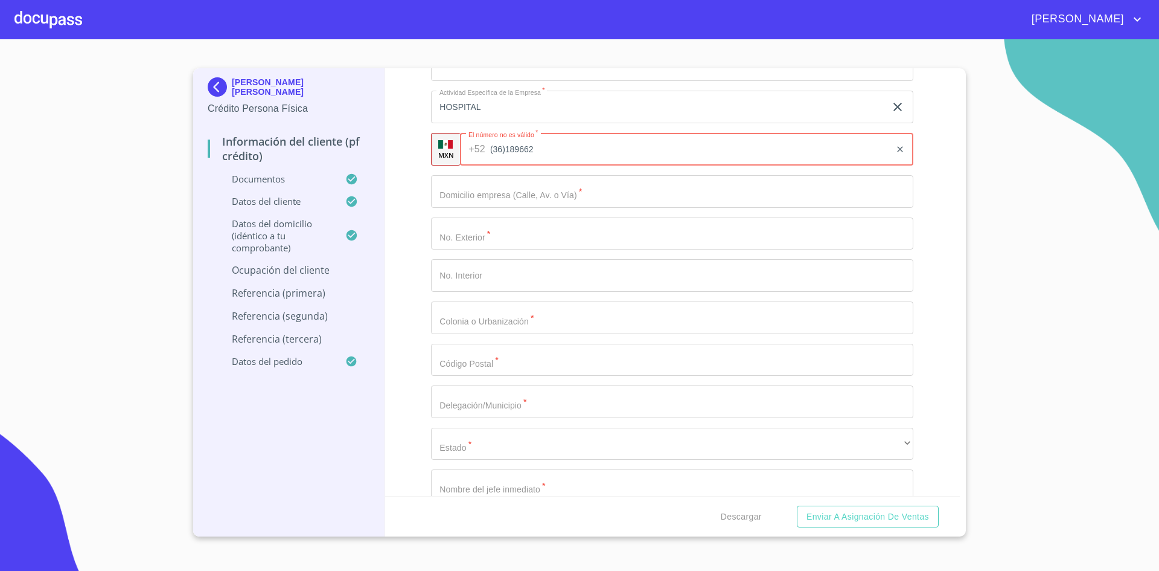
scroll to position [5586, 0]
click at [546, 190] on input "Documento de identificación.   *" at bounding box center [672, 190] width 482 height 33
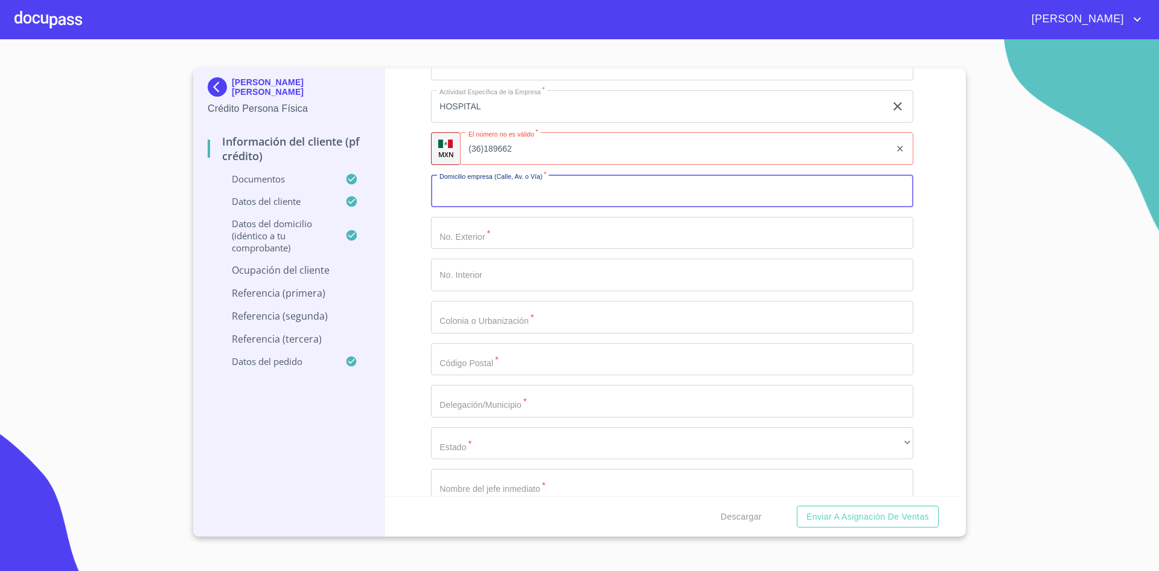
click at [525, 153] on input "(36)189662" at bounding box center [675, 148] width 430 height 33
type input "(33)61896623"
click at [526, 189] on input "Documento de identificación.   *" at bounding box center [672, 190] width 482 height 33
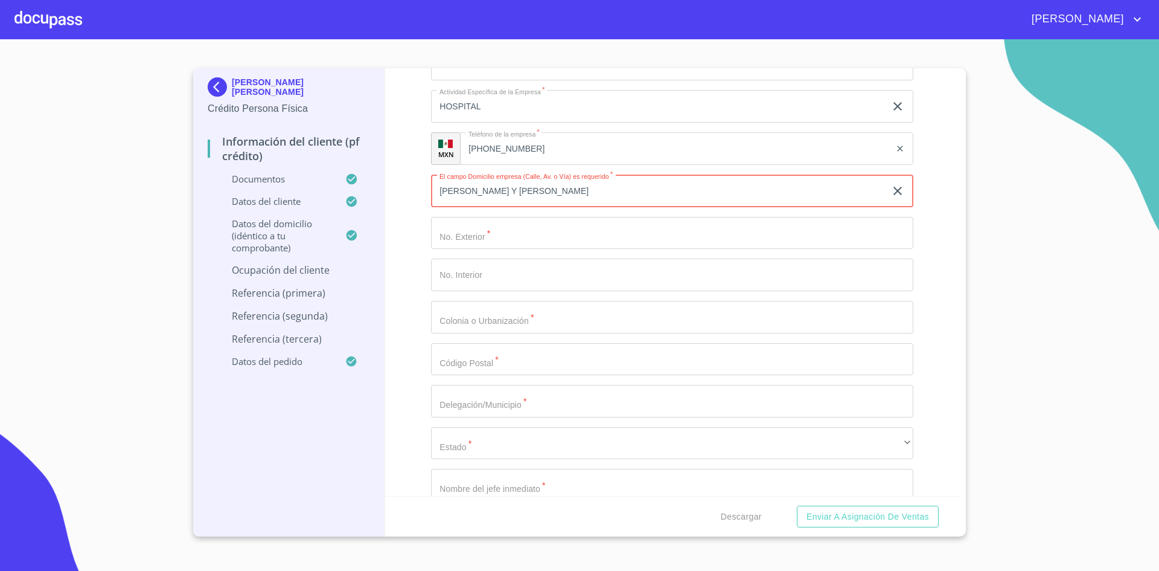
type input "SALVADOR QUEBEDO Y ZUBIETA"
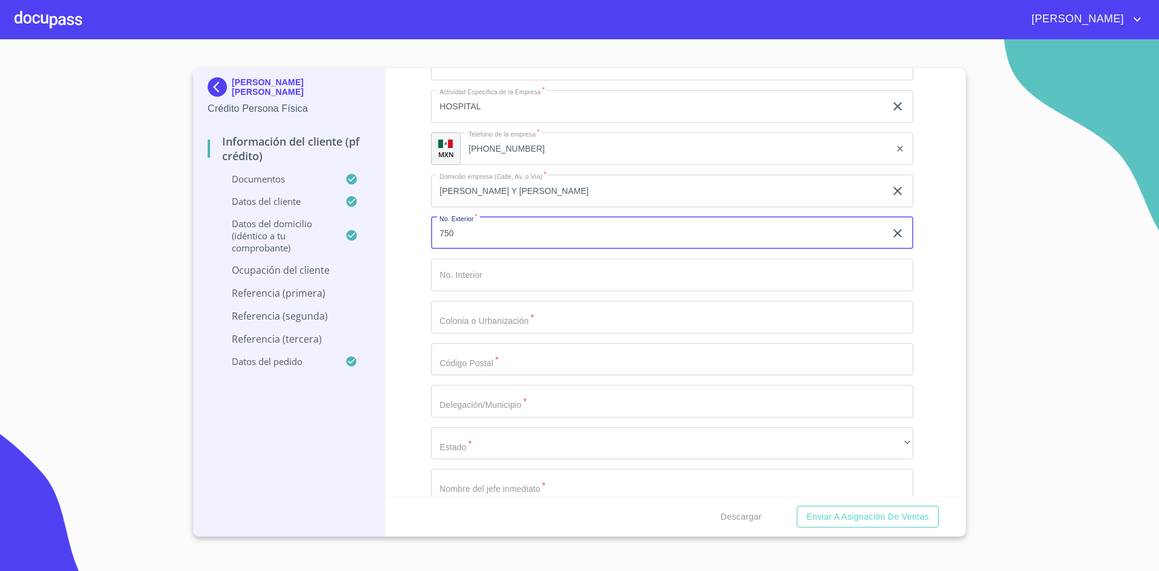
type input "750"
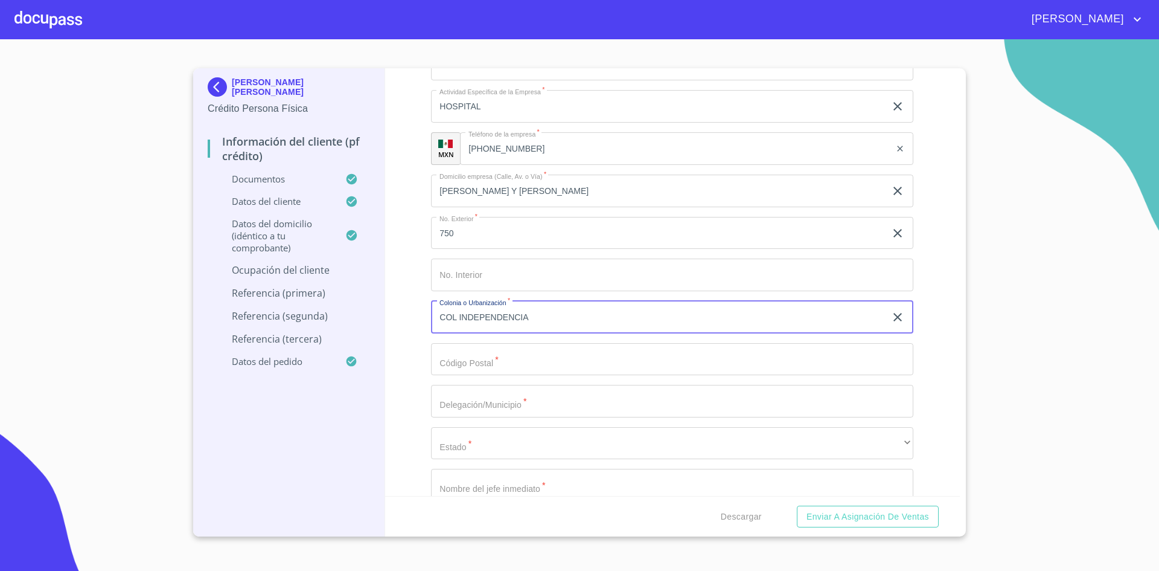
type input "COL INDEPENDENCIA"
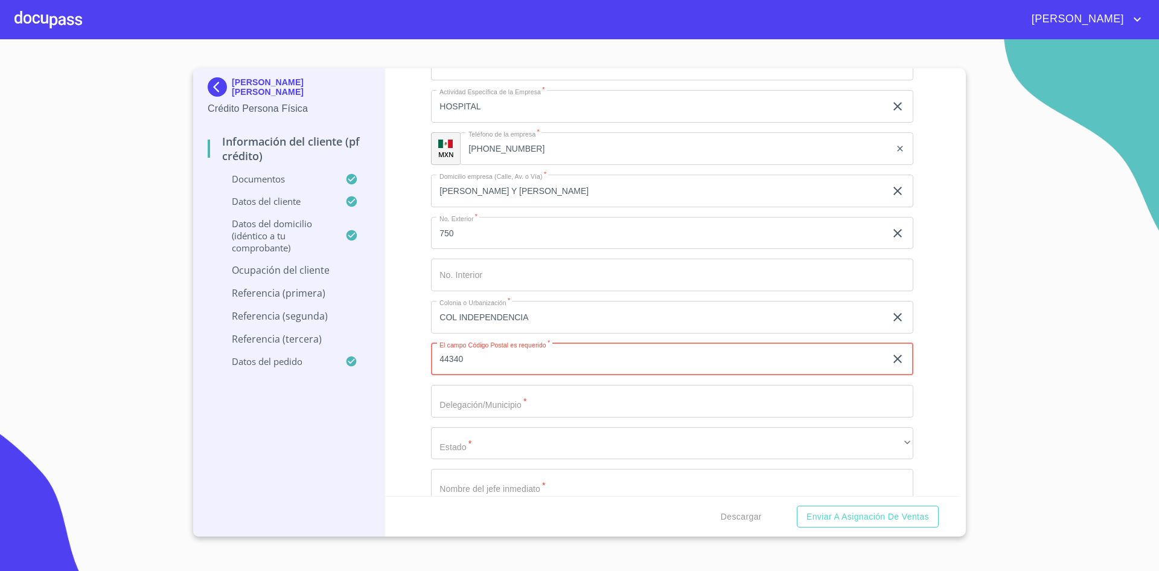
type input "44340"
click at [545, 404] on input "Documento de identificación.   *" at bounding box center [672, 401] width 482 height 33
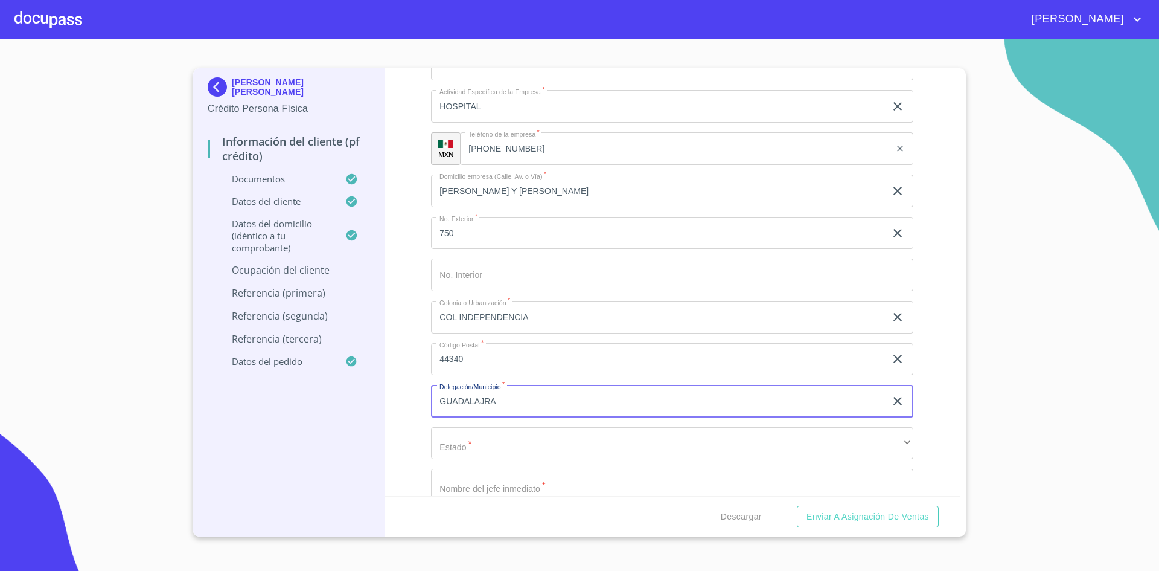
type input "GUADALAJRA"
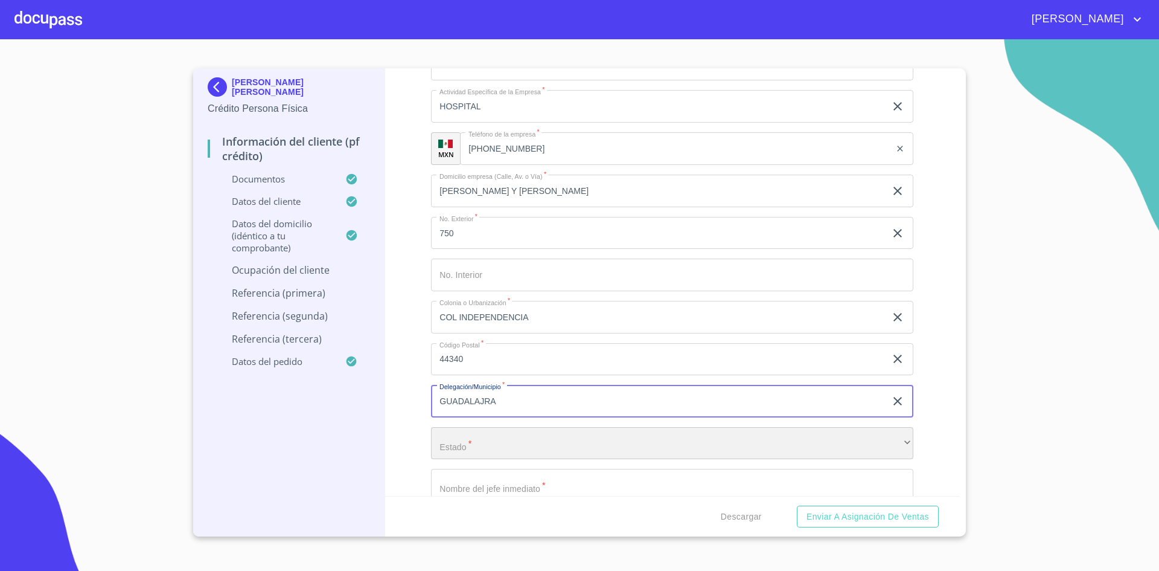
click at [511, 449] on div "​" at bounding box center [672, 443] width 482 height 33
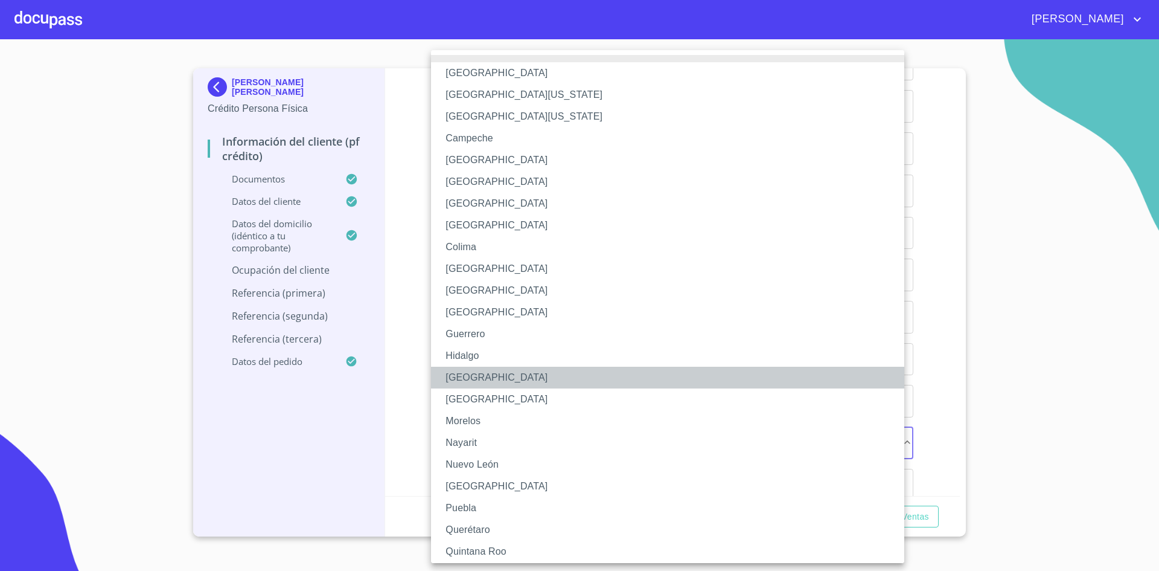
click at [533, 380] on li "Jalisco" at bounding box center [672, 377] width 482 height 22
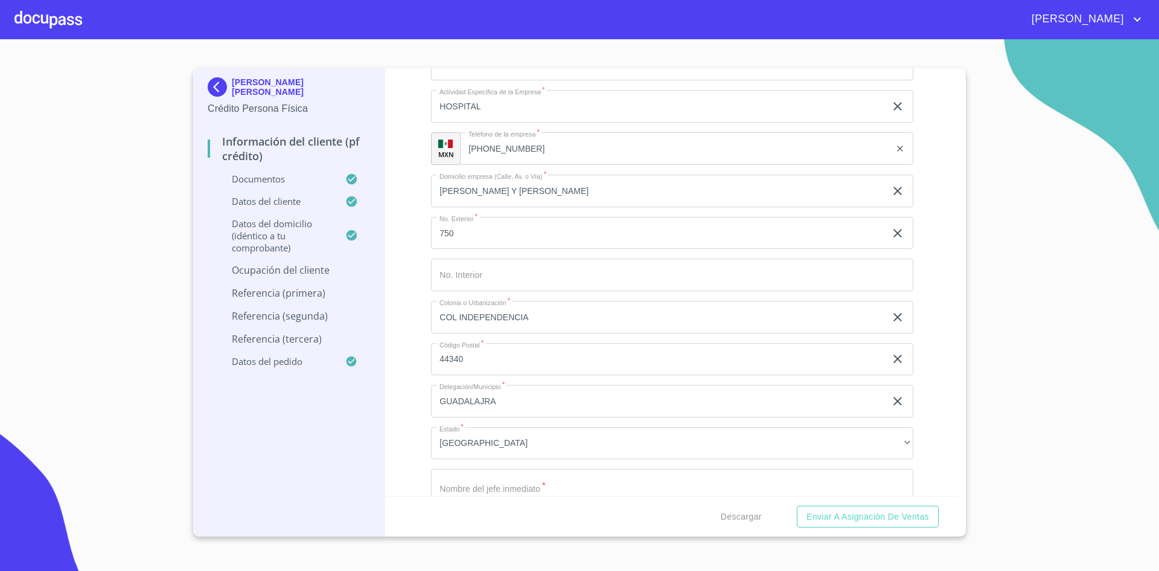
click at [533, 380] on div "Ocupación   * Empleado sector publico ​ Nombre de la empresa   * HOSPITAL CIVIL…" at bounding box center [672, 190] width 482 height 893
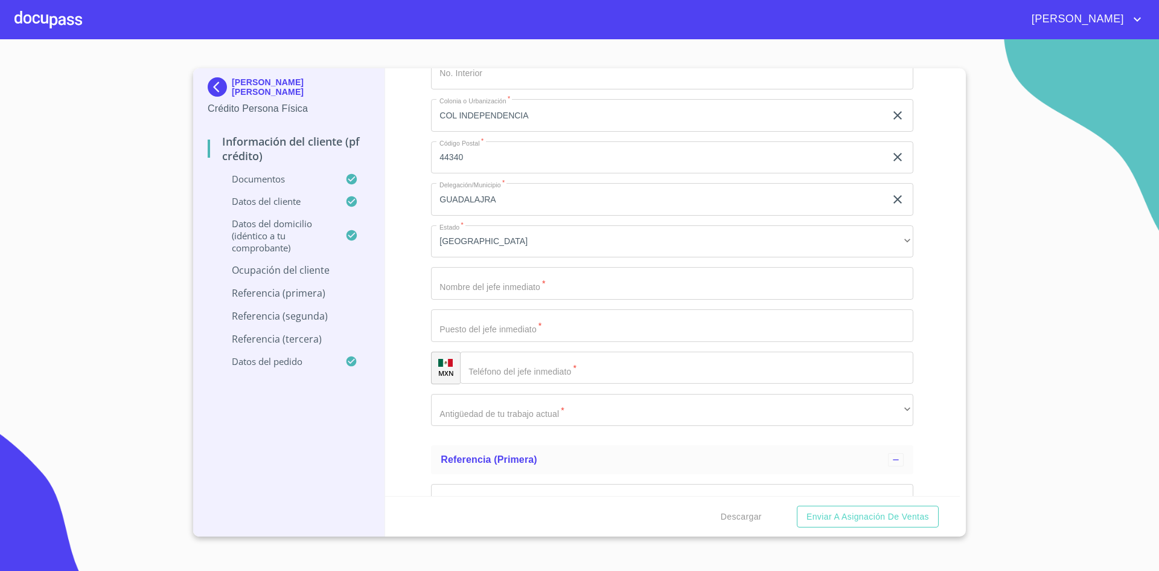
click at [537, 278] on input "Documento de identificación.   *" at bounding box center [672, 283] width 482 height 33
type input "GUSTAVO SILVA FLORES"
click at [520, 328] on input "Documento de identificación.   *" at bounding box center [672, 325] width 482 height 33
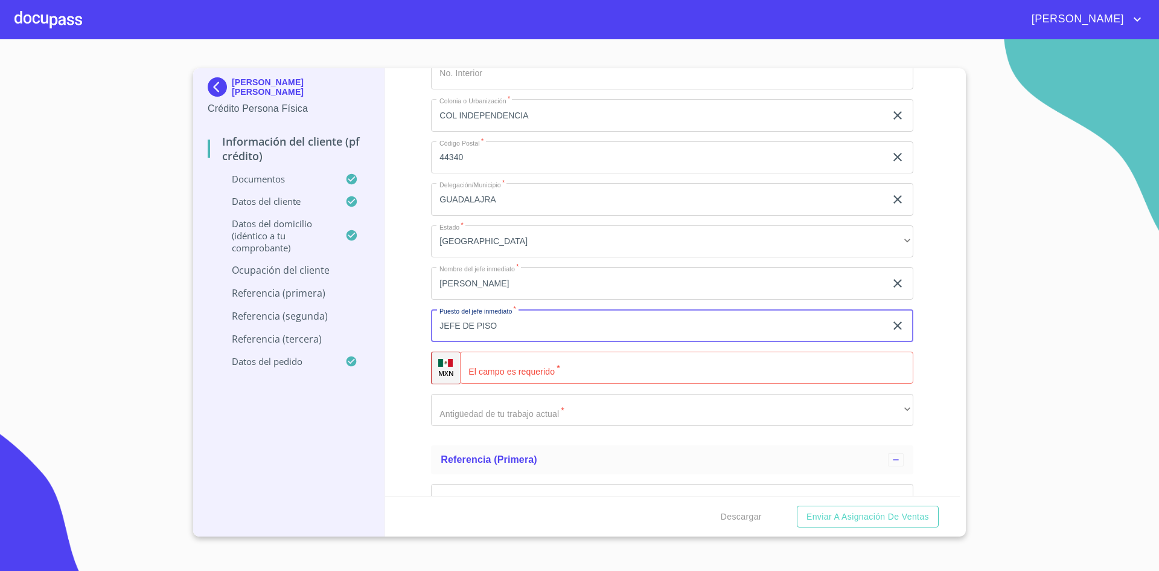
type input "JEFE DE PISO"
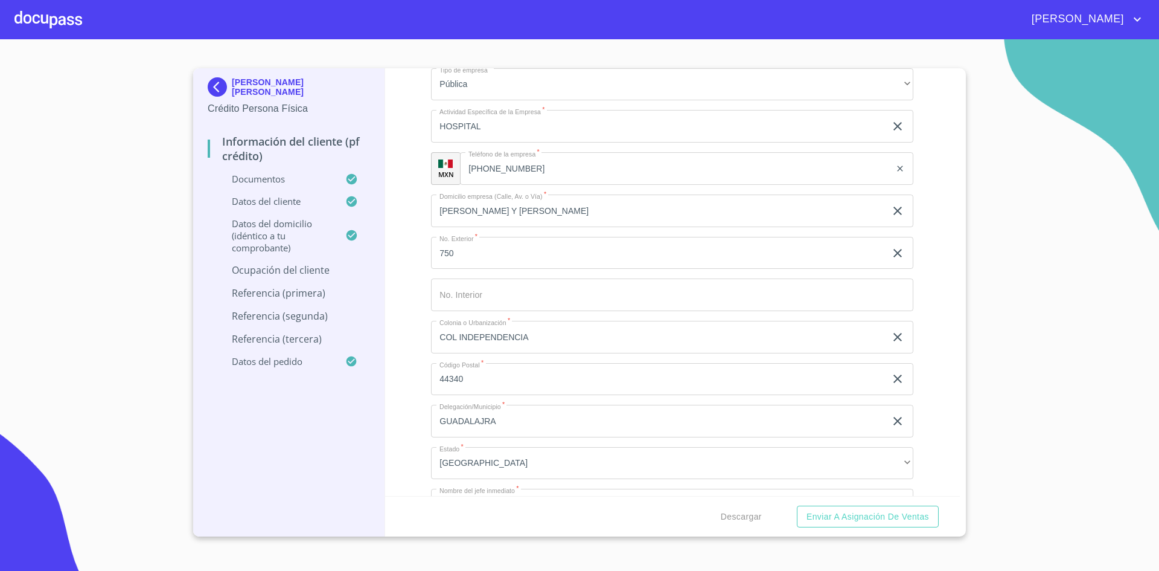
scroll to position [5566, 0]
drag, startPoint x: 536, startPoint y: 168, endPoint x: 494, endPoint y: 170, distance: 42.3
click at [494, 170] on input "(33)61896623" at bounding box center [691, 169] width 400 height 33
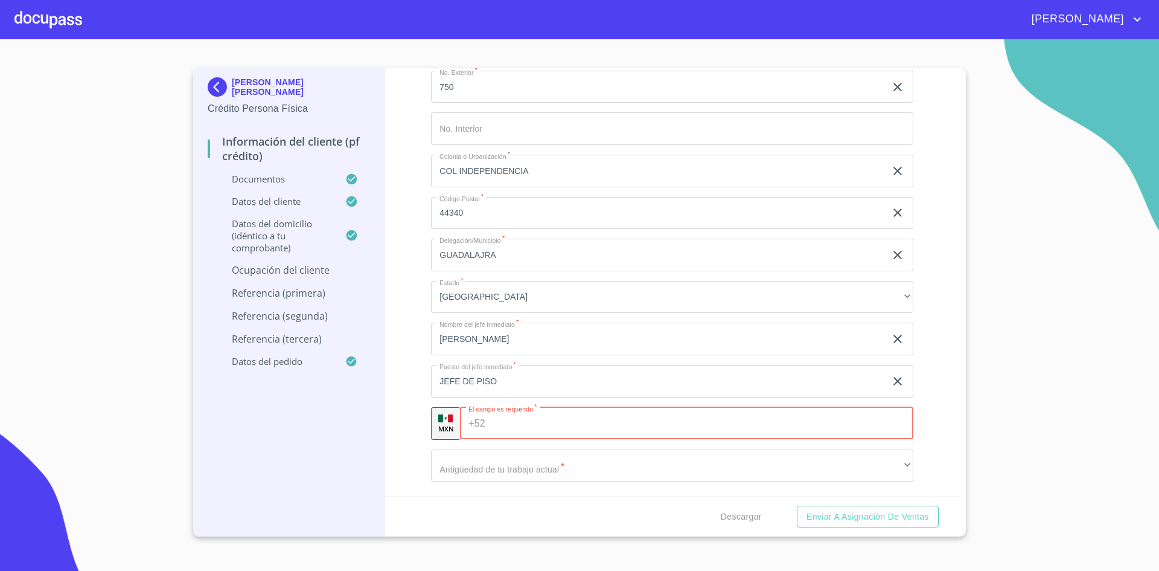
click at [556, 420] on input "Documento de identificación.   *" at bounding box center [701, 423] width 423 height 33
paste input "(33)618966"
type input "(33)61896623"
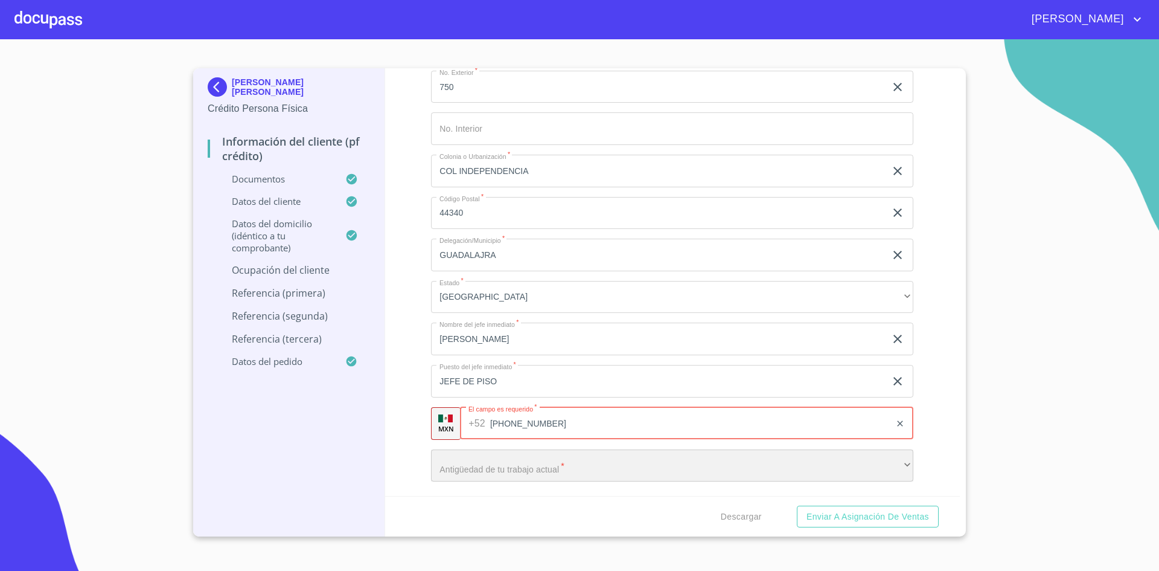
click at [545, 475] on div "​" at bounding box center [672, 465] width 482 height 33
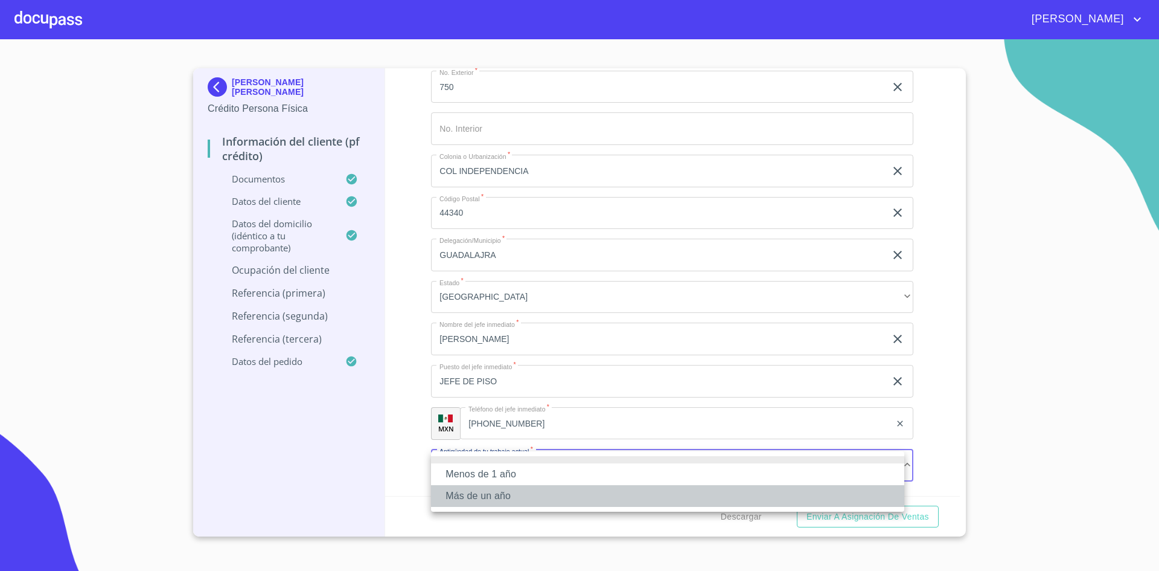
click at [514, 491] on li "Más de un año" at bounding box center [667, 496] width 473 height 22
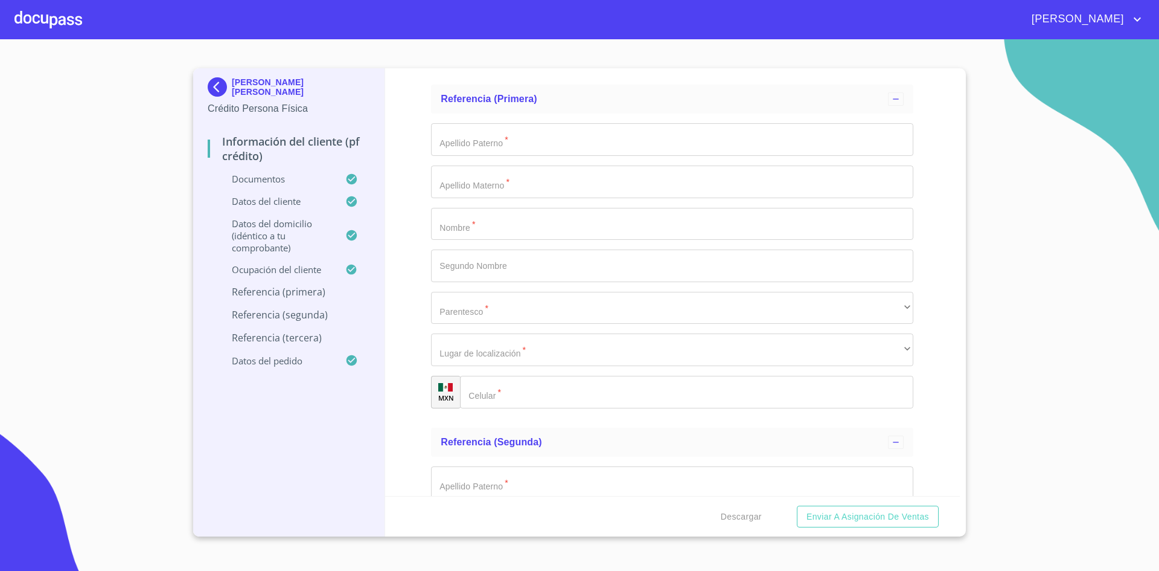
scroll to position [6149, 0]
click at [584, 144] on input "Documento de identificación.   *" at bounding box center [672, 139] width 482 height 33
type input "p"
type input "[PERSON_NAME]"
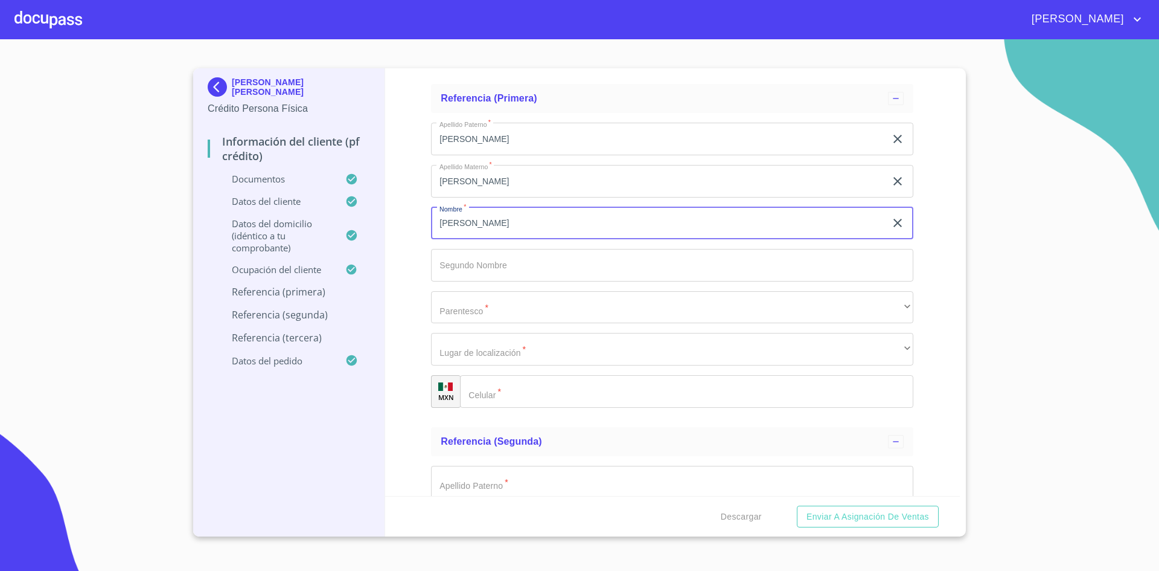
type input "JUAN"
type input "JOSE"
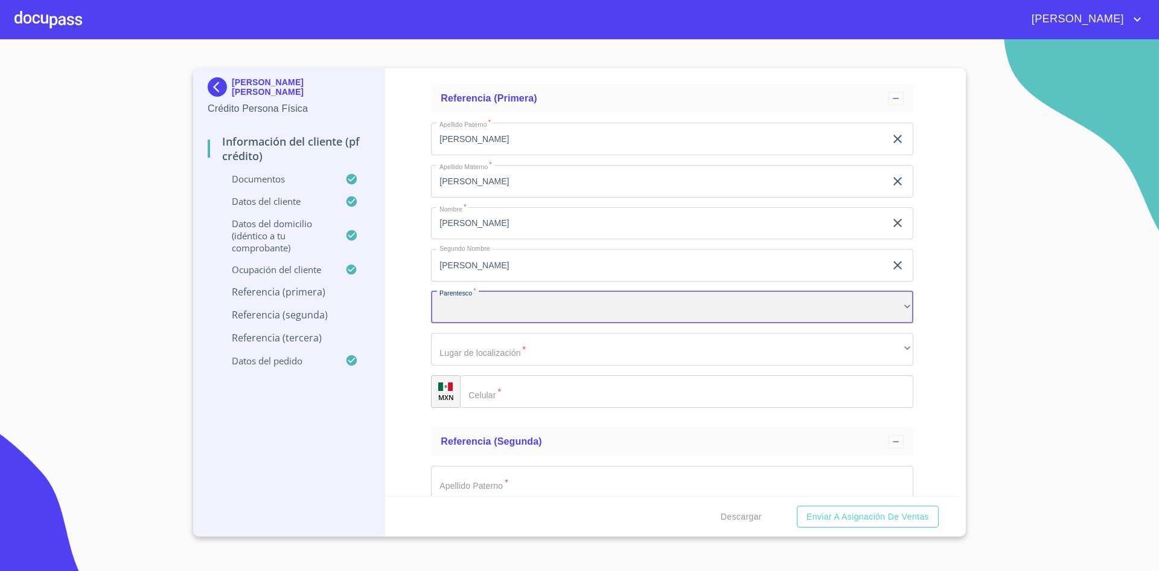
click at [551, 313] on div "​" at bounding box center [672, 307] width 482 height 33
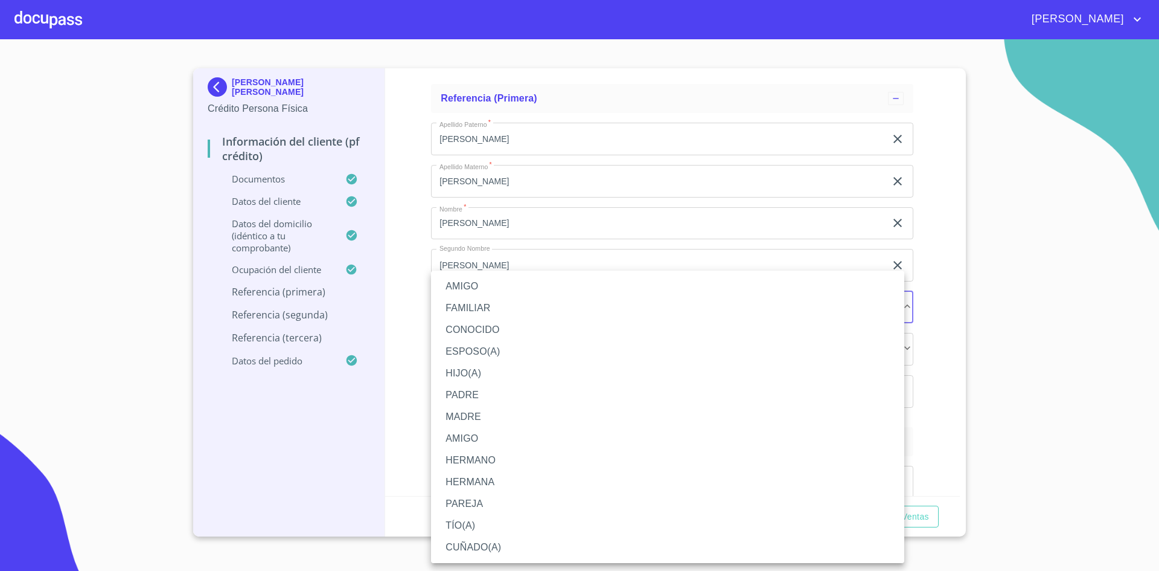
click at [499, 307] on li "FAMILIAR" at bounding box center [667, 308] width 473 height 22
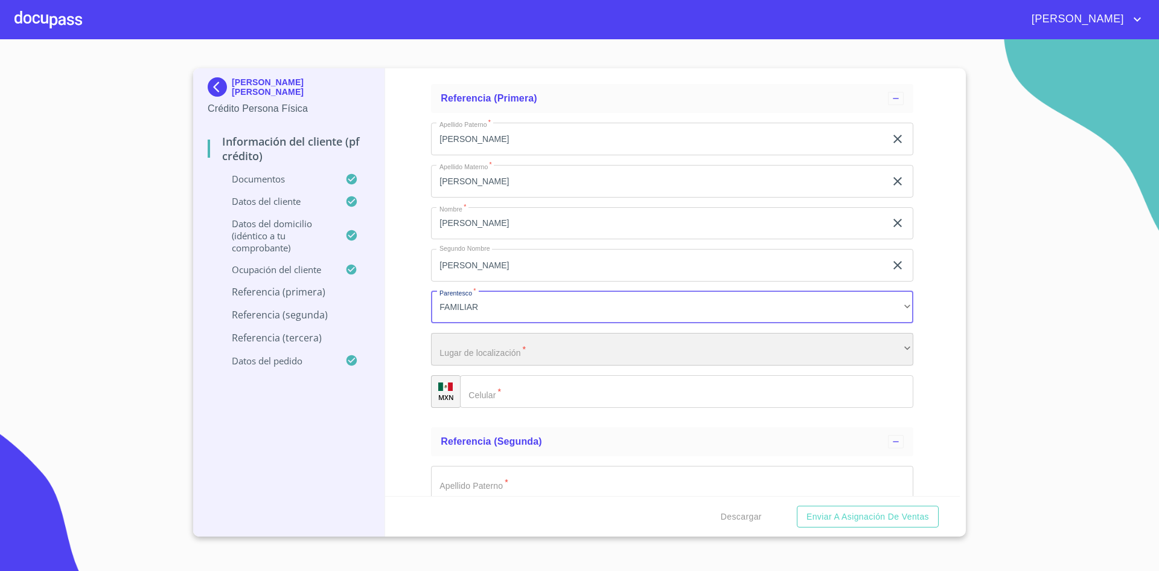
click at [494, 343] on div "​" at bounding box center [672, 349] width 482 height 33
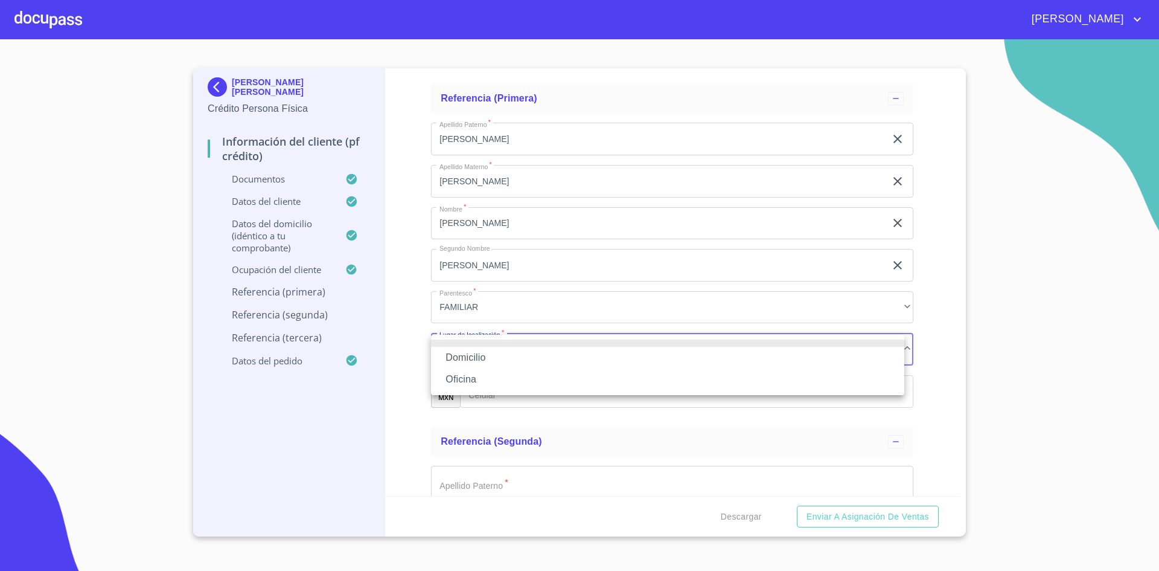
click at [482, 362] on li "Domicilio" at bounding box center [667, 358] width 473 height 22
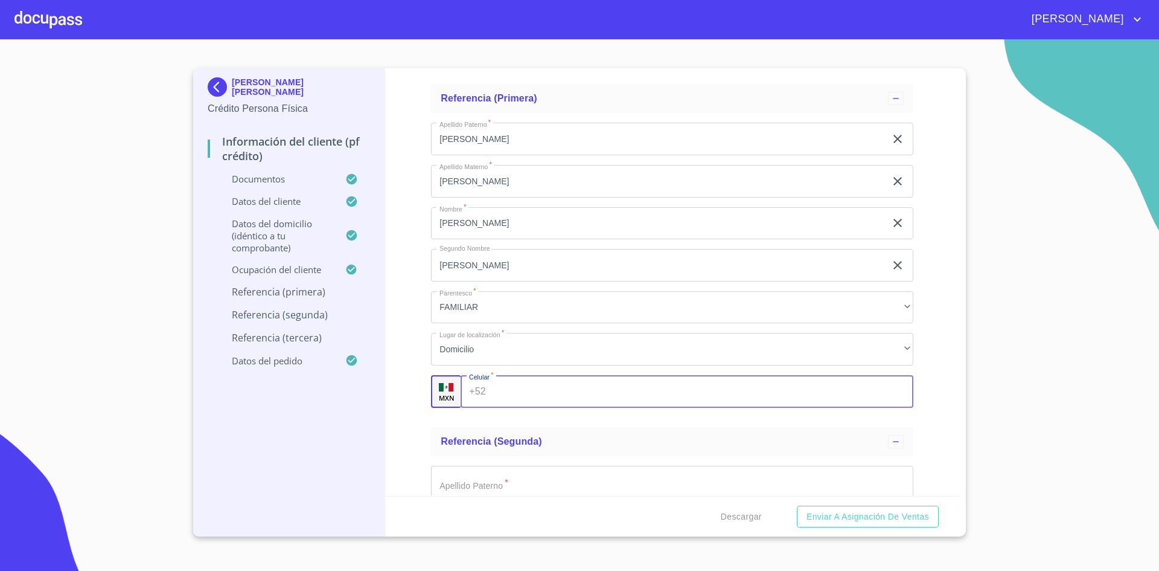
click at [505, 395] on input "Documento de identificación.   *" at bounding box center [702, 391] width 423 height 33
paste input "(33)12258723"
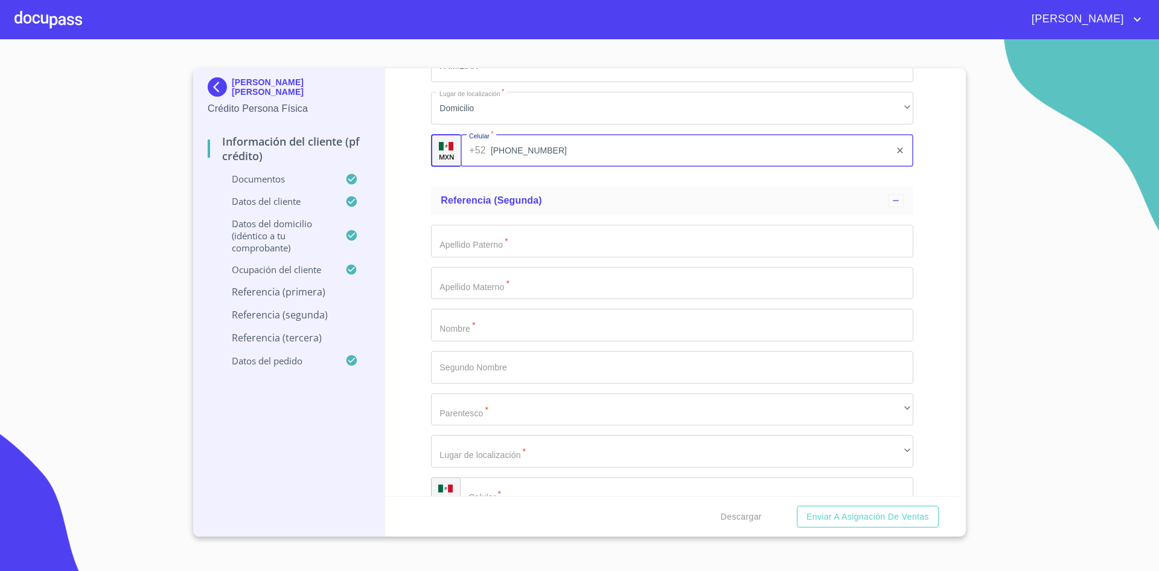
scroll to position [6483, 0]
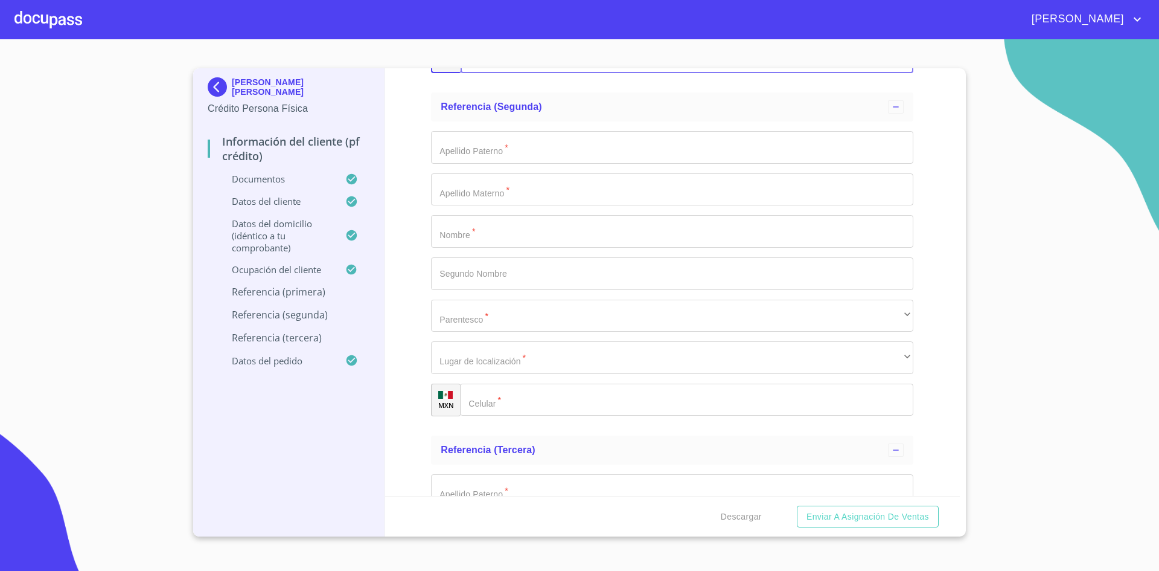
type input "(33)12258723"
click at [548, 408] on input "Documento de identificación.   *" at bounding box center [686, 399] width 453 height 33
paste input "(33)31579130"
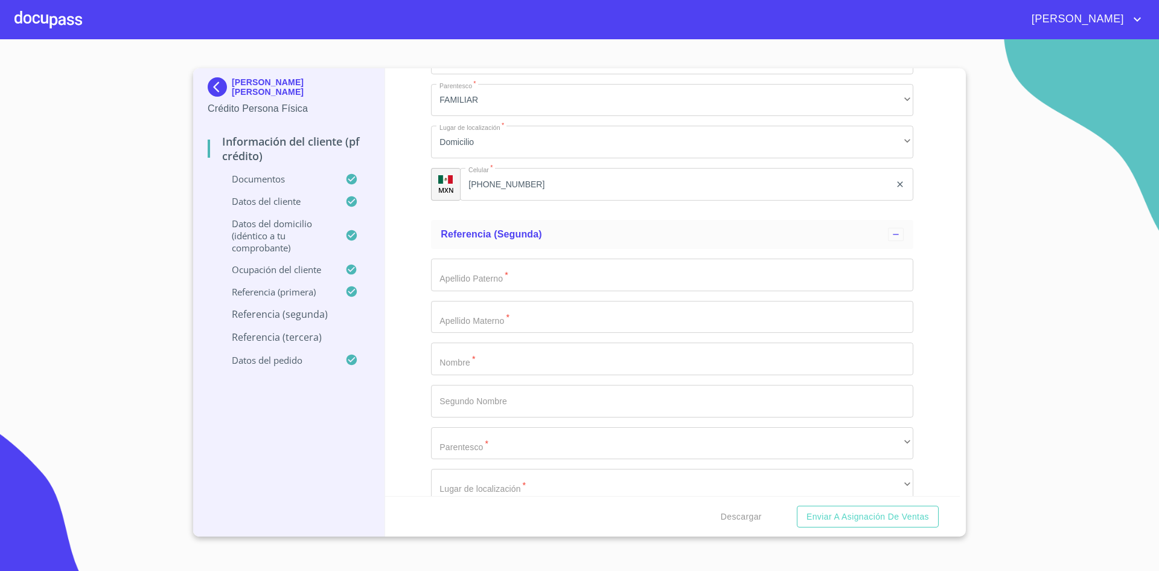
scroll to position [6355, 0]
type input "(33)31579130"
click at [537, 278] on input "Documento de identificación.   *" at bounding box center [672, 275] width 482 height 33
type input "TRUJILLO"
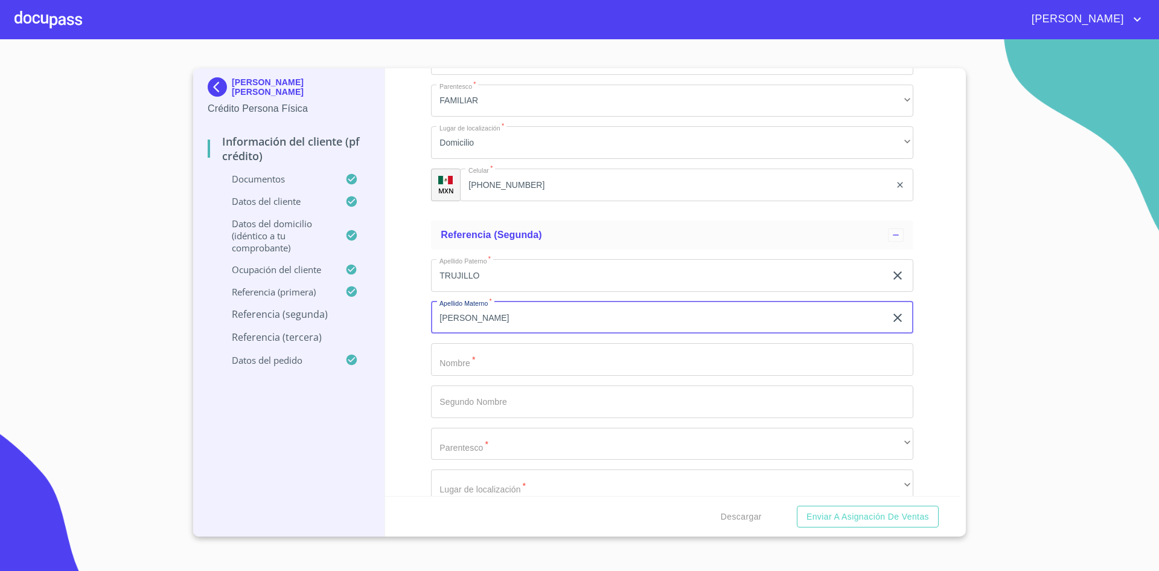
type input "MORENO"
type input "ANA"
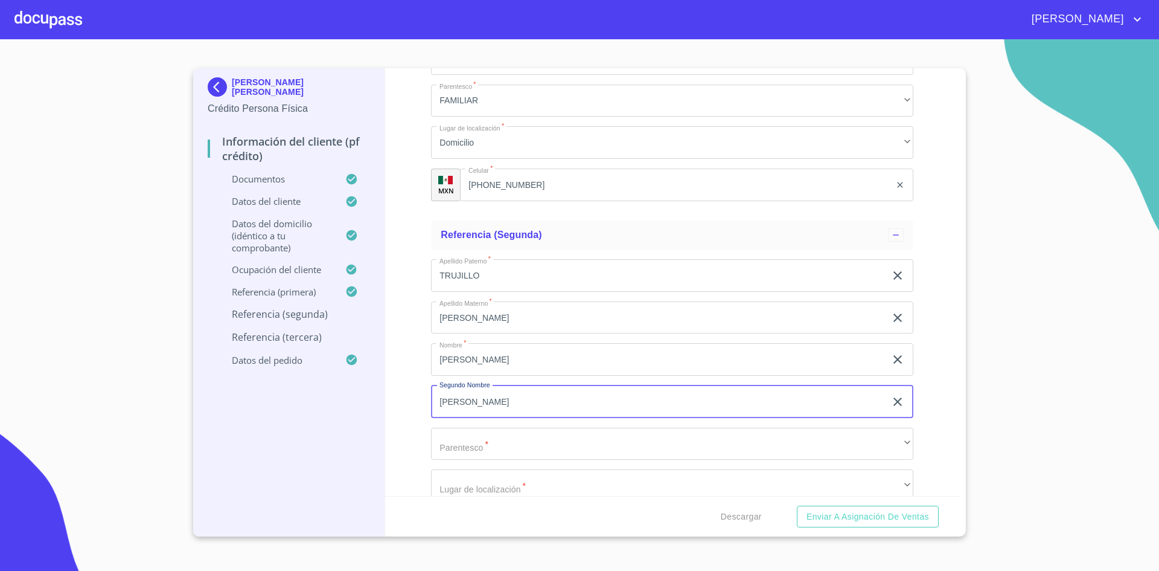
type input "MAURA"
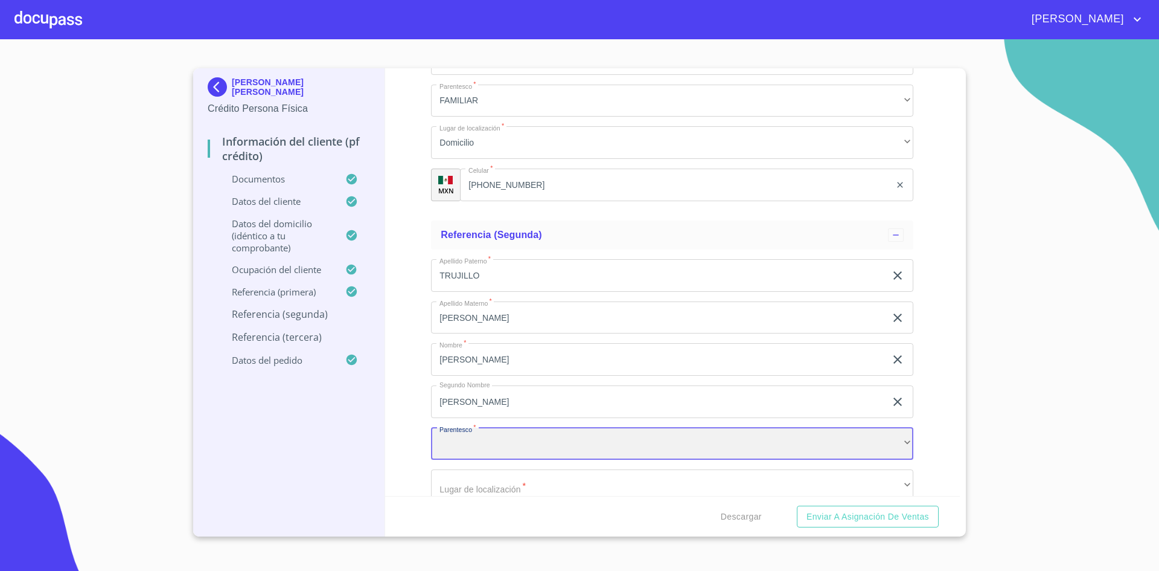
click at [548, 449] on div "​" at bounding box center [672, 443] width 482 height 33
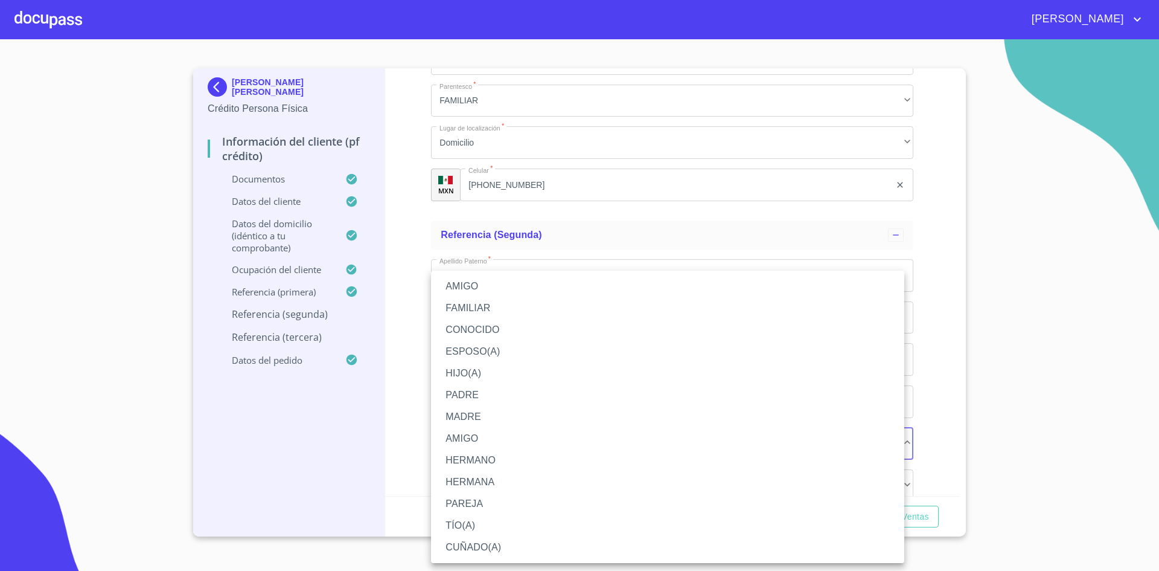
click at [484, 286] on li "AMIGO" at bounding box center [667, 286] width 473 height 22
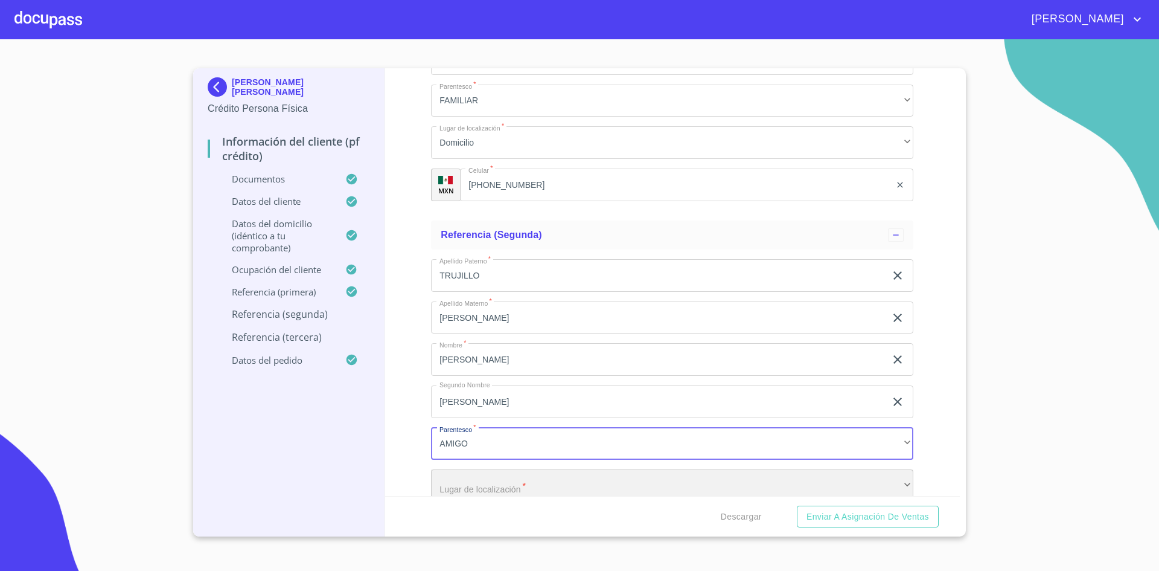
click at [544, 481] on div "​" at bounding box center [672, 485] width 482 height 33
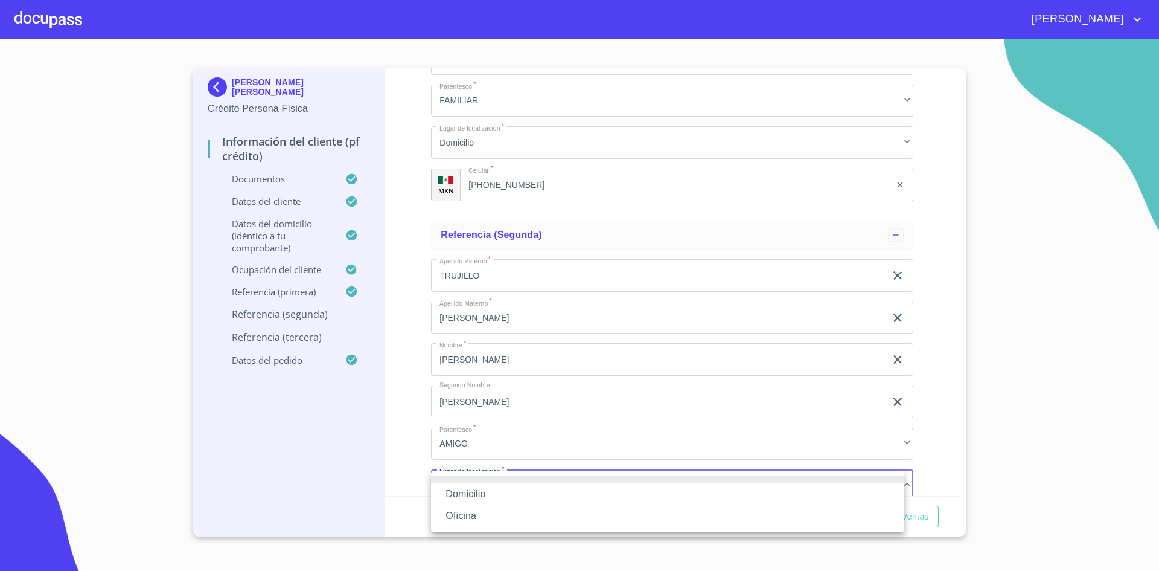
click at [514, 488] on li "Domicilio" at bounding box center [667, 494] width 473 height 22
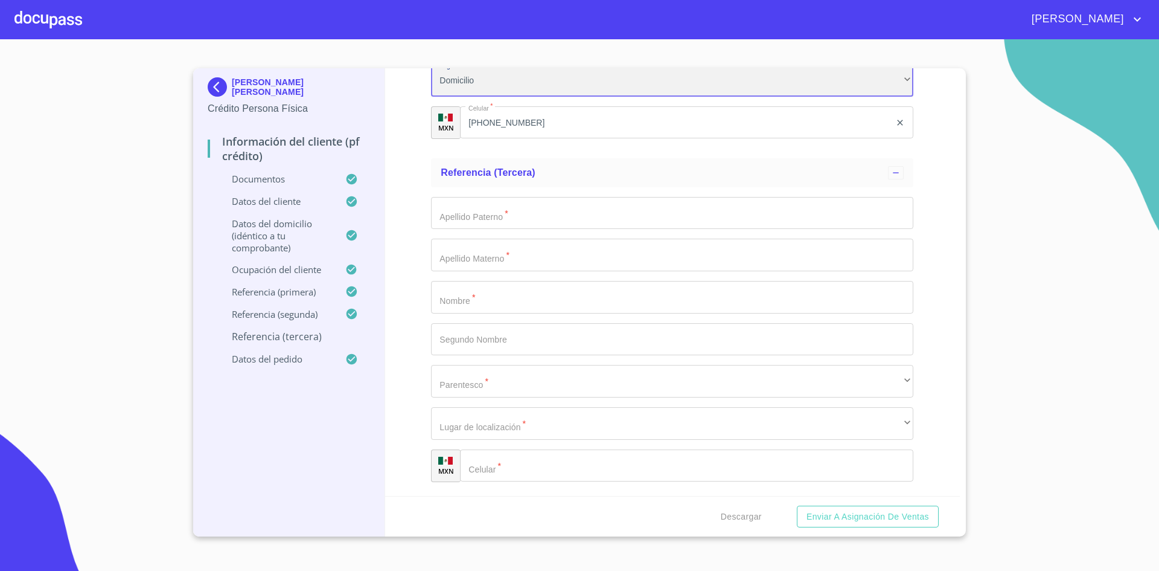
scroll to position [6767, 0]
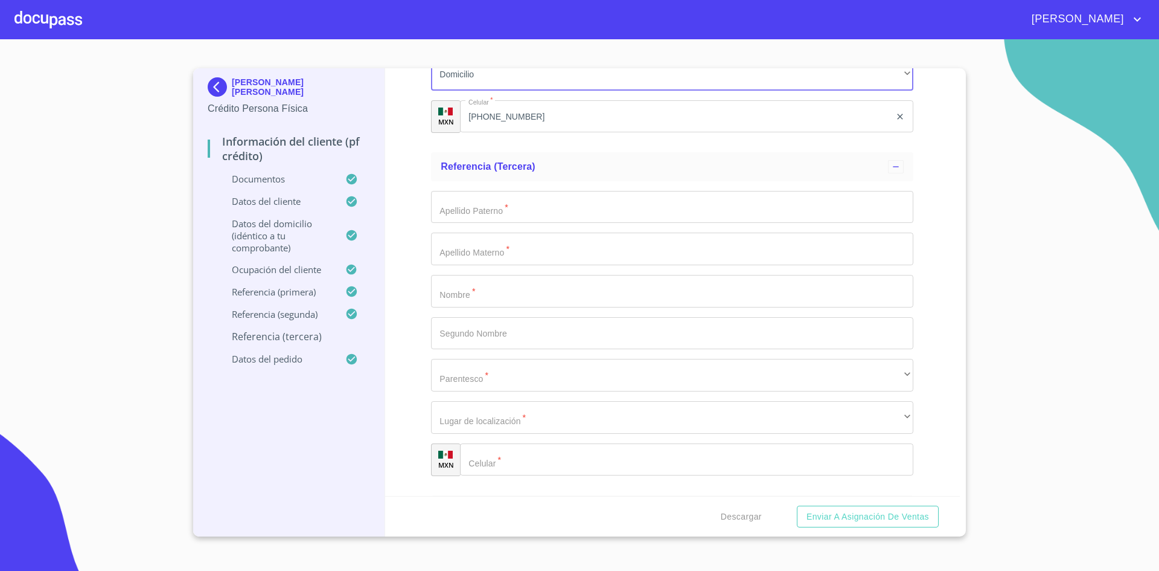
click at [519, 456] on input "Documento de identificación.   *" at bounding box center [686, 459] width 453 height 33
paste input "(47)31211839"
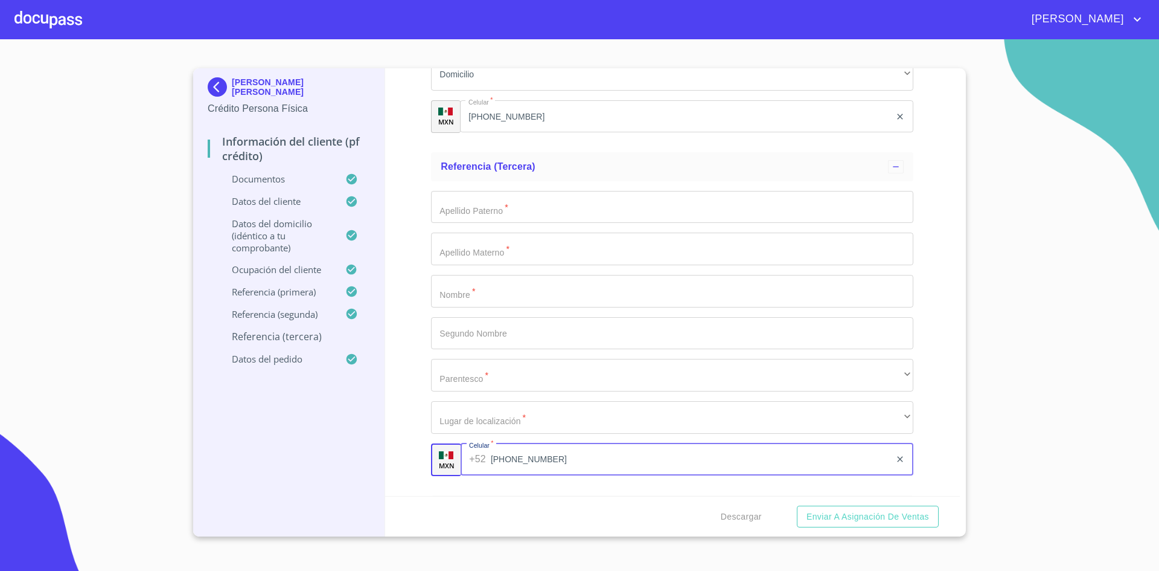
type input "(47)31211839"
click at [589, 214] on input "Documento de identificación.   *" at bounding box center [672, 207] width 482 height 33
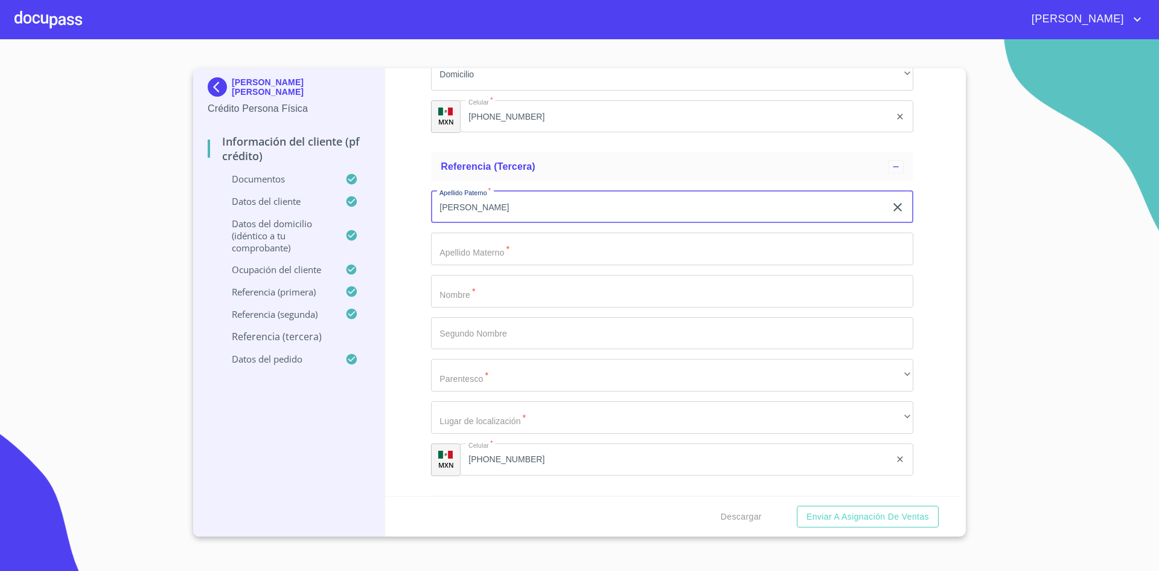
type input "[PERSON_NAME]"
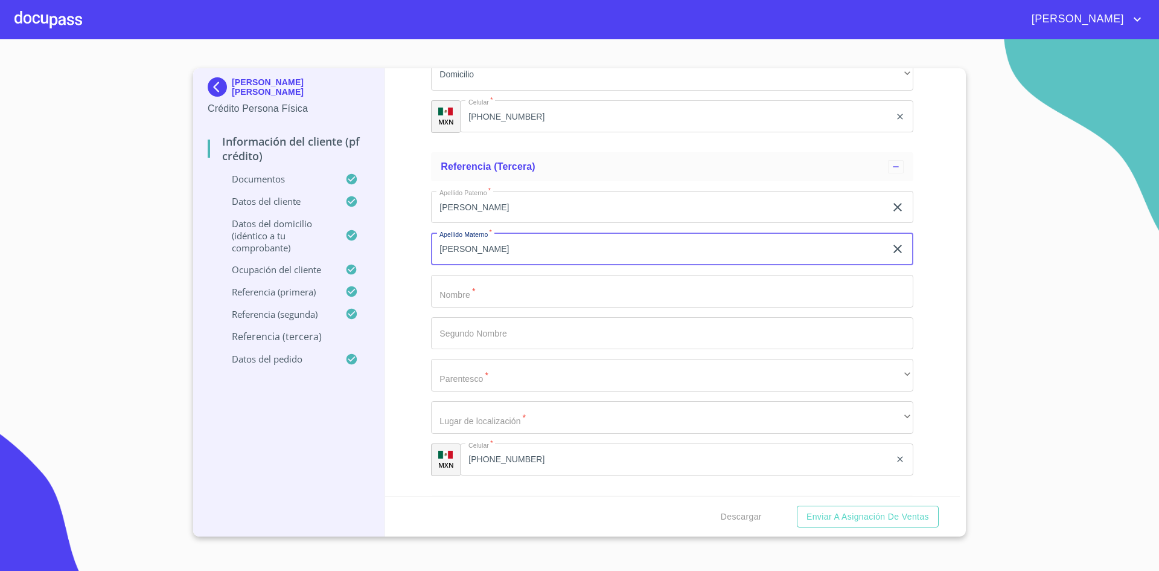
type input "[PERSON_NAME]"
type input "ROSA"
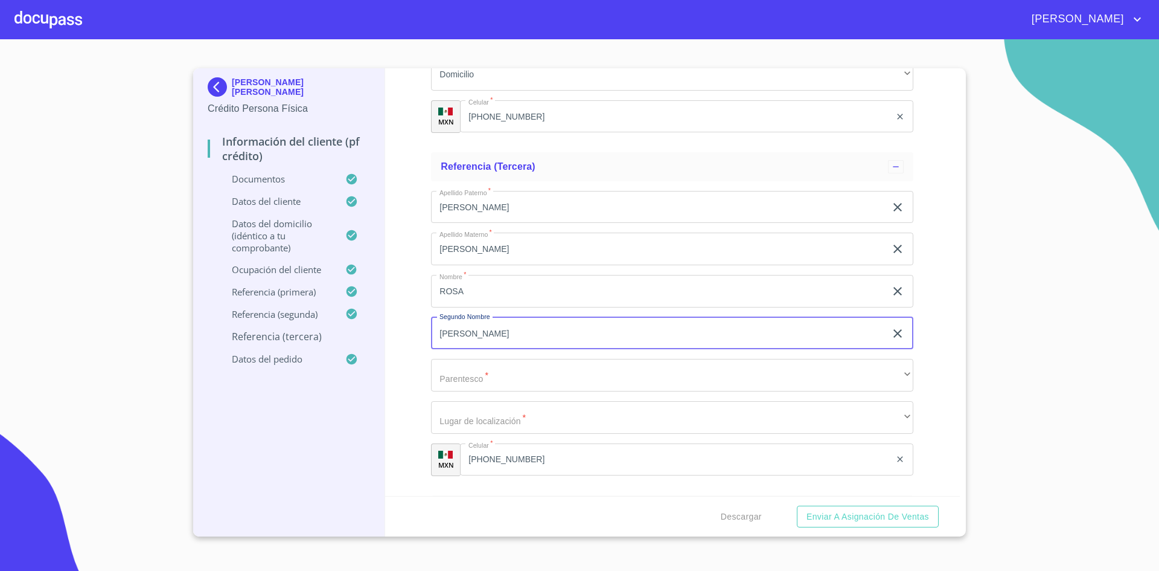
type input "MARIA"
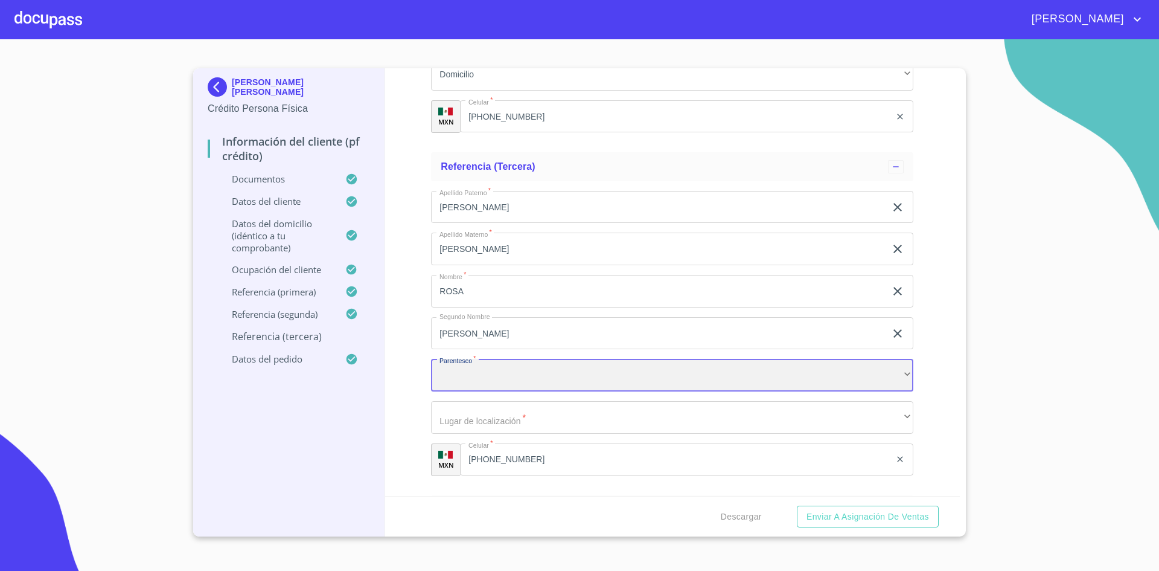
click at [558, 370] on div "​" at bounding box center [672, 375] width 482 height 33
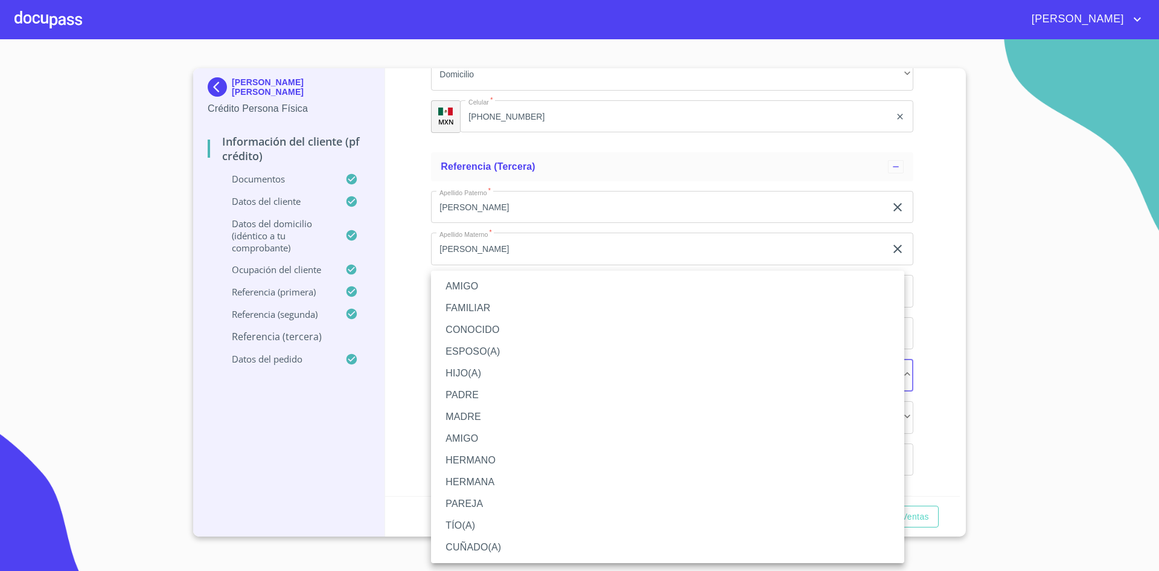
click at [475, 308] on li "FAMILIAR" at bounding box center [667, 308] width 473 height 22
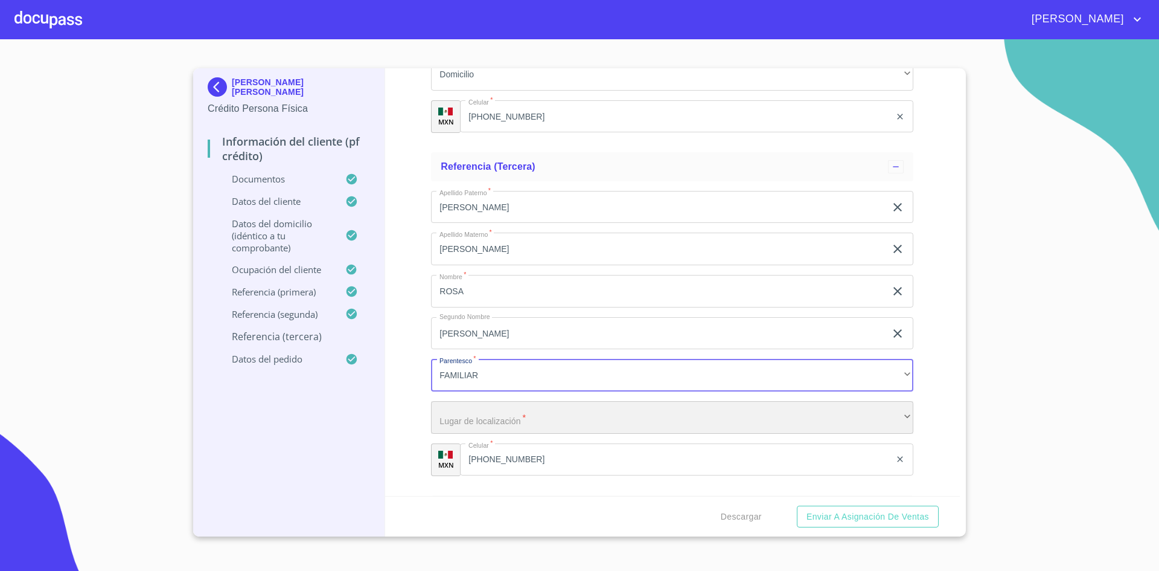
click at [529, 416] on div "​" at bounding box center [672, 417] width 482 height 33
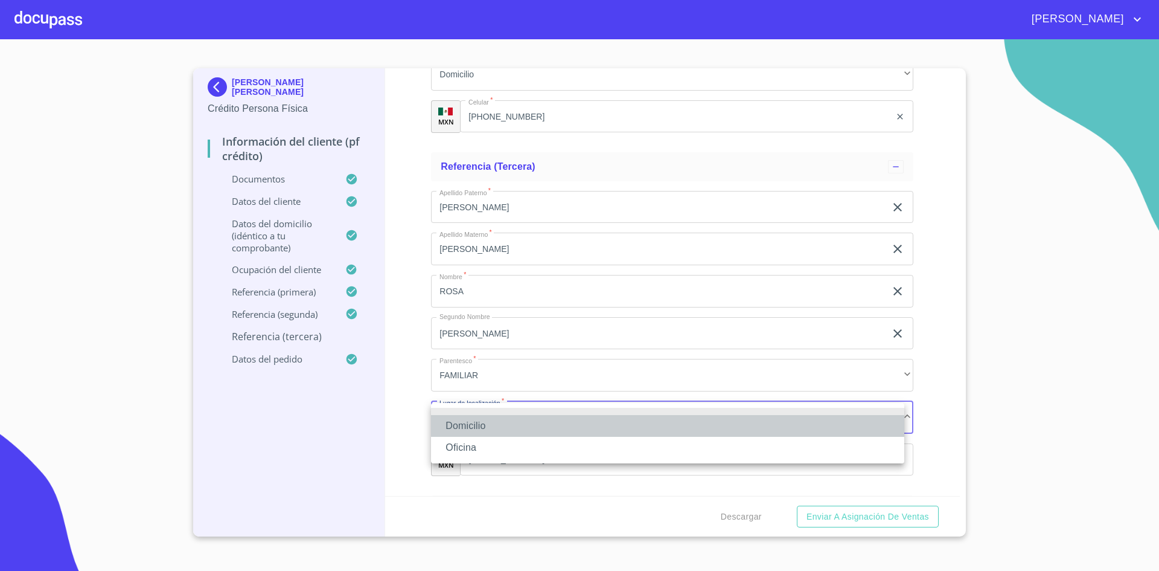
click at [506, 426] on li "Domicilio" at bounding box center [667, 426] width 473 height 22
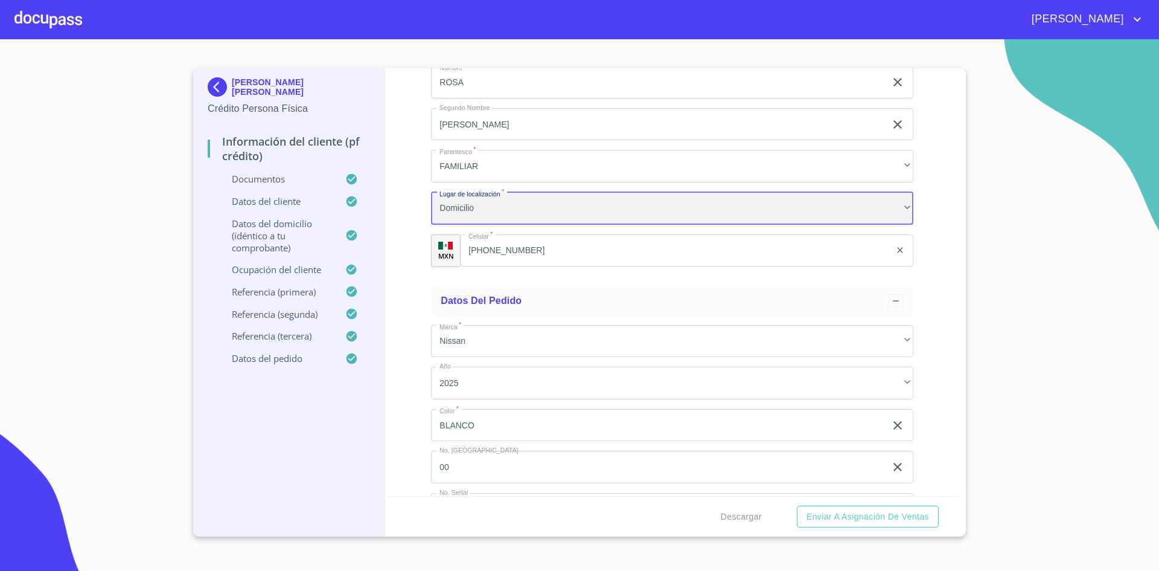
scroll to position [7019, 0]
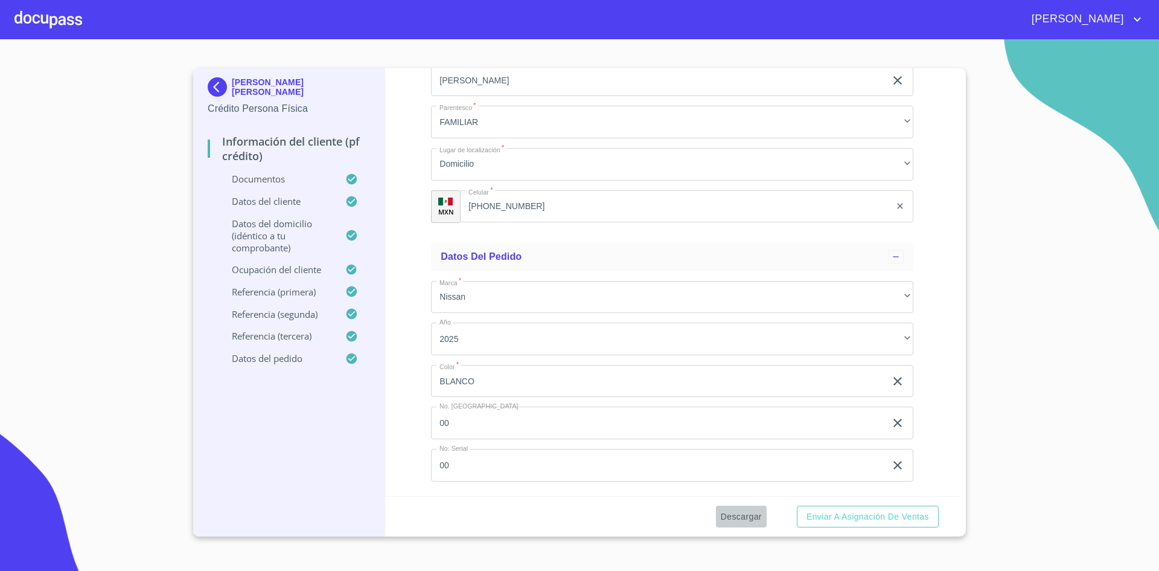
click at [746, 517] on span "Descargar" at bounding box center [741, 516] width 41 height 15
click at [749, 518] on span "Descargar" at bounding box center [741, 516] width 41 height 15
click at [867, 518] on span "Enviar a Asignación de Ventas" at bounding box center [868, 516] width 123 height 15
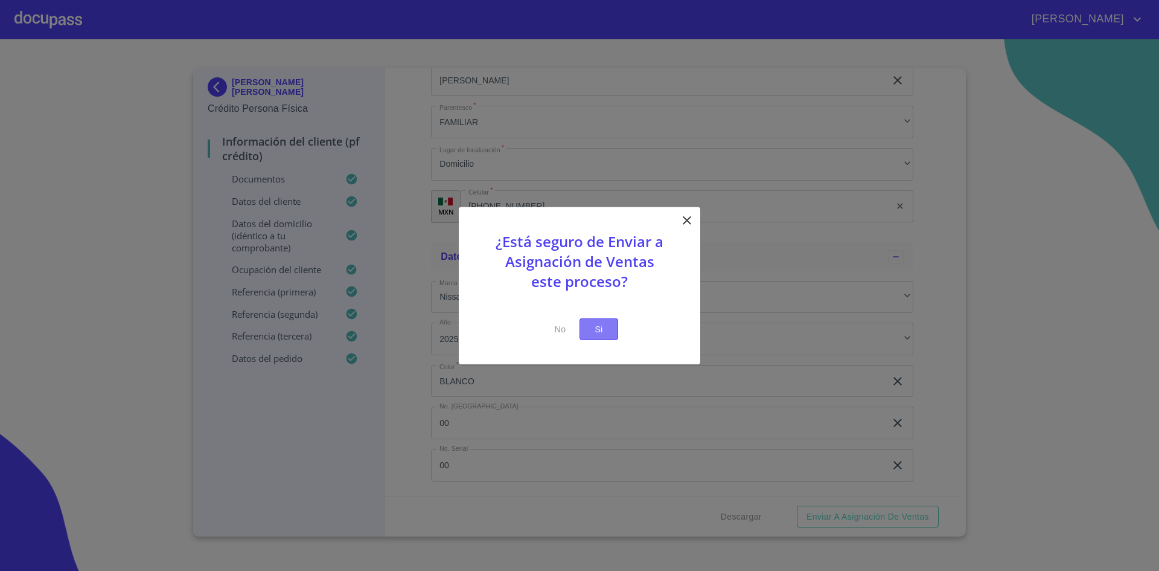
click at [599, 328] on span "Si" at bounding box center [598, 328] width 19 height 15
